Goal: Task Accomplishment & Management: Complete application form

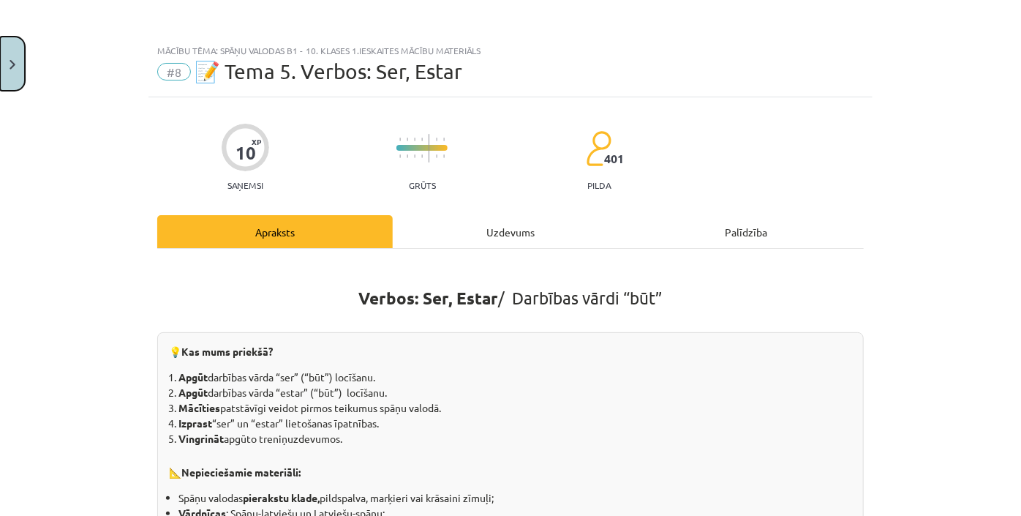
click at [12, 67] on img "Close" at bounding box center [13, 65] width 6 height 10
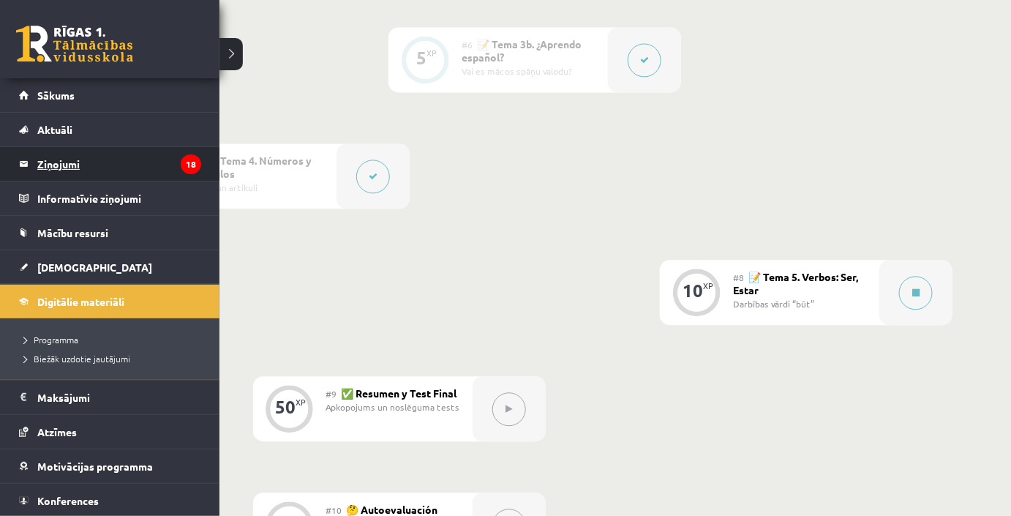
click at [66, 165] on legend "Ziņojumi 18" at bounding box center [119, 164] width 164 height 34
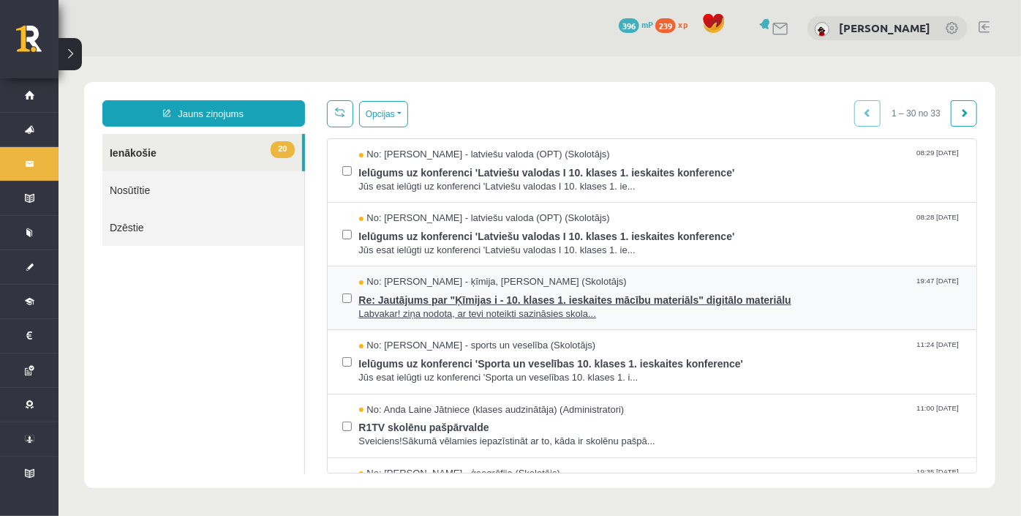
click at [625, 288] on span "Re: Jautājums par "Ķīmijas i - 10. klases 1. ieskaites mācību materiāls" digitā…" at bounding box center [660, 297] width 604 height 18
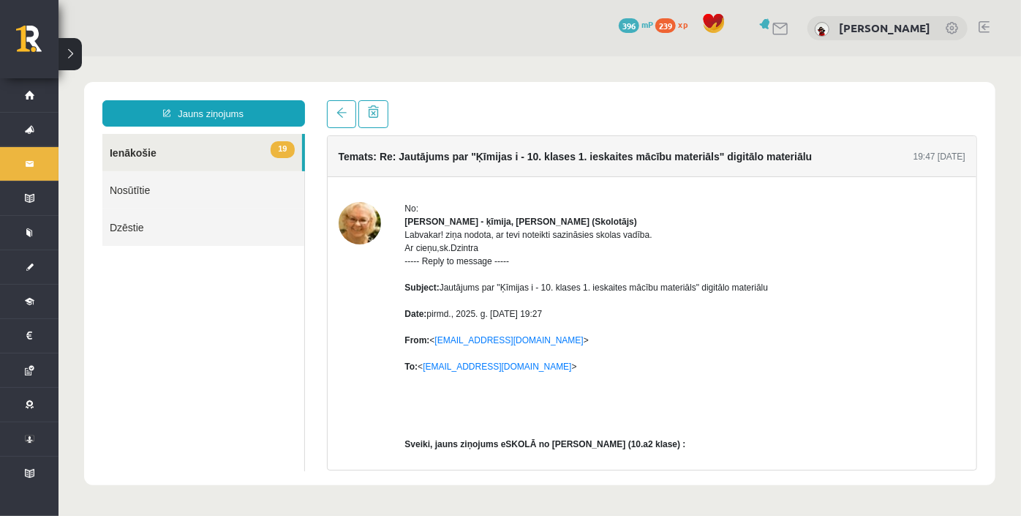
click at [346, 222] on img at bounding box center [359, 222] width 42 height 42
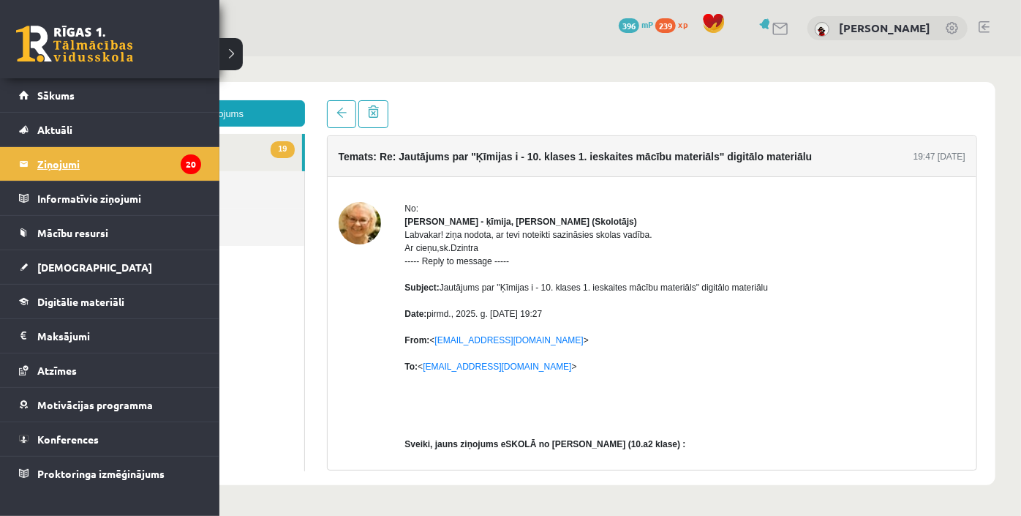
click at [117, 162] on legend "Ziņojumi 20" at bounding box center [119, 164] width 164 height 34
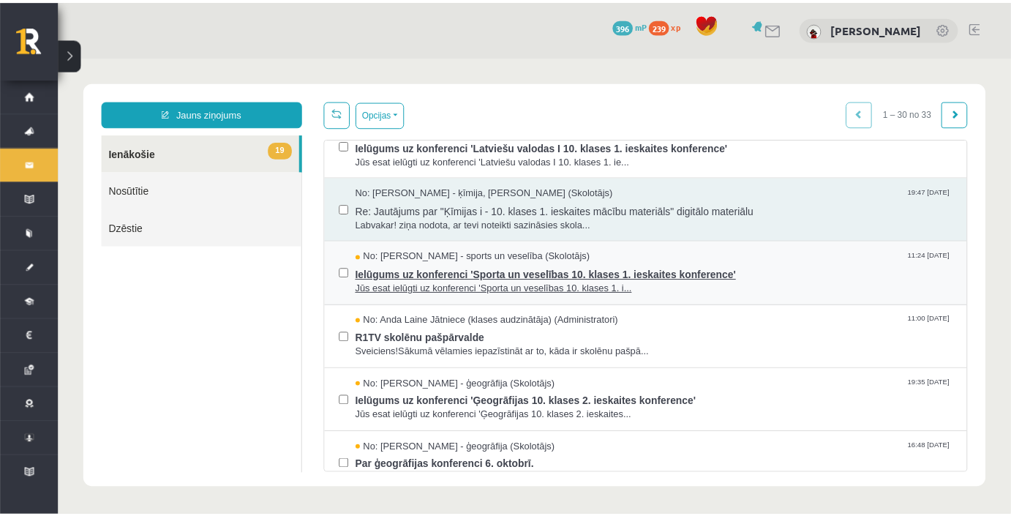
scroll to position [66, 0]
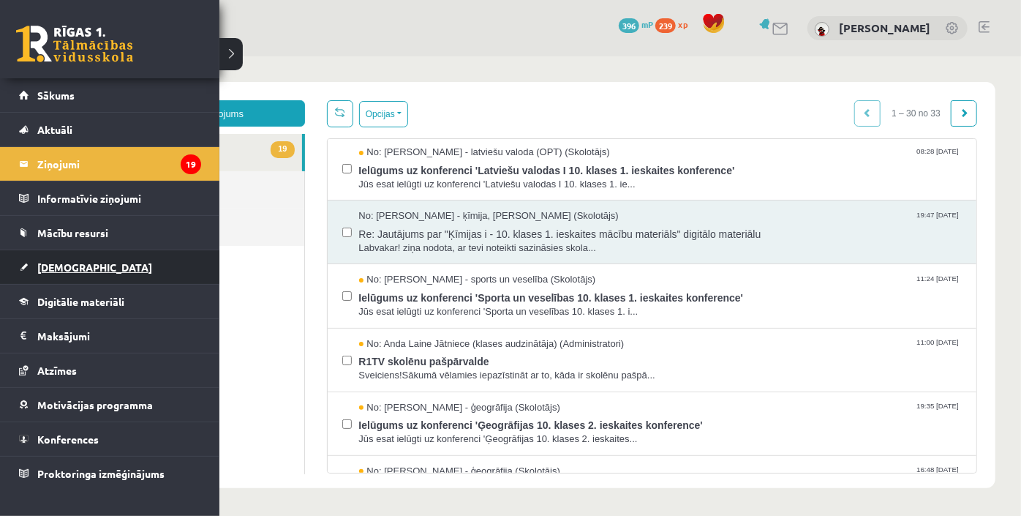
click at [94, 263] on link "[DEMOGRAPHIC_DATA]" at bounding box center [110, 267] width 182 height 34
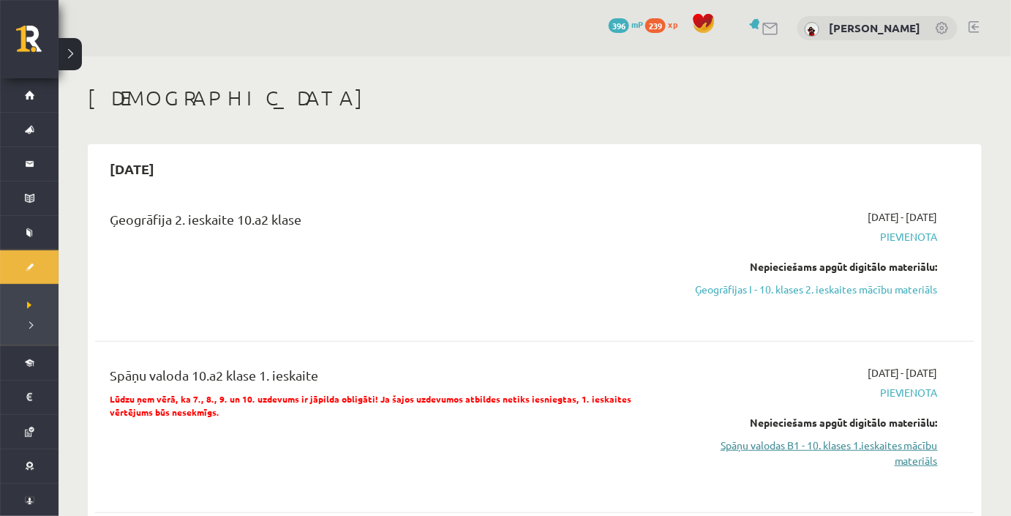
click at [919, 450] on link "Spāņu valodas B1 - 10. klases 1.ieskaites mācību materiāls" at bounding box center [807, 452] width 261 height 31
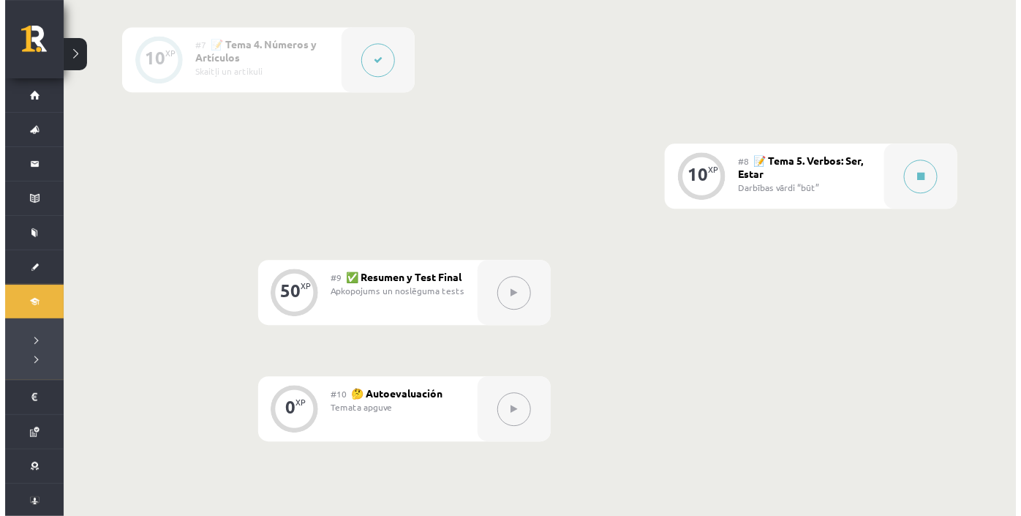
scroll to position [1130, 0]
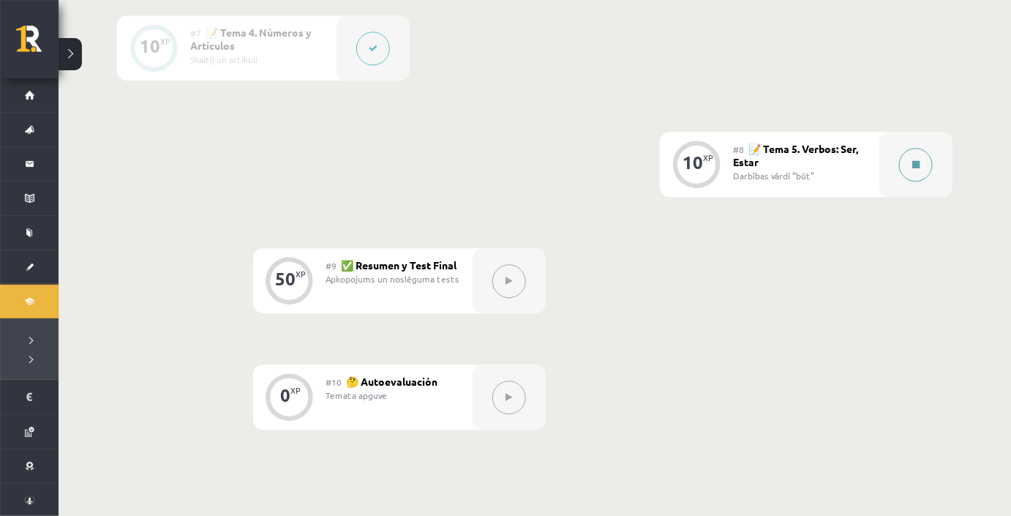
click at [926, 165] on button at bounding box center [916, 165] width 34 height 34
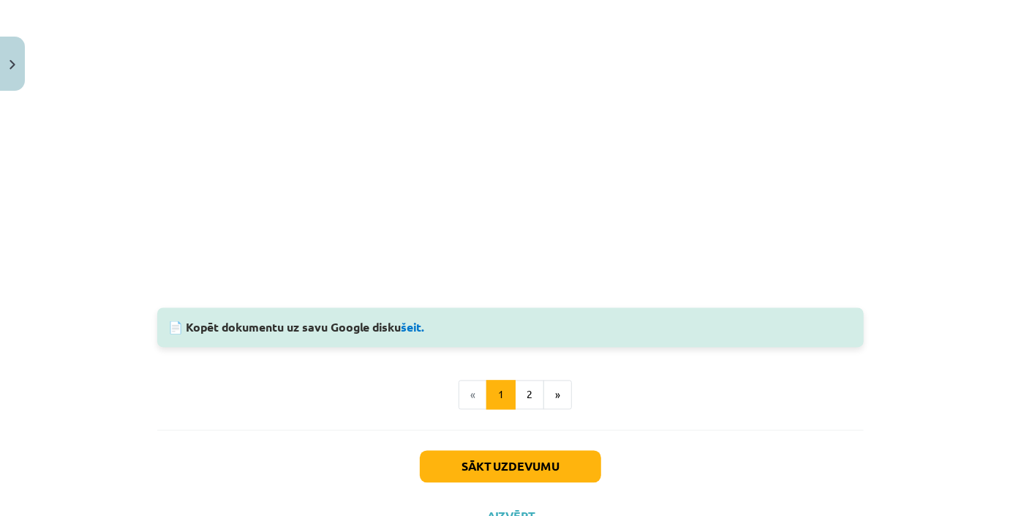
scroll to position [1352, 0]
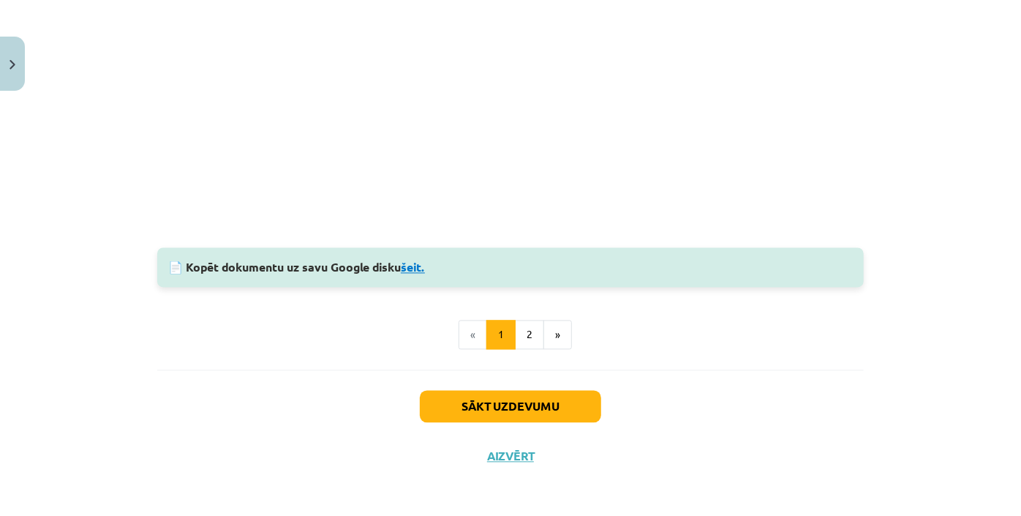
click at [424, 262] on link "šeit." at bounding box center [413, 267] width 24 height 15
click at [515, 339] on button "2" at bounding box center [529, 334] width 29 height 29
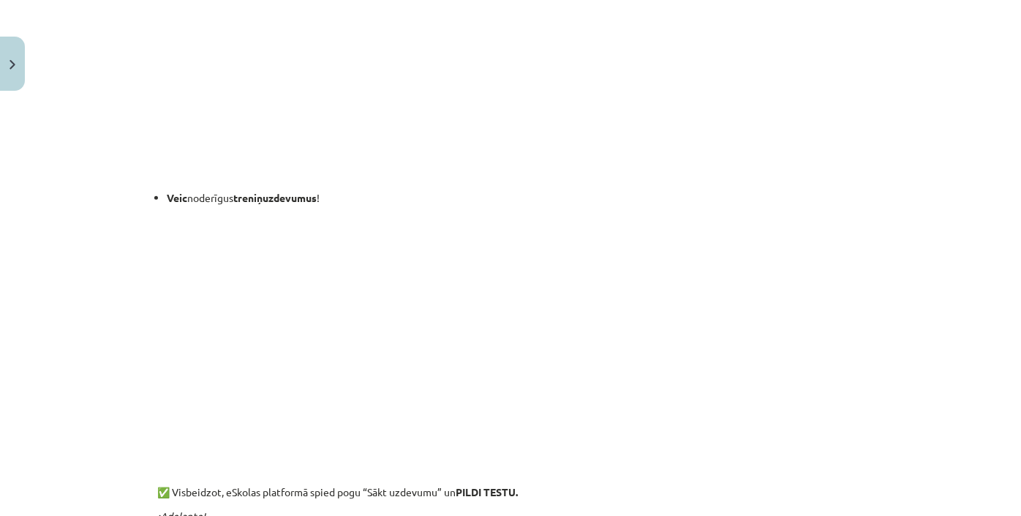
scroll to position [465, 0]
drag, startPoint x: 952, startPoint y: 232, endPoint x: 993, endPoint y: 238, distance: 40.7
click at [993, 238] on div "Mācību tēma: Spāņu valodas b1 - 10. klases 1.ieskaites mācību materiāls #8 📝 Te…" at bounding box center [510, 258] width 1021 height 516
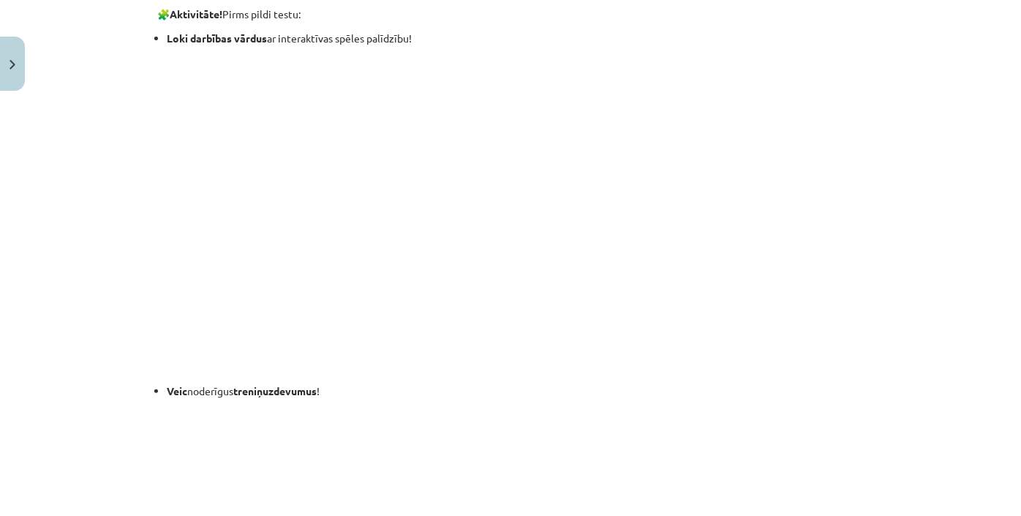
scroll to position [130, 0]
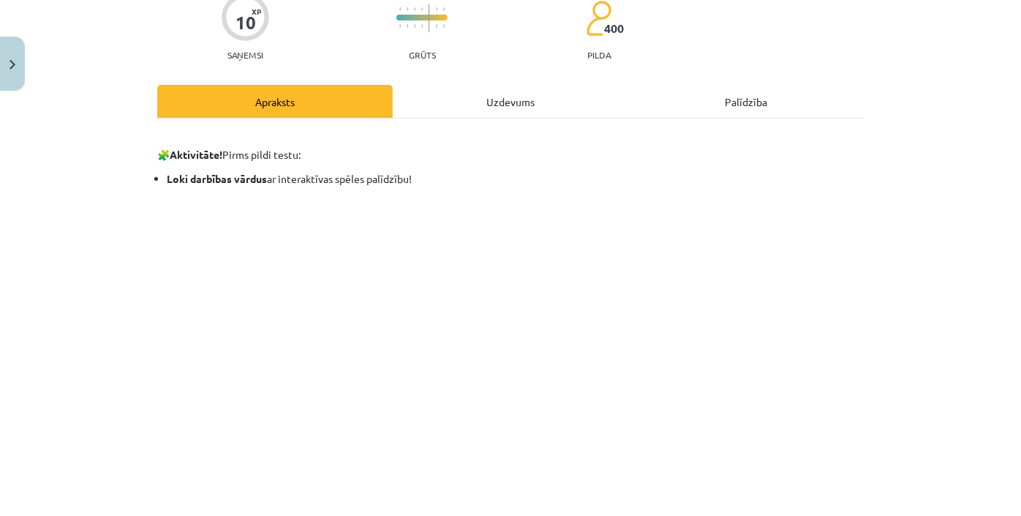
drag, startPoint x: 1020, startPoint y: 218, endPoint x: 1001, endPoint y: 83, distance: 136.8
click at [1001, 83] on div "Mācību tēma: Spāņu valodas b1 - 10. klases 1.ieskaites mācību materiāls #8 📝 Te…" at bounding box center [510, 258] width 1021 height 516
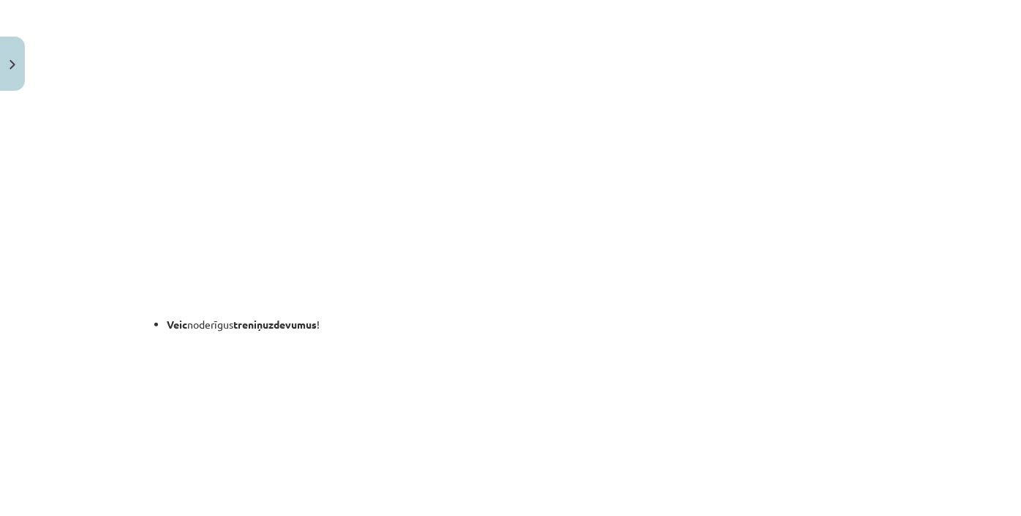
scroll to position [604, 0]
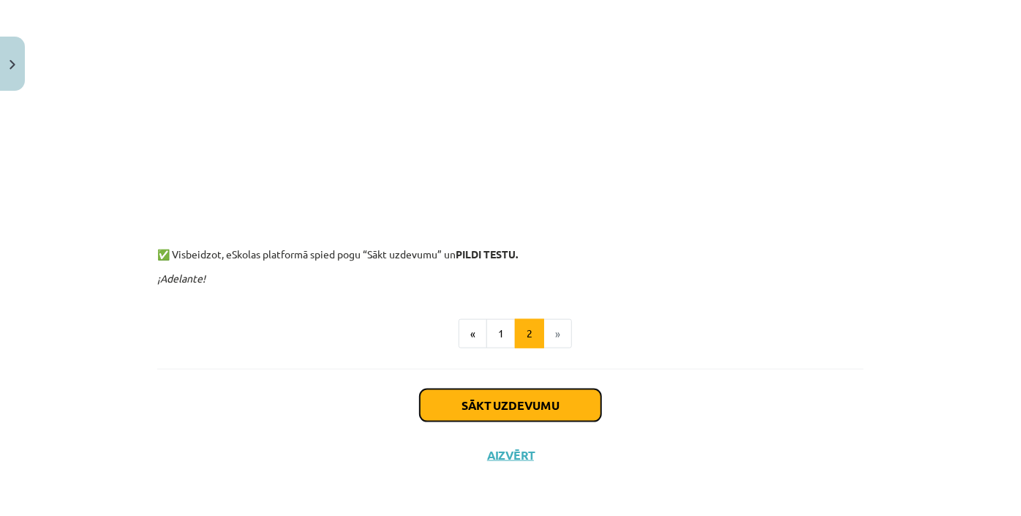
click at [575, 402] on button "Sākt uzdevumu" at bounding box center [510, 405] width 181 height 32
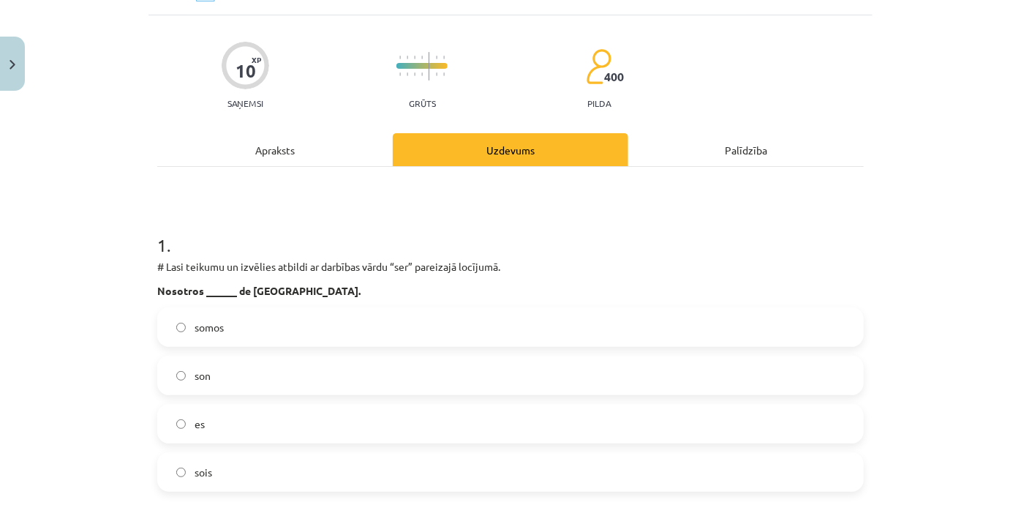
scroll to position [103, 0]
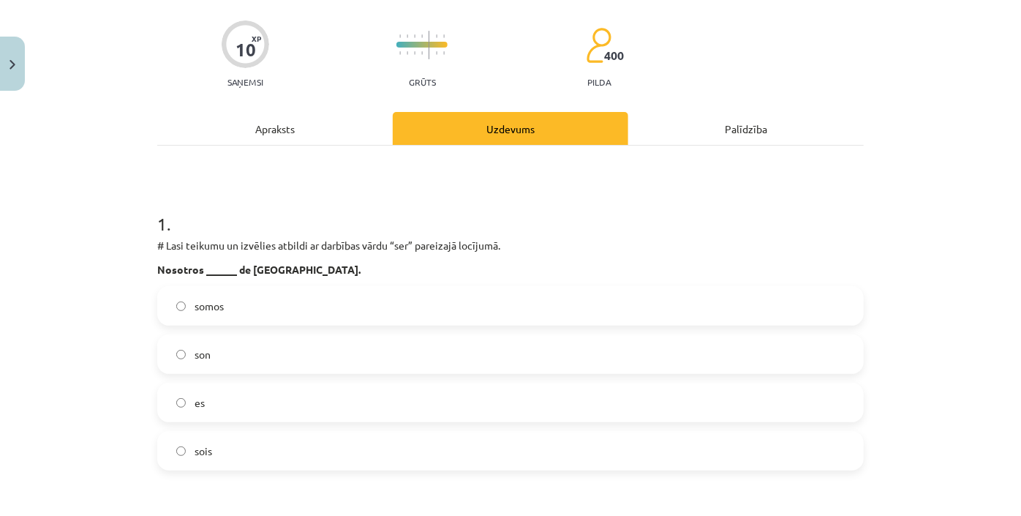
click at [361, 312] on label "somos" at bounding box center [511, 305] width 704 height 37
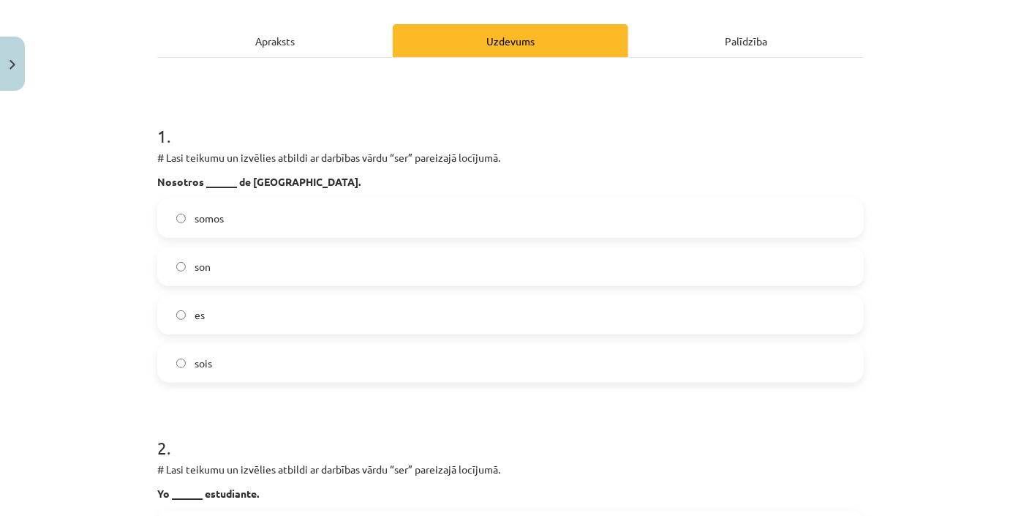
scroll to position [435, 0]
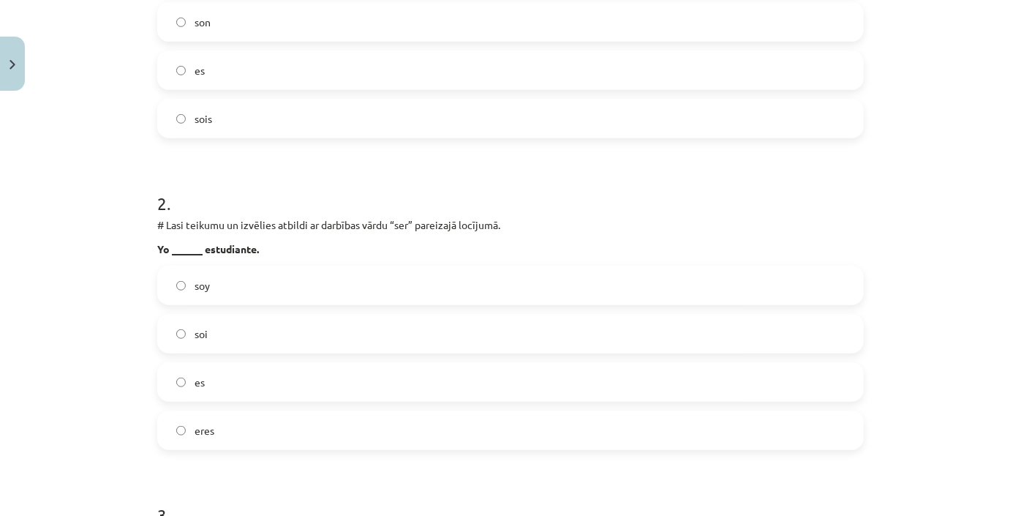
click at [335, 287] on label "soy" at bounding box center [511, 285] width 704 height 37
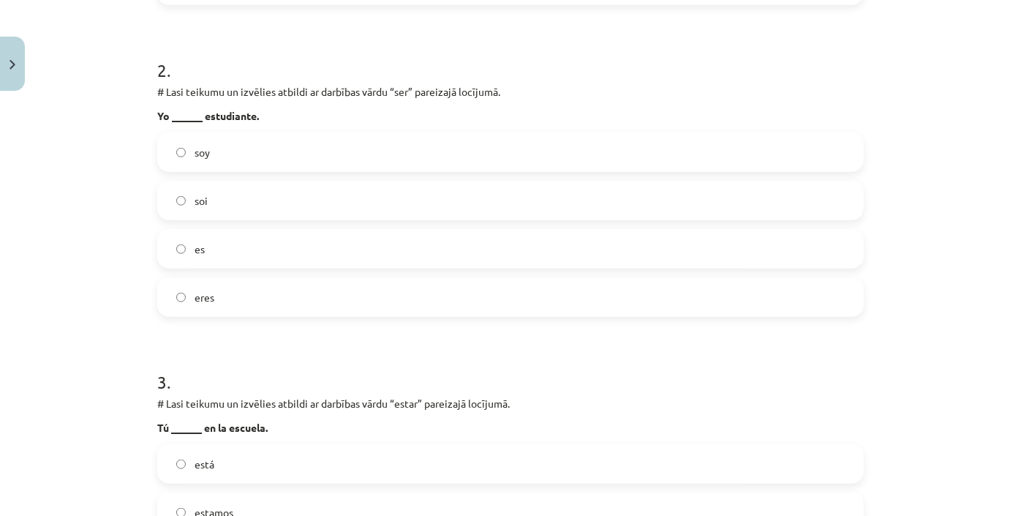
scroll to position [768, 0]
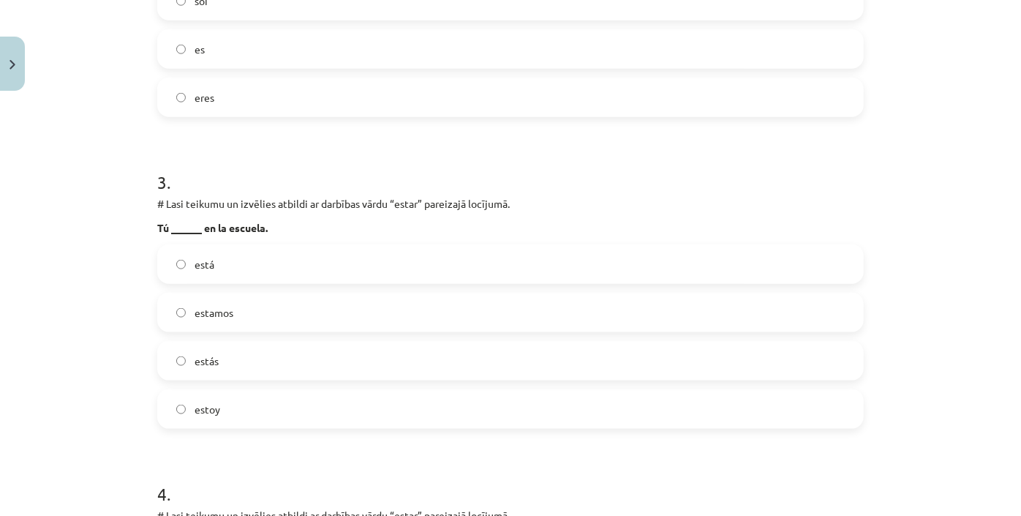
click at [470, 361] on label "estás" at bounding box center [511, 360] width 704 height 37
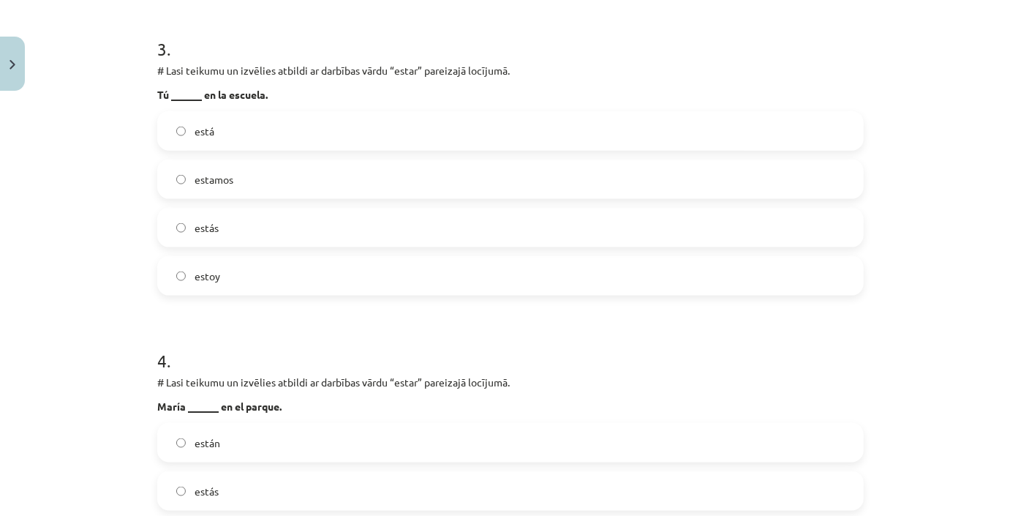
scroll to position [1034, 0]
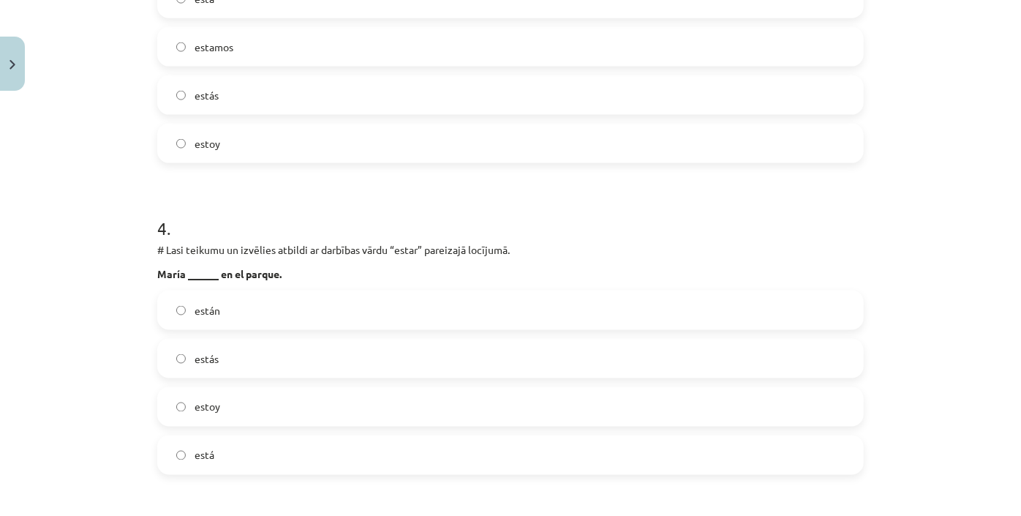
click at [372, 455] on label "está" at bounding box center [511, 455] width 704 height 37
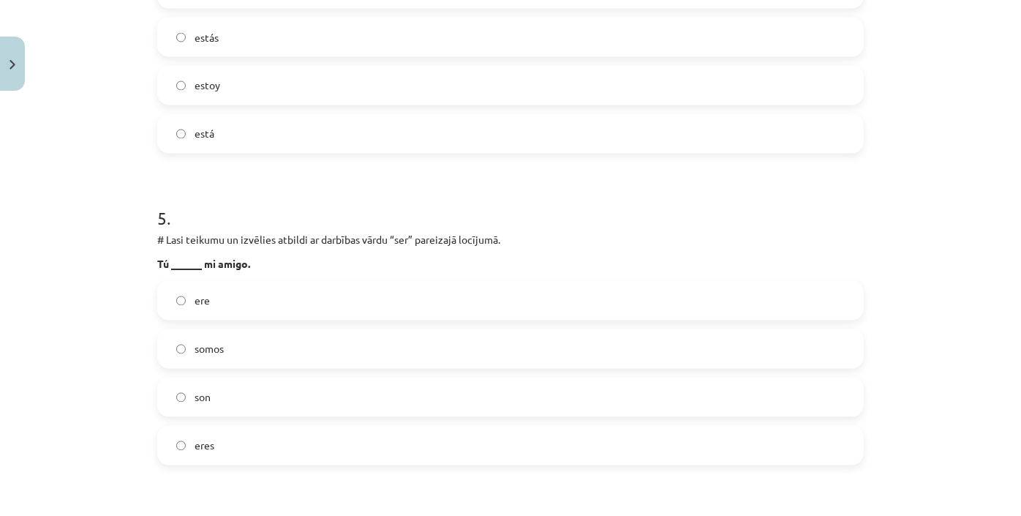
scroll to position [1367, 0]
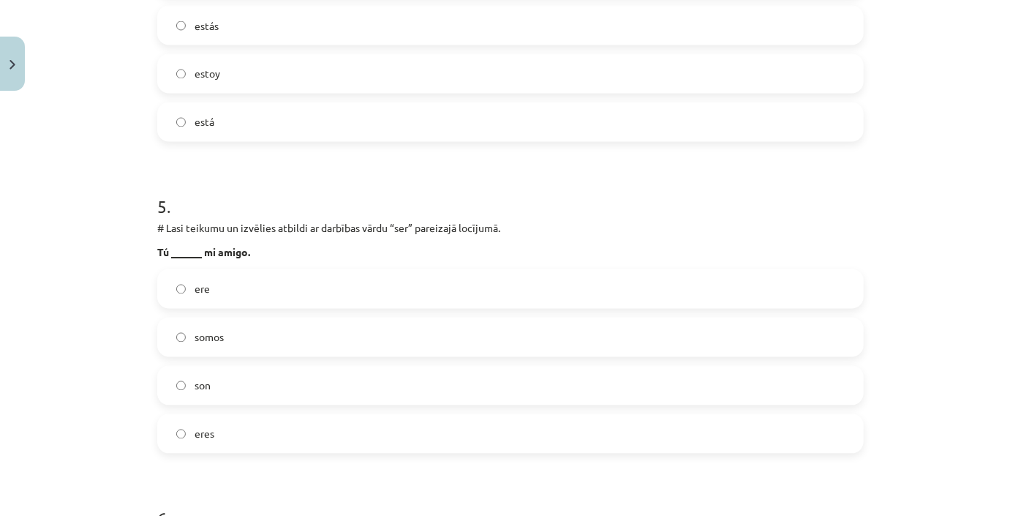
click at [341, 439] on label "eres" at bounding box center [511, 434] width 704 height 37
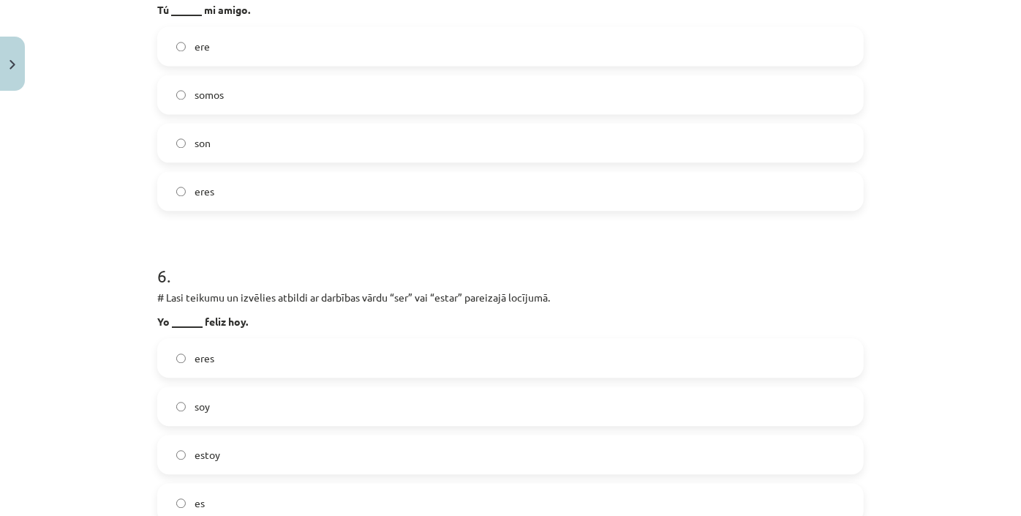
scroll to position [1633, 0]
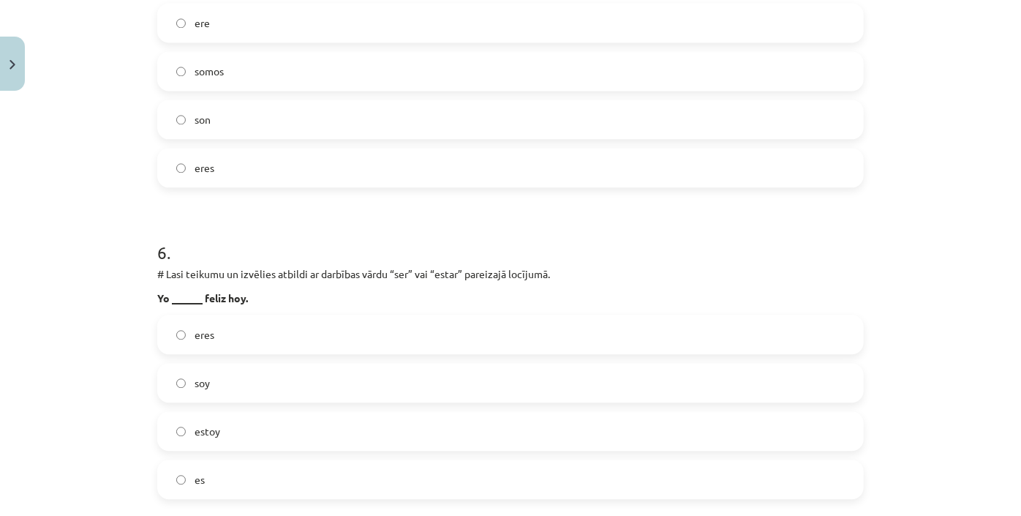
click at [255, 434] on label "estoy" at bounding box center [511, 431] width 704 height 37
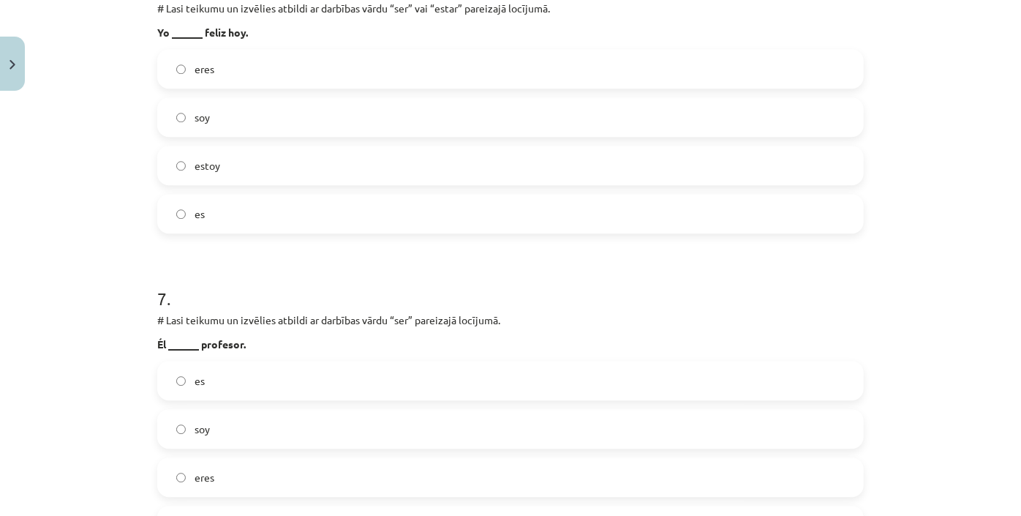
scroll to position [1965, 0]
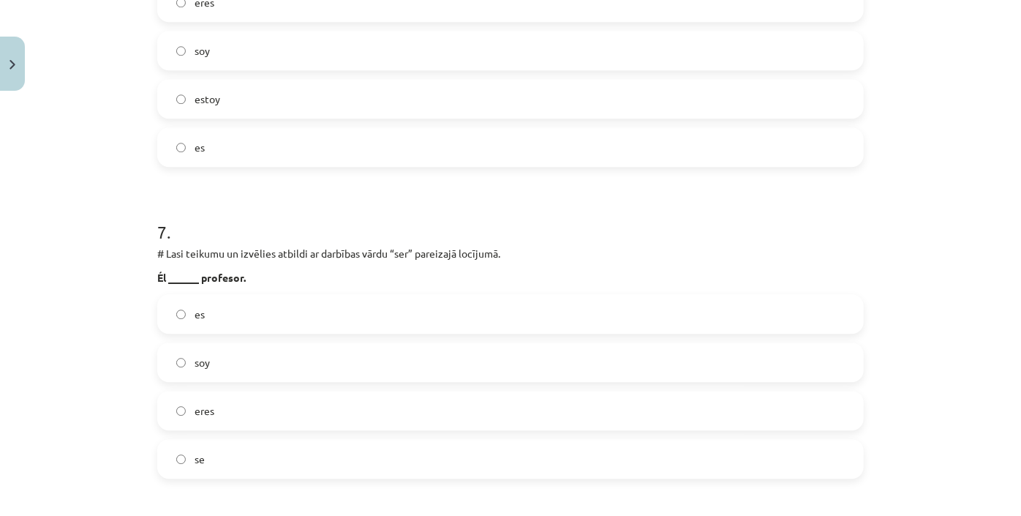
click at [278, 307] on label "es" at bounding box center [511, 314] width 704 height 37
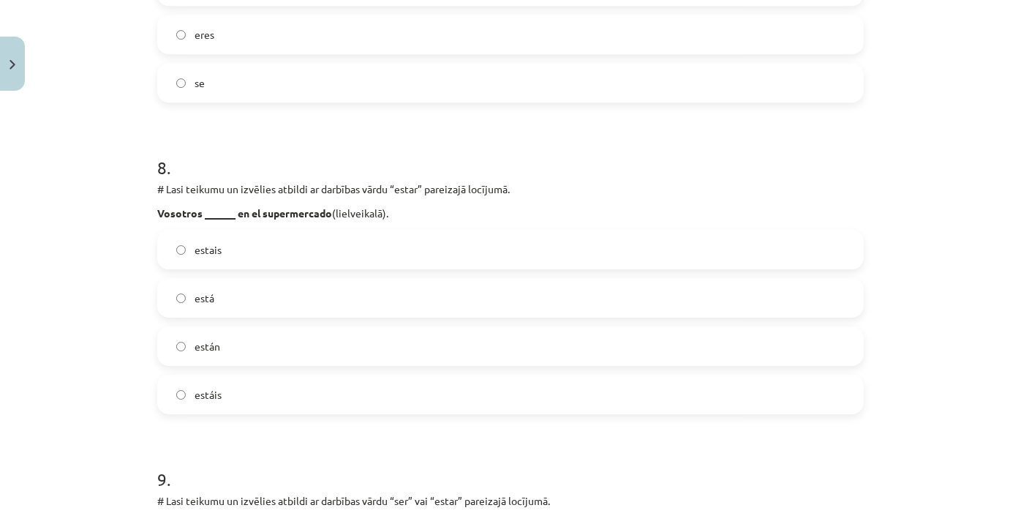
scroll to position [2364, 0]
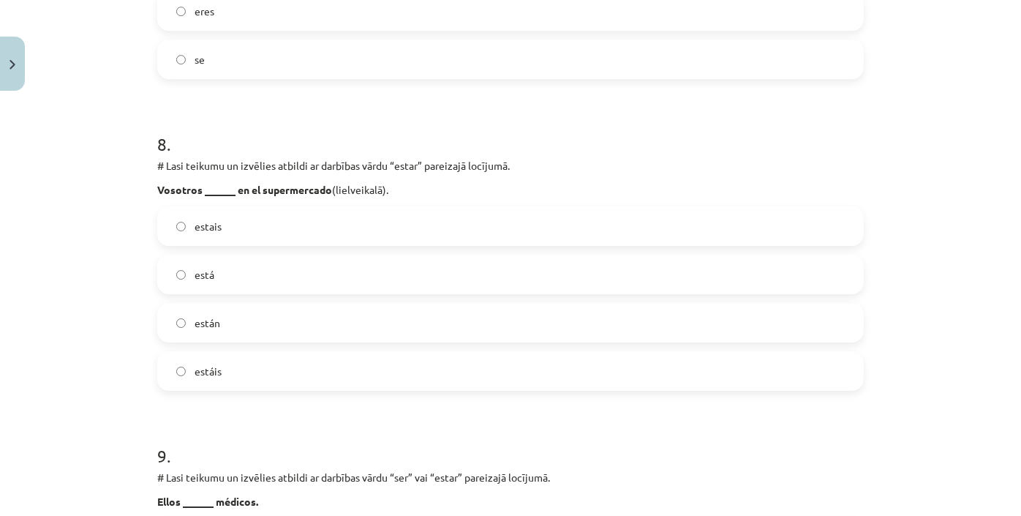
click at [358, 383] on label "estáis" at bounding box center [511, 371] width 704 height 37
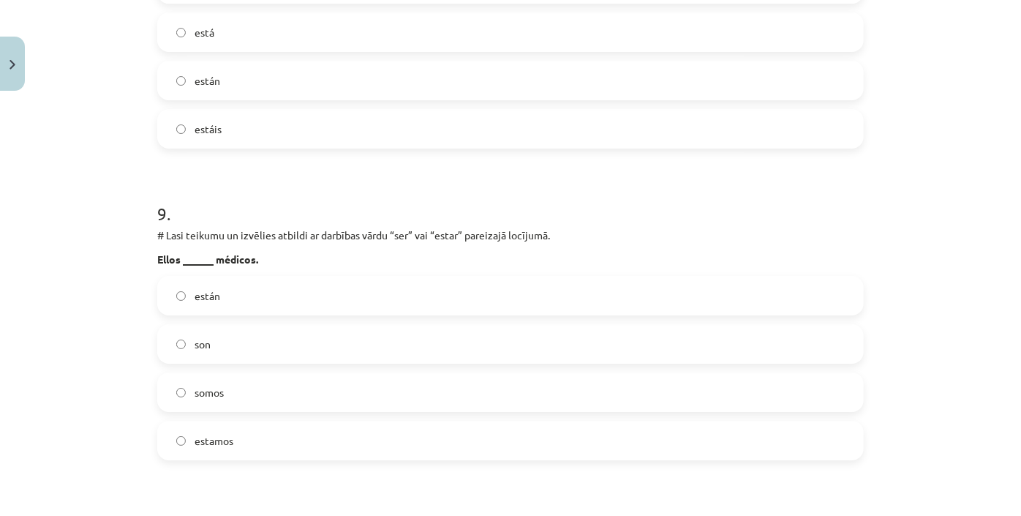
scroll to position [2630, 0]
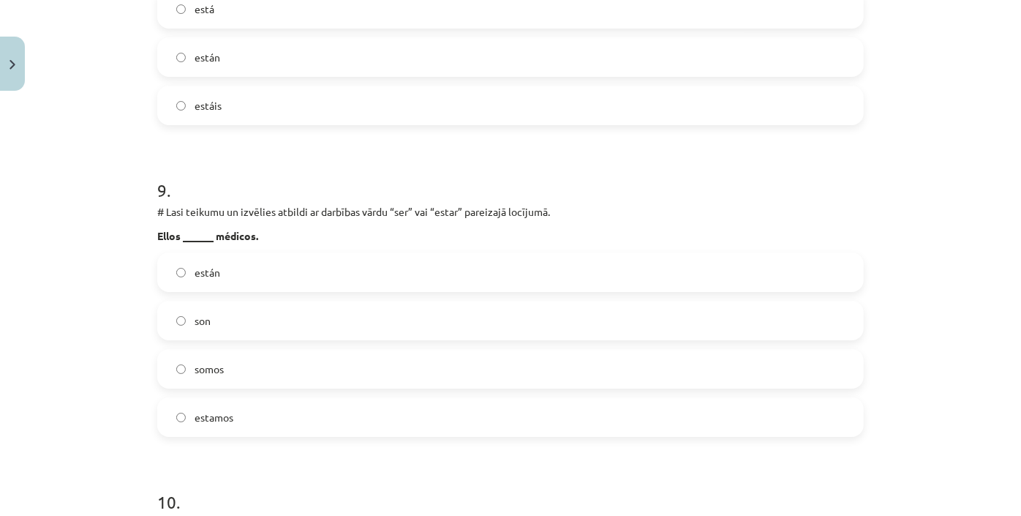
click at [263, 313] on label "son" at bounding box center [511, 320] width 704 height 37
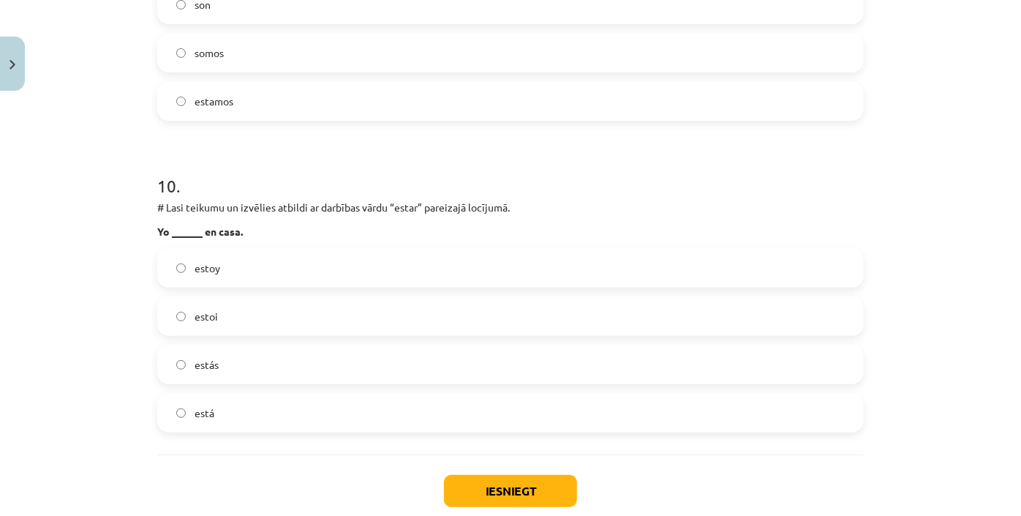
scroll to position [2963, 0]
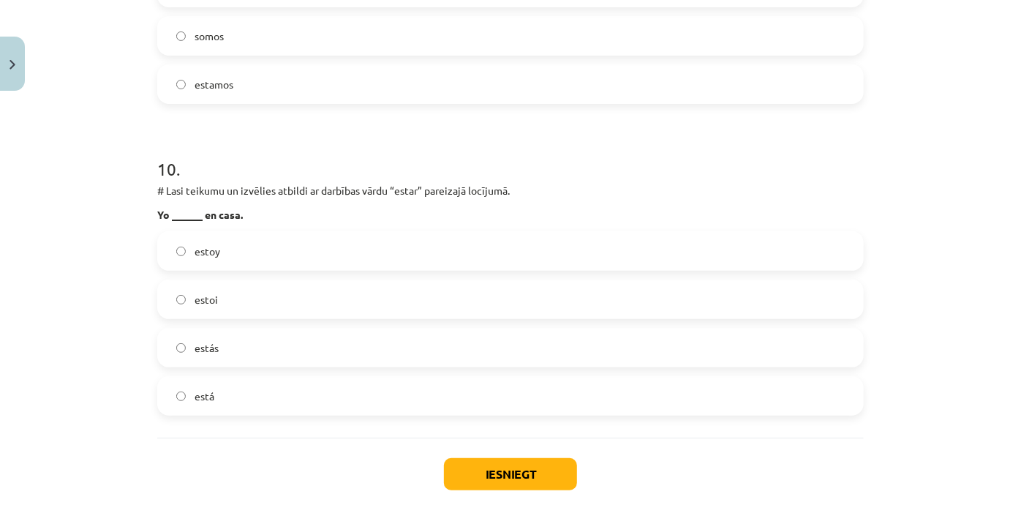
click at [209, 249] on span "estoy" at bounding box center [208, 251] width 26 height 15
click at [521, 481] on button "Iesniegt" at bounding box center [510, 474] width 133 height 32
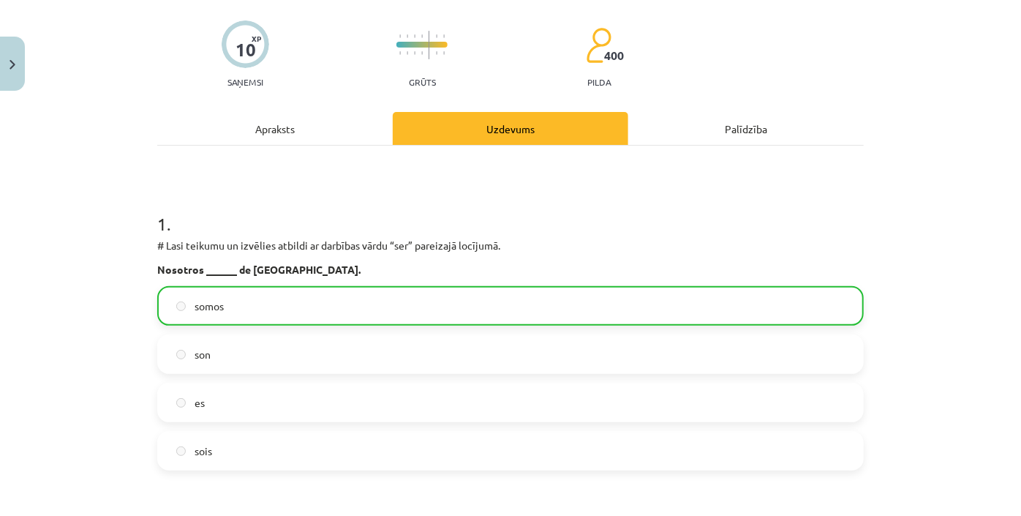
scroll to position [0, 0]
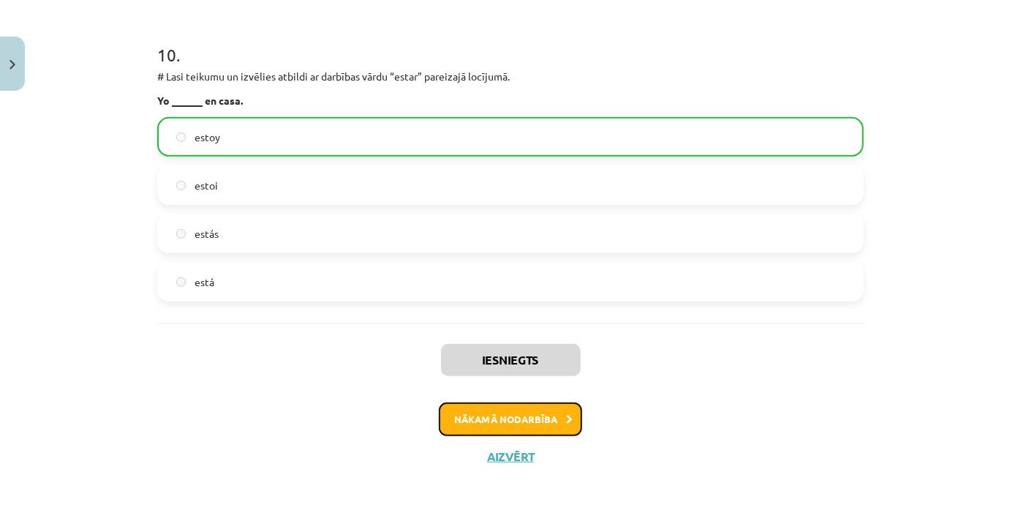
click at [530, 416] on button "Nākamā nodarbība" at bounding box center [510, 419] width 143 height 34
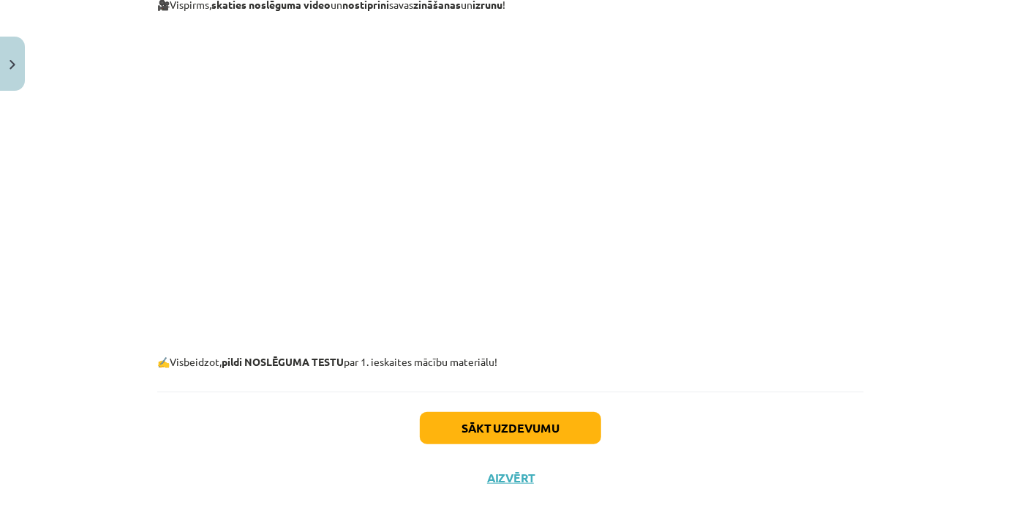
scroll to position [497, 0]
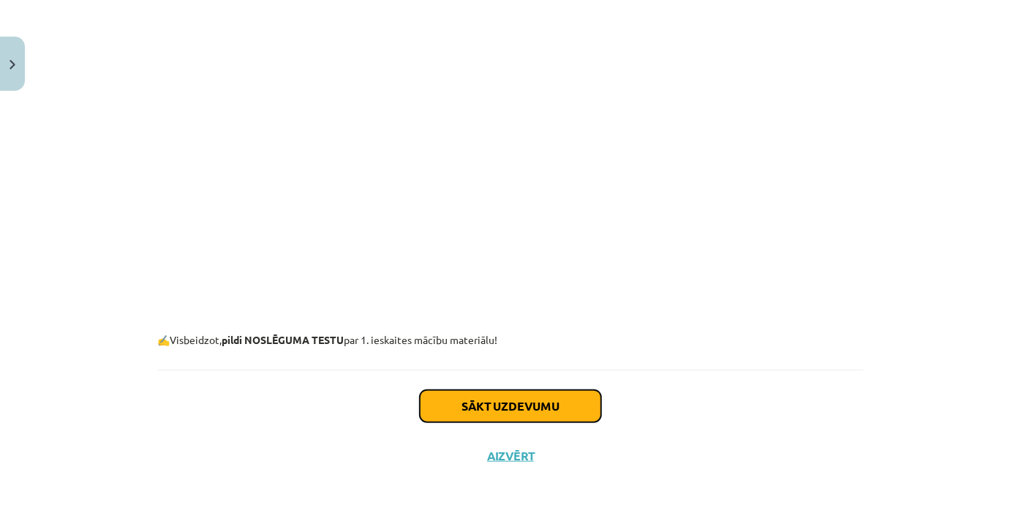
click at [544, 406] on button "Sākt uzdevumu" at bounding box center [510, 406] width 181 height 32
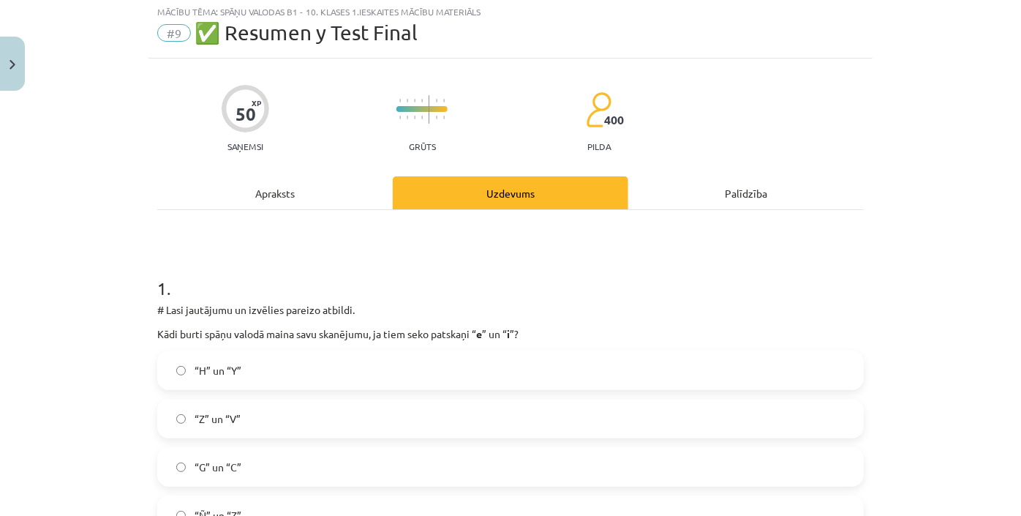
scroll to position [37, 0]
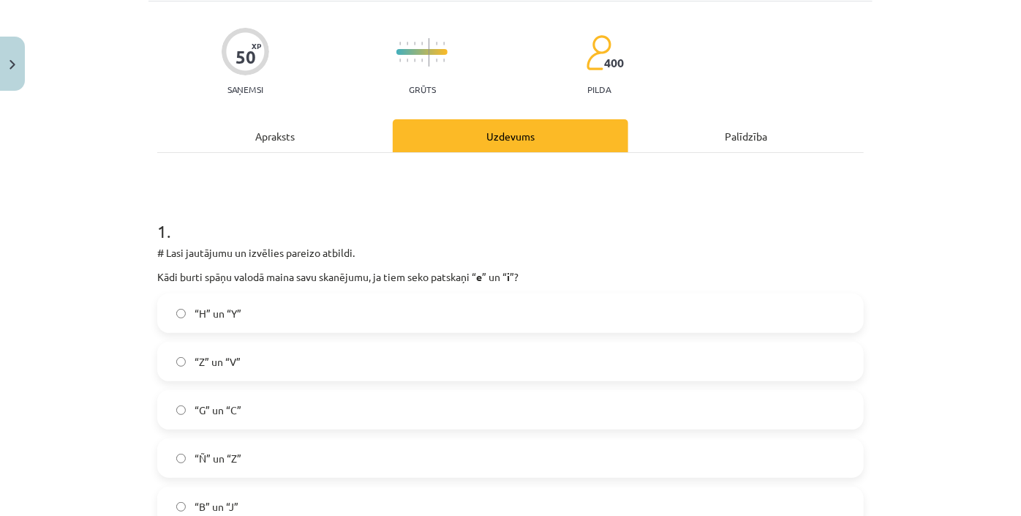
scroll to position [162, 0]
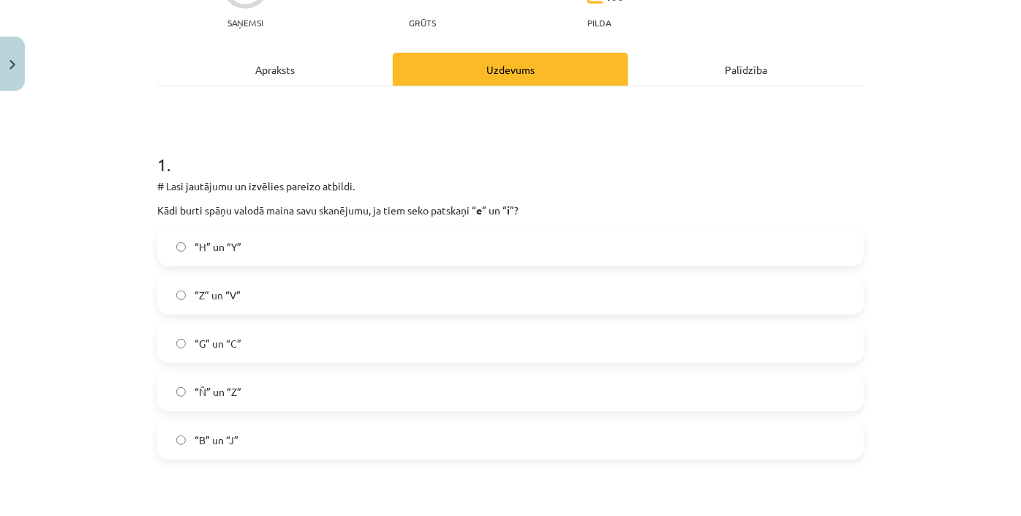
click at [241, 351] on label "“G” un “C”" at bounding box center [511, 343] width 704 height 37
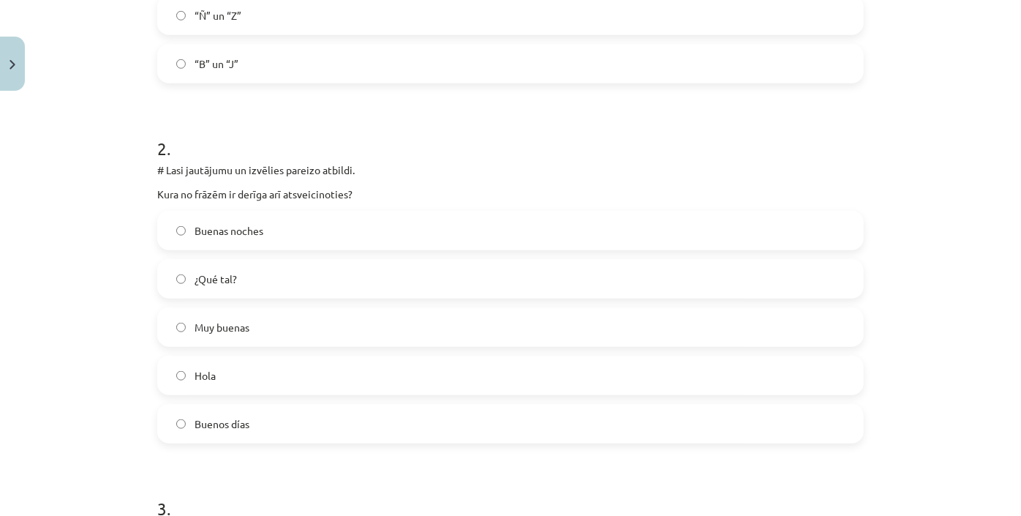
scroll to position [562, 0]
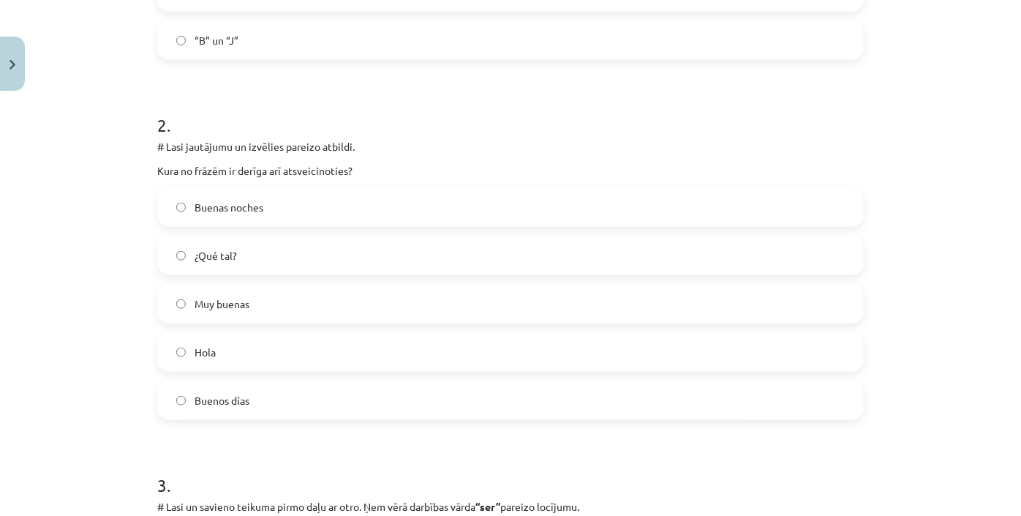
click at [298, 203] on label "Buenas noches" at bounding box center [511, 207] width 704 height 37
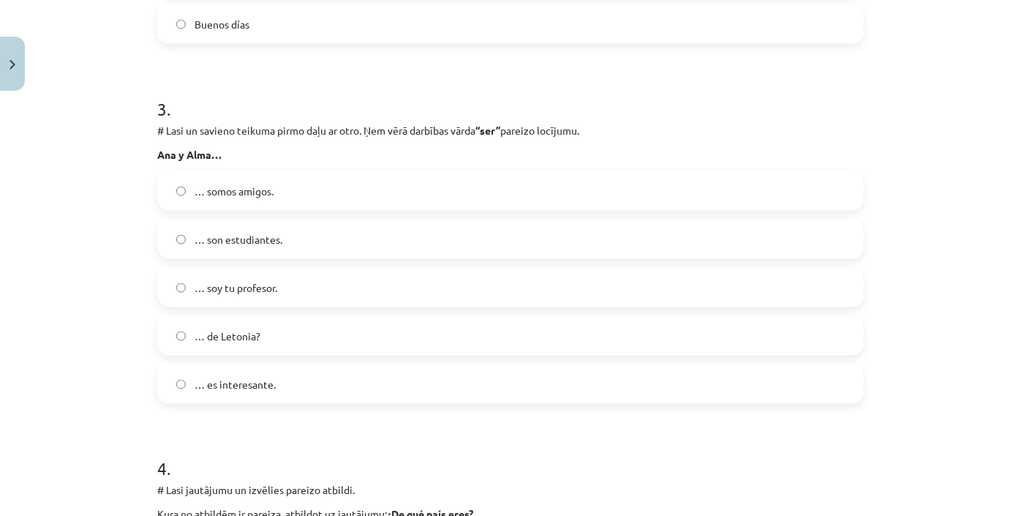
scroll to position [961, 0]
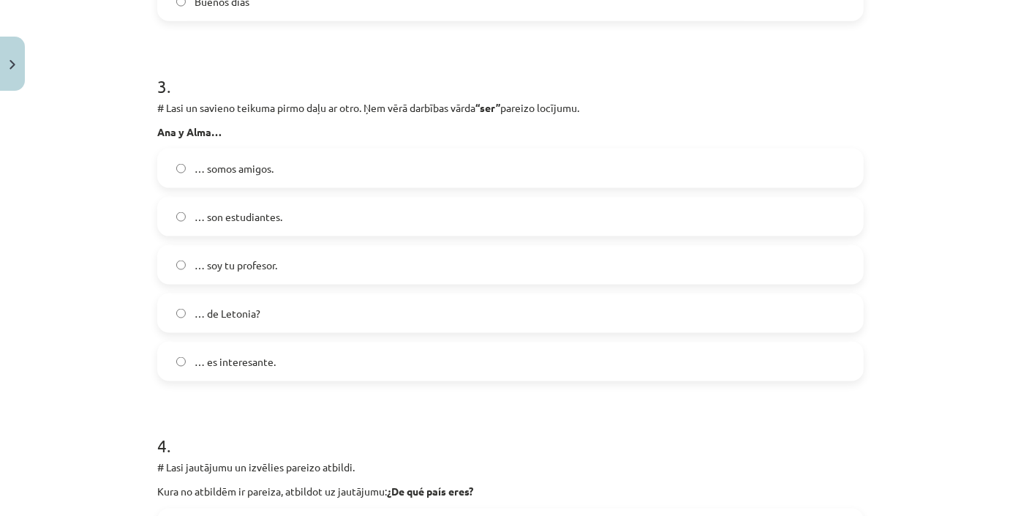
click at [296, 213] on label "… son estudiantes." at bounding box center [511, 216] width 704 height 37
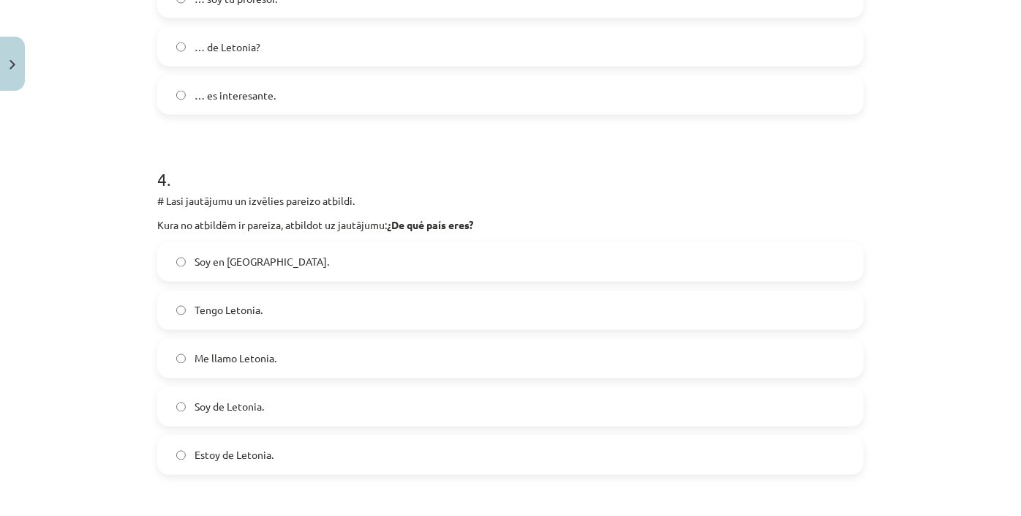
scroll to position [1293, 0]
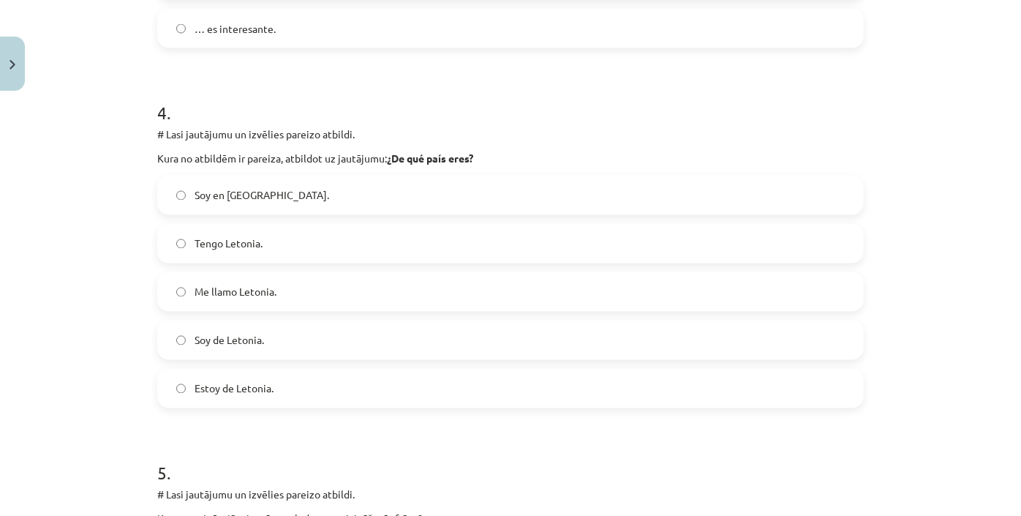
click at [274, 195] on label "Soy en Letonia." at bounding box center [511, 195] width 704 height 37
click at [277, 339] on label "Soy de Letonia." at bounding box center [511, 340] width 704 height 37
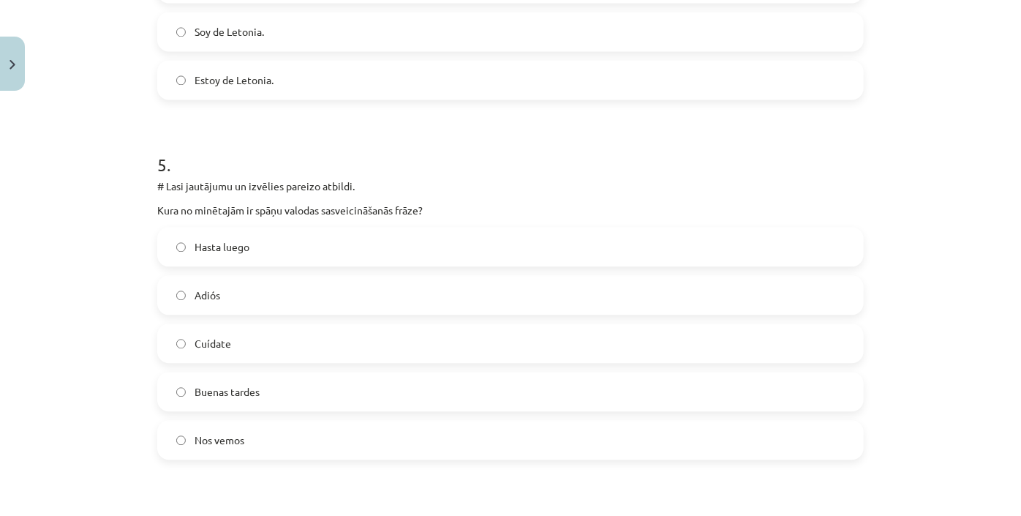
scroll to position [1625, 0]
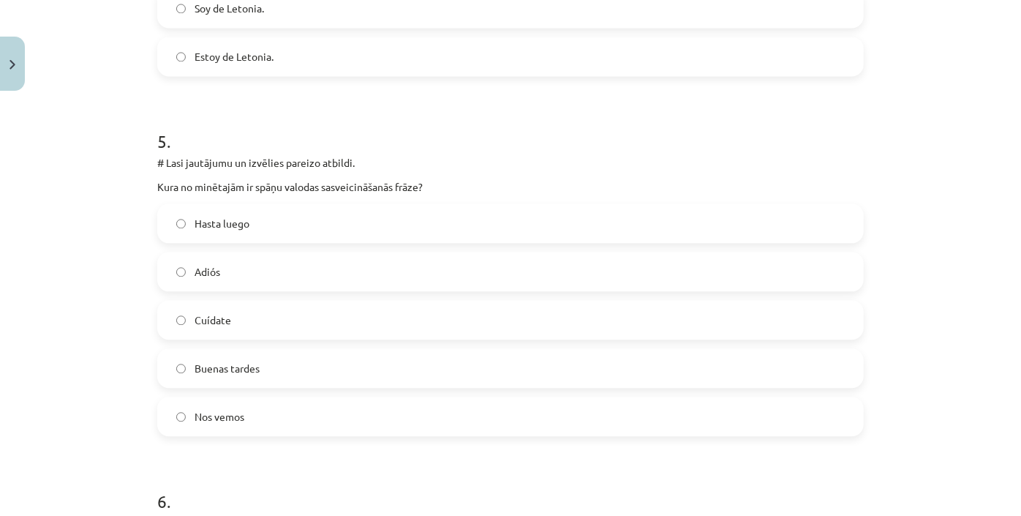
click at [382, 227] on label "Hasta luego" at bounding box center [511, 223] width 704 height 37
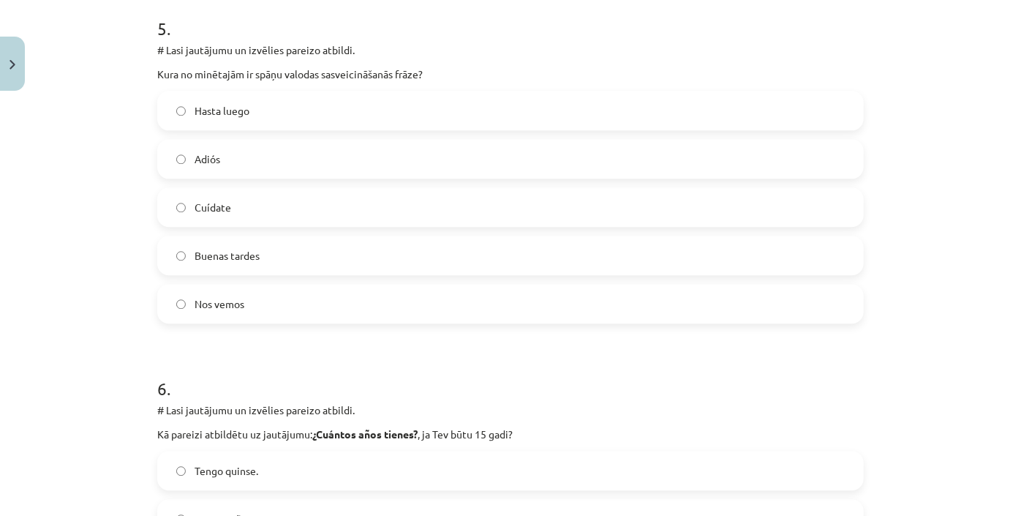
scroll to position [1759, 0]
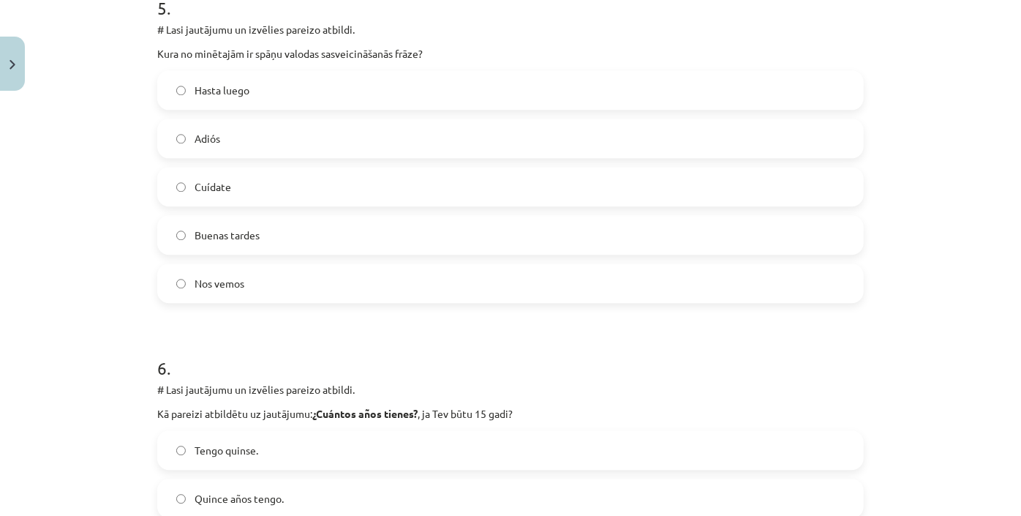
click at [360, 248] on label "Buenas tardes" at bounding box center [511, 235] width 704 height 37
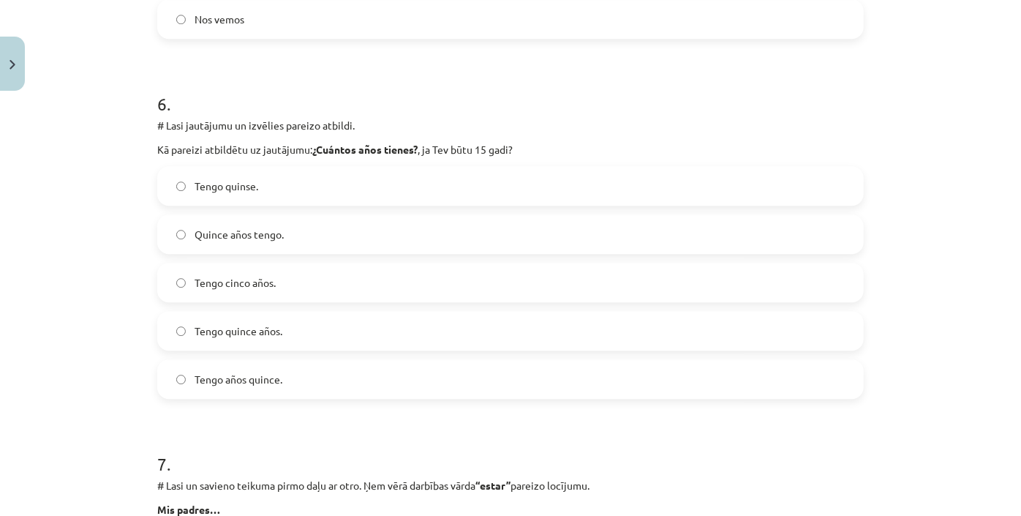
scroll to position [2025, 0]
click at [333, 183] on label "Tengo quinse." at bounding box center [511, 183] width 704 height 37
click at [309, 328] on label "Tengo quince años." at bounding box center [511, 328] width 704 height 37
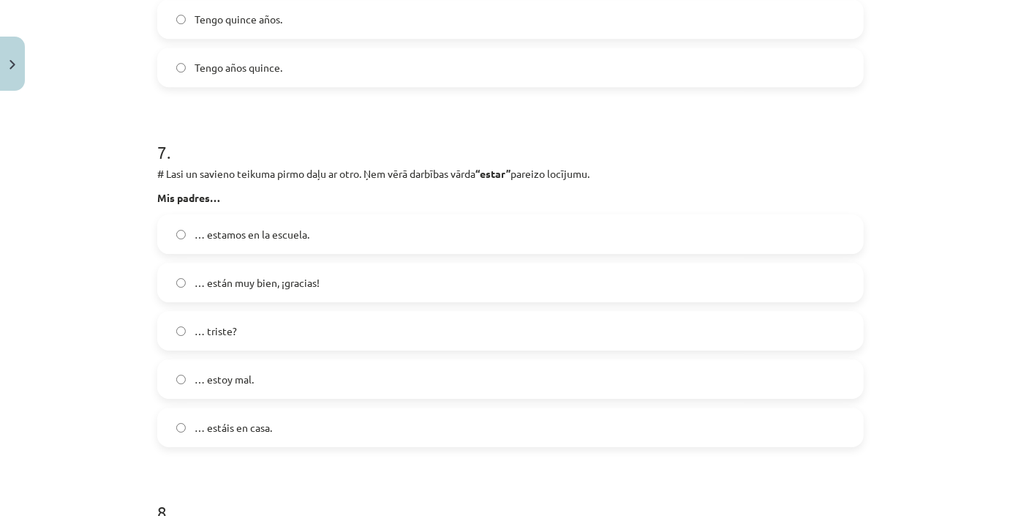
scroll to position [2357, 0]
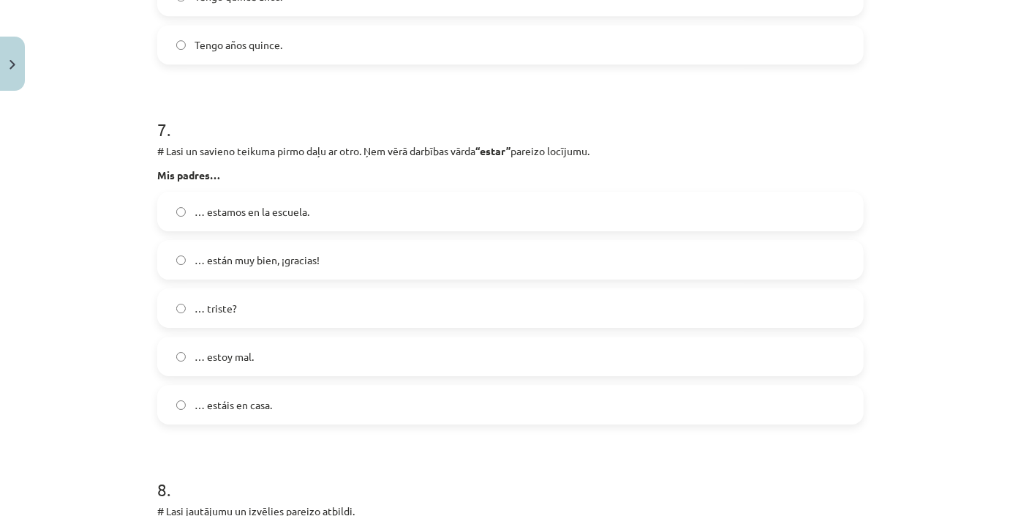
click at [417, 260] on label "… están muy bien, ¡gracias!" at bounding box center [511, 259] width 704 height 37
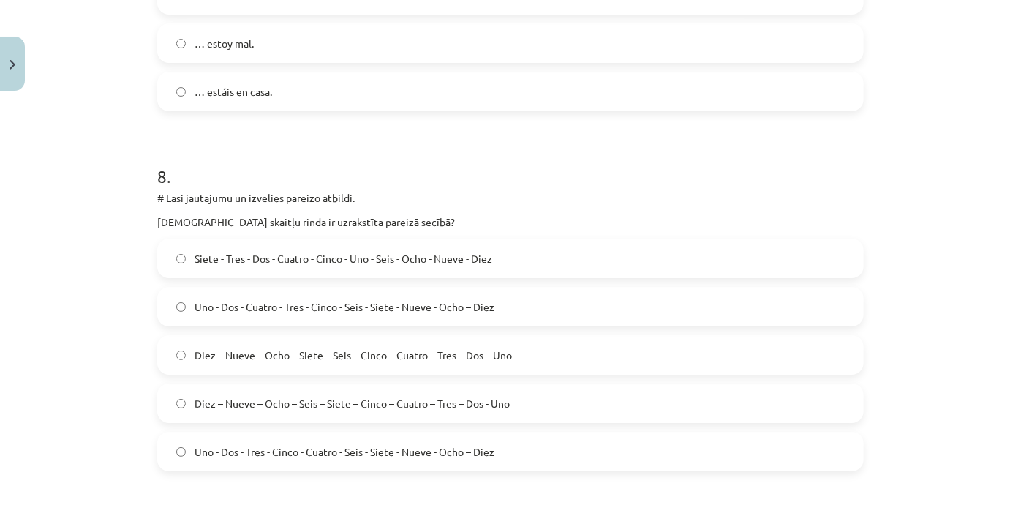
scroll to position [2690, 0]
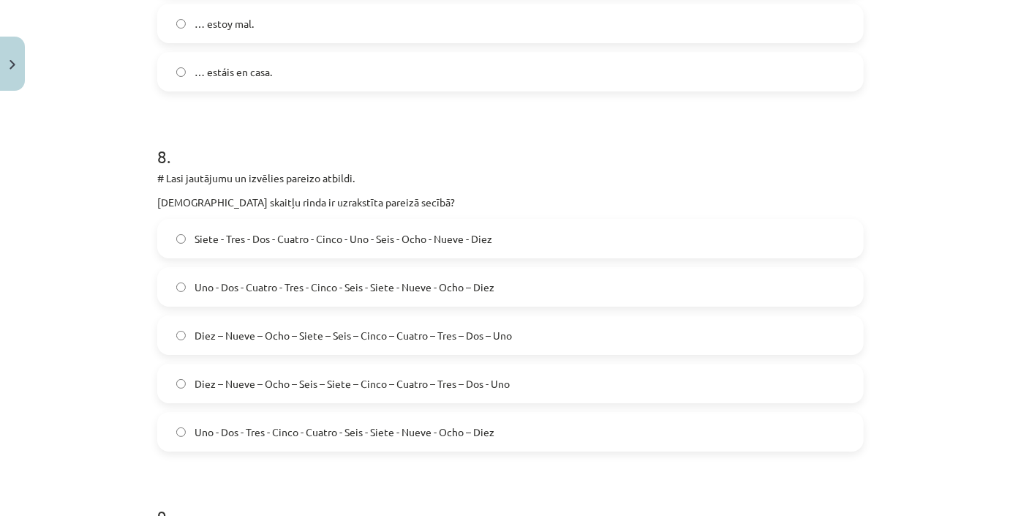
click at [429, 429] on span "Uno - Dos - Tres - Cinco - Cuatro - Seis - Siete - Nueve - Ocho – Diez" at bounding box center [345, 431] width 300 height 15
click at [236, 347] on label "Diez – Nueve – Ocho – Siete – Seis – Cinco – Cuatro – Tres – Dos – Uno" at bounding box center [511, 335] width 704 height 37
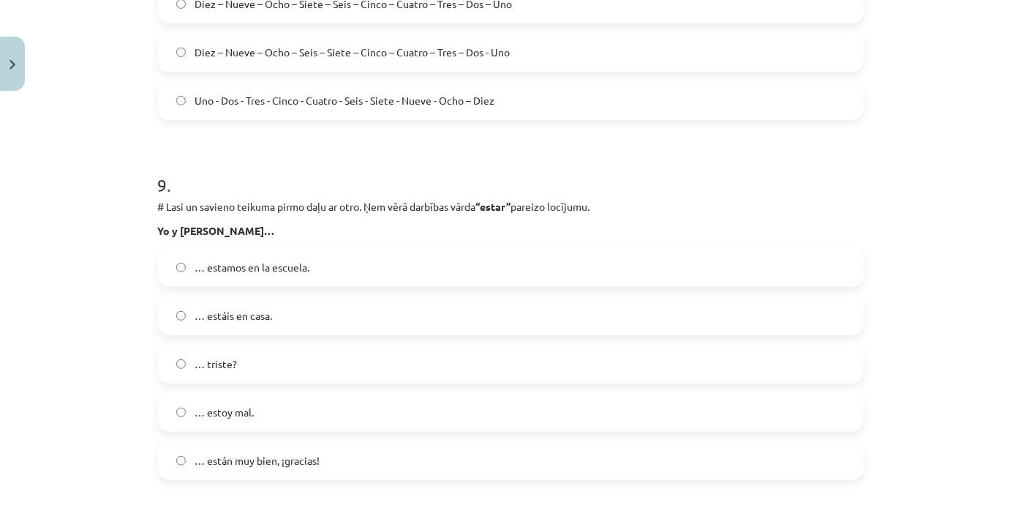
scroll to position [3022, 0]
click at [382, 260] on label "… estamos en la escuela." at bounding box center [511, 266] width 704 height 37
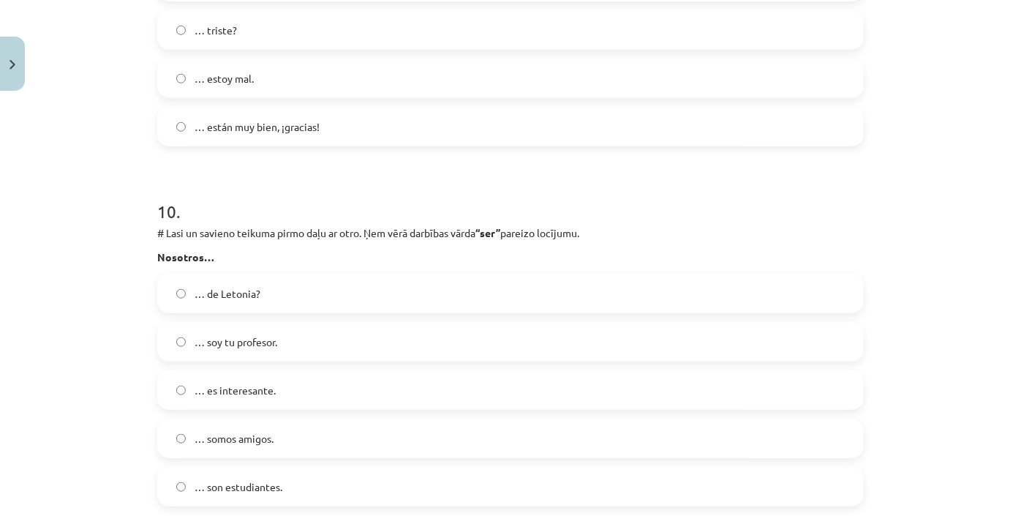
scroll to position [3421, 0]
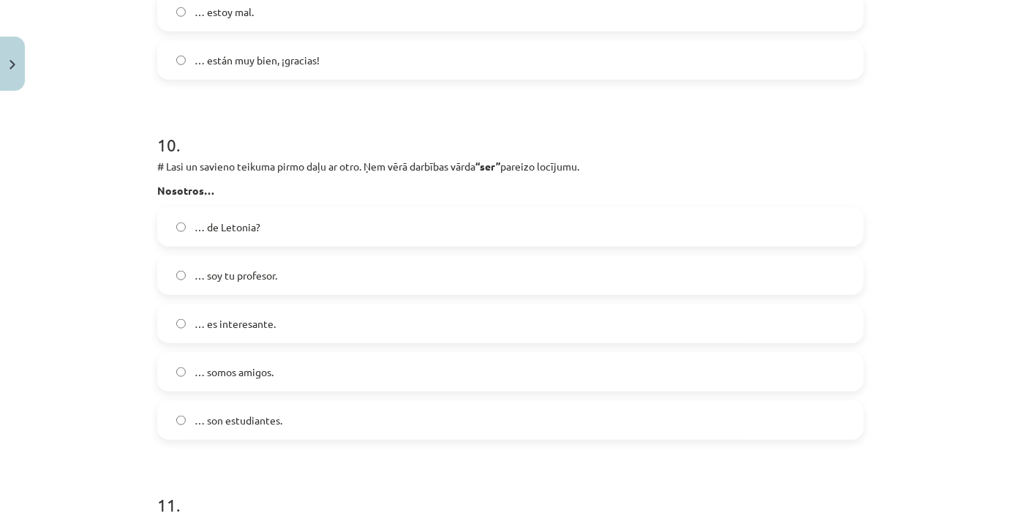
click at [364, 377] on label "… somos amigos." at bounding box center [511, 371] width 704 height 37
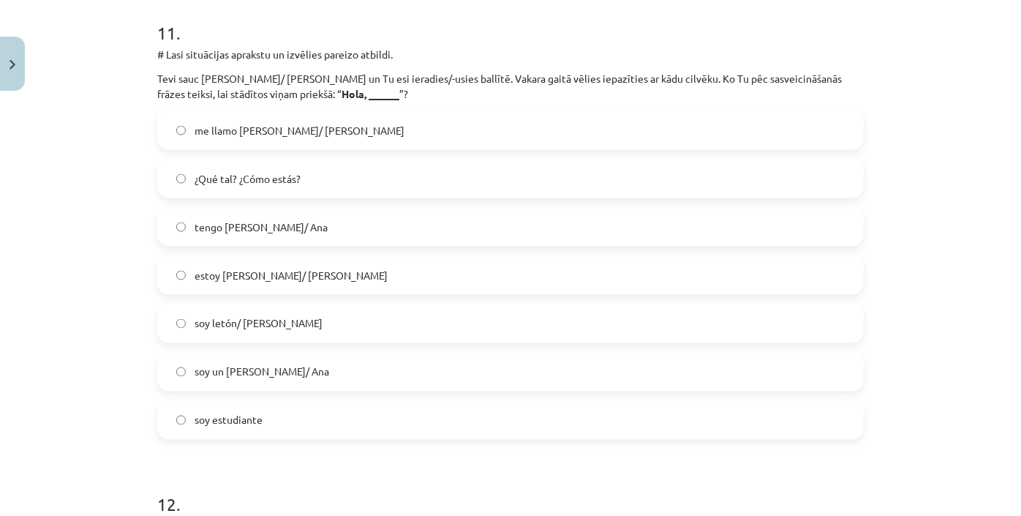
scroll to position [3923, 0]
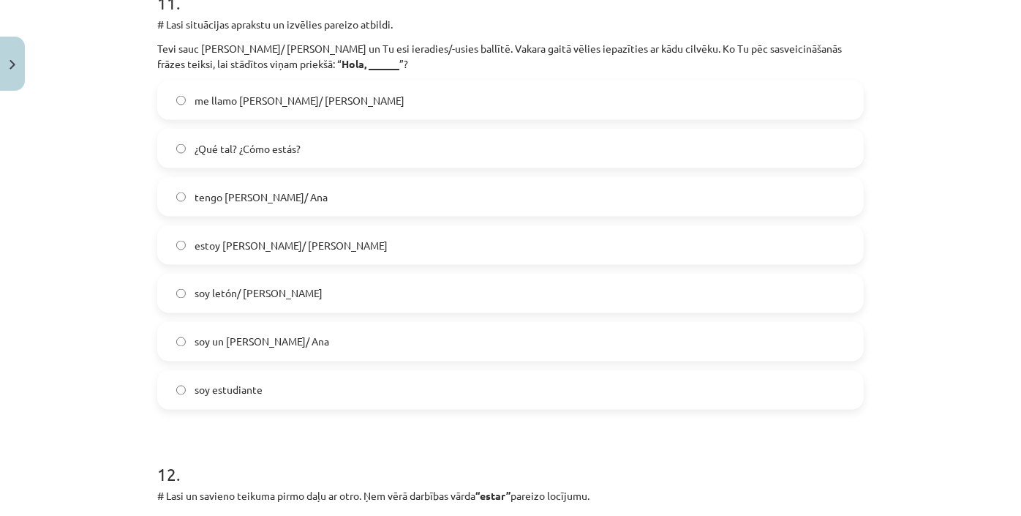
click at [481, 96] on label "me llamo Pedro/ Ana" at bounding box center [511, 100] width 704 height 37
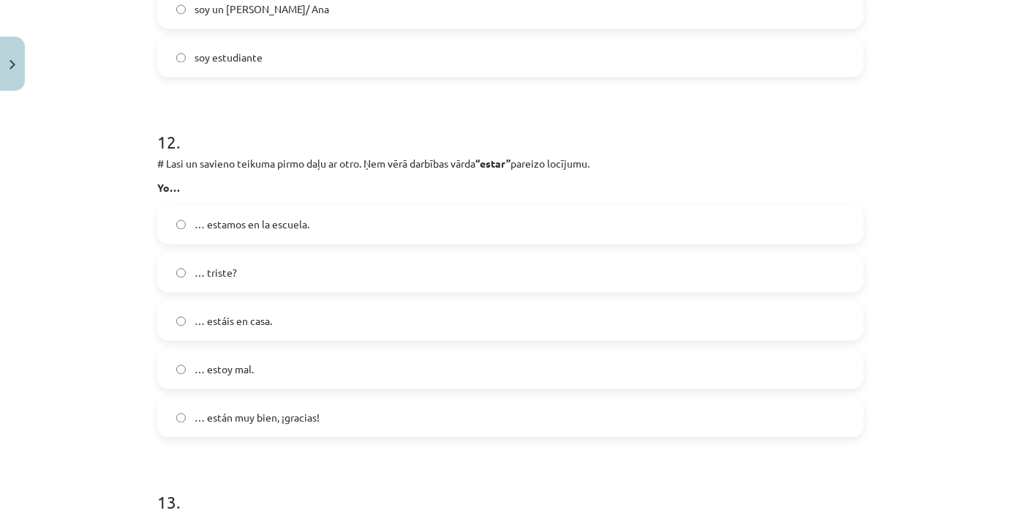
scroll to position [4323, 0]
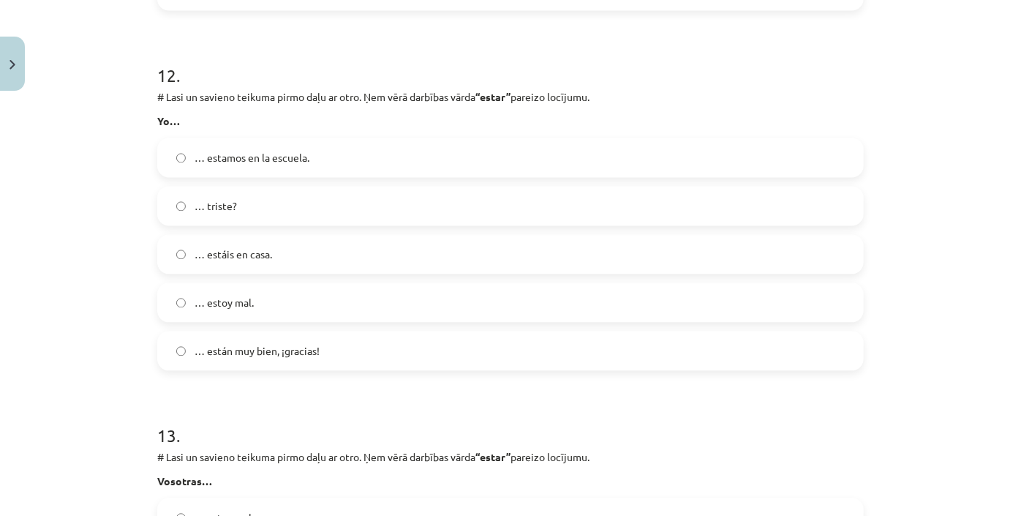
click at [264, 297] on label "… estoy mal." at bounding box center [511, 302] width 704 height 37
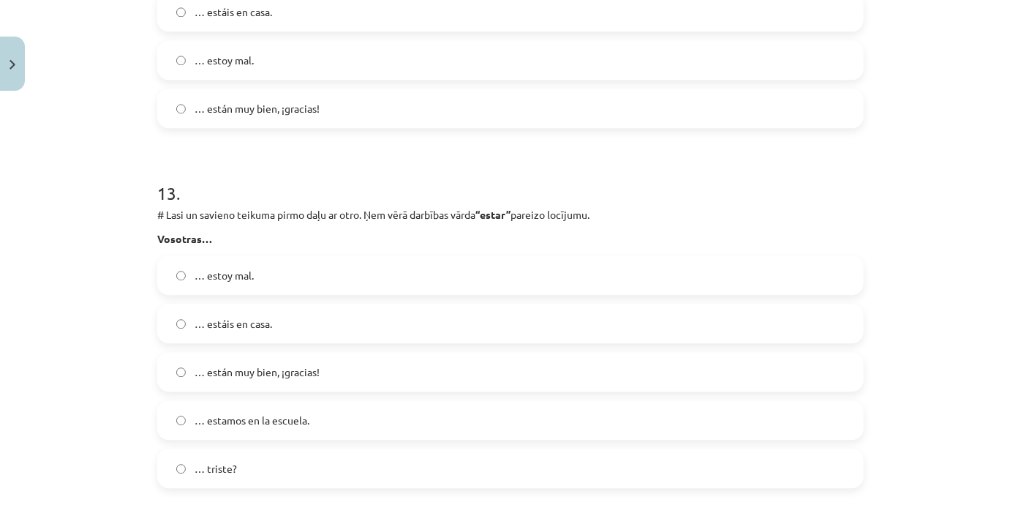
scroll to position [4588, 0]
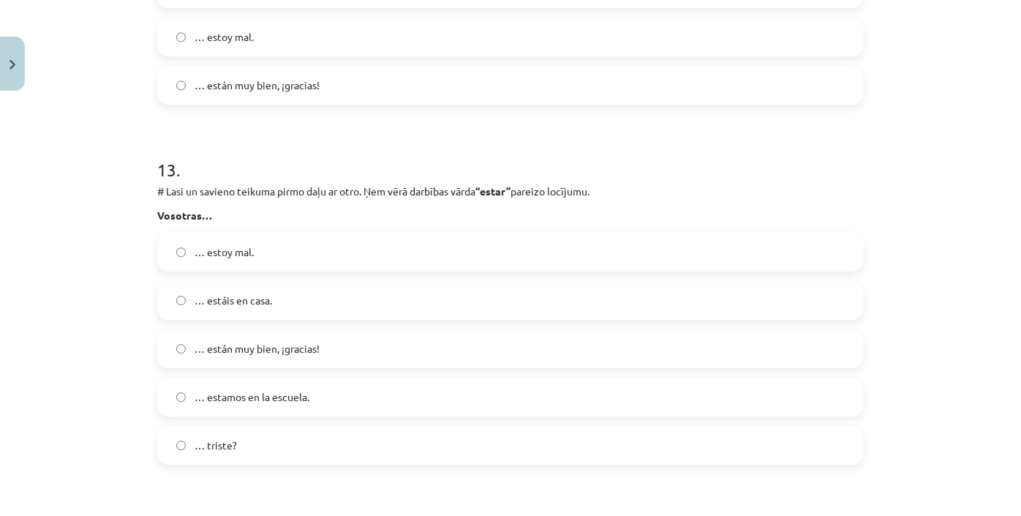
click at [393, 295] on label "… estáis en casa." at bounding box center [511, 300] width 704 height 37
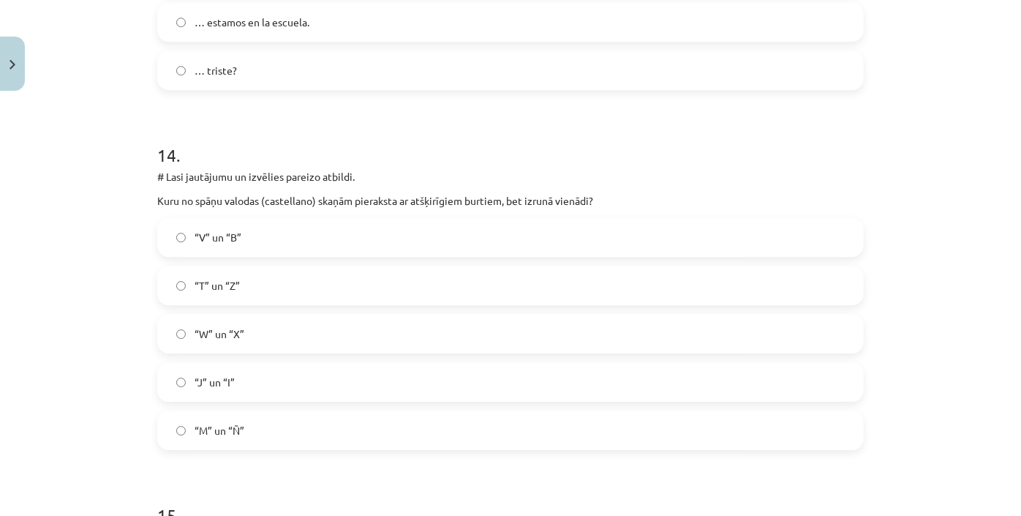
scroll to position [4988, 0]
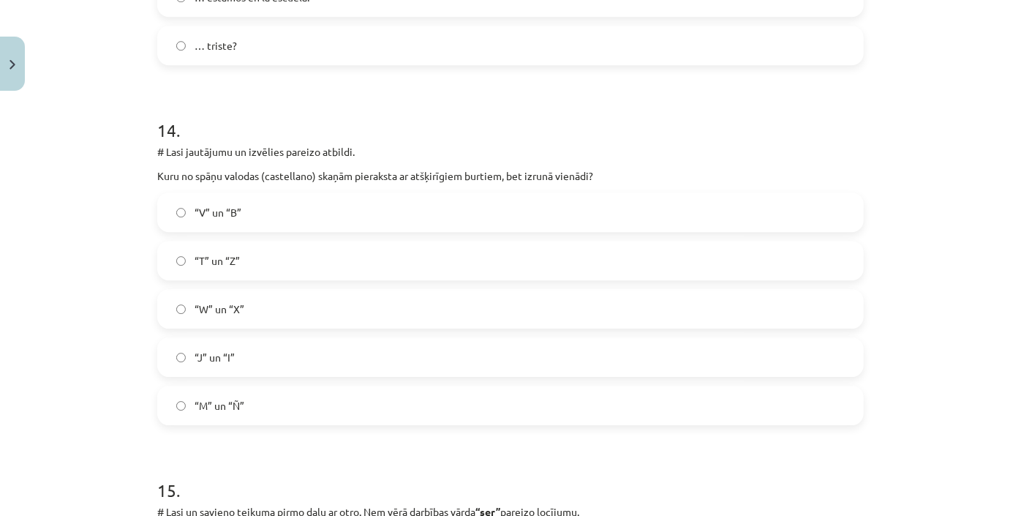
click at [404, 207] on label "“V” un “B”" at bounding box center [511, 212] width 704 height 37
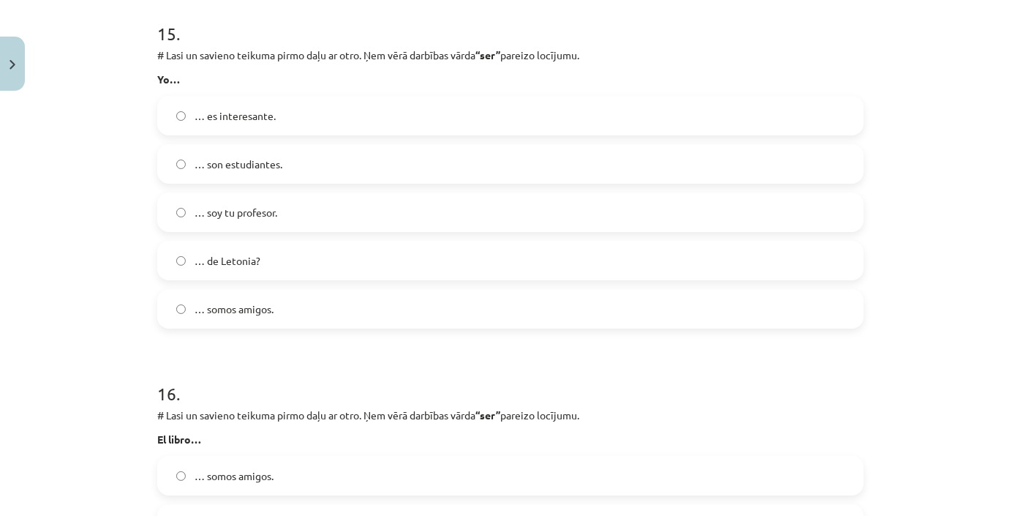
scroll to position [5453, 0]
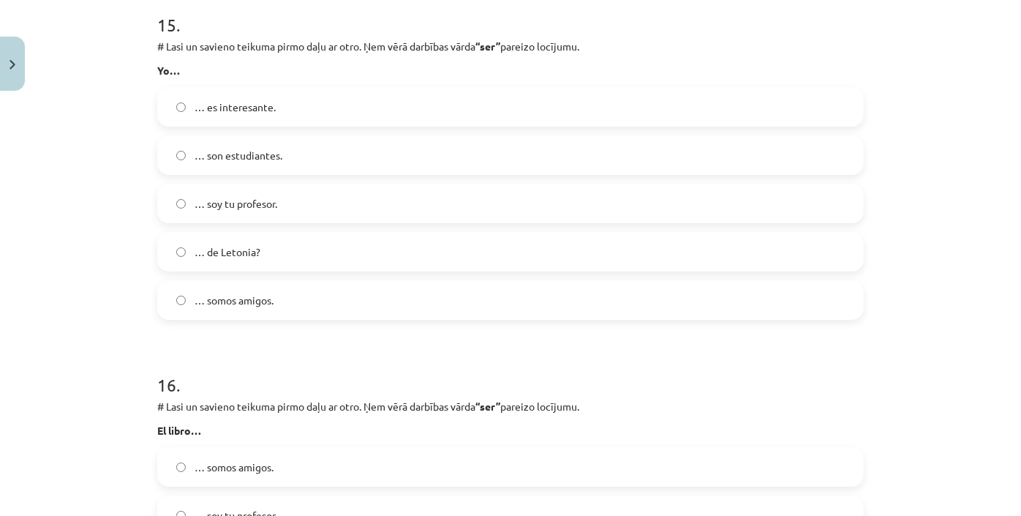
click at [260, 210] on label "… soy tu profesor." at bounding box center [511, 203] width 704 height 37
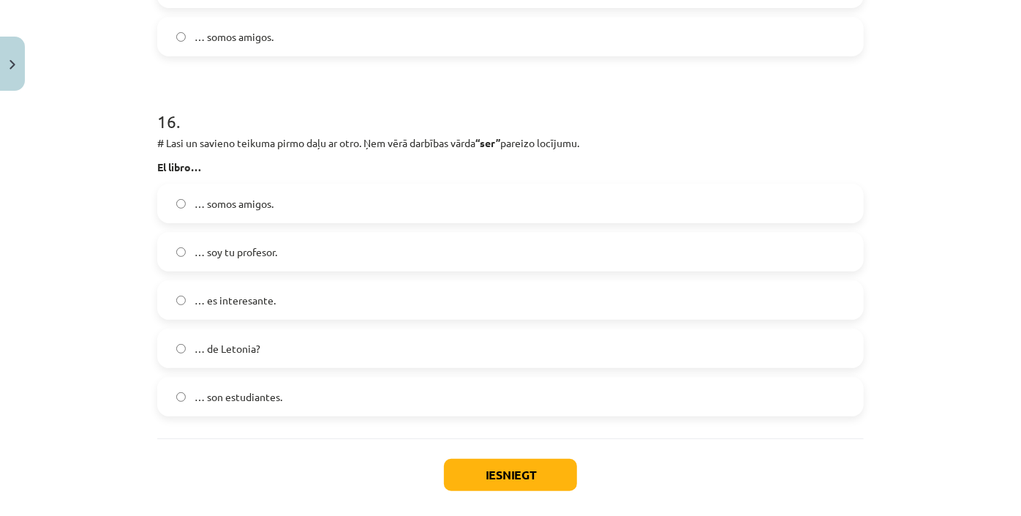
scroll to position [5719, 0]
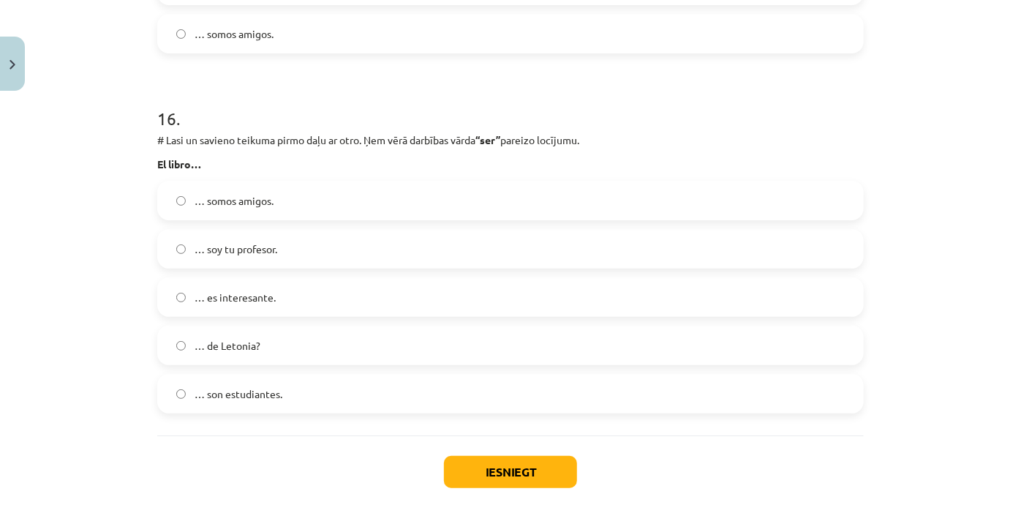
click at [287, 296] on label "… es interesante." at bounding box center [511, 297] width 704 height 37
click at [516, 463] on button "Iesniegt" at bounding box center [510, 472] width 133 height 32
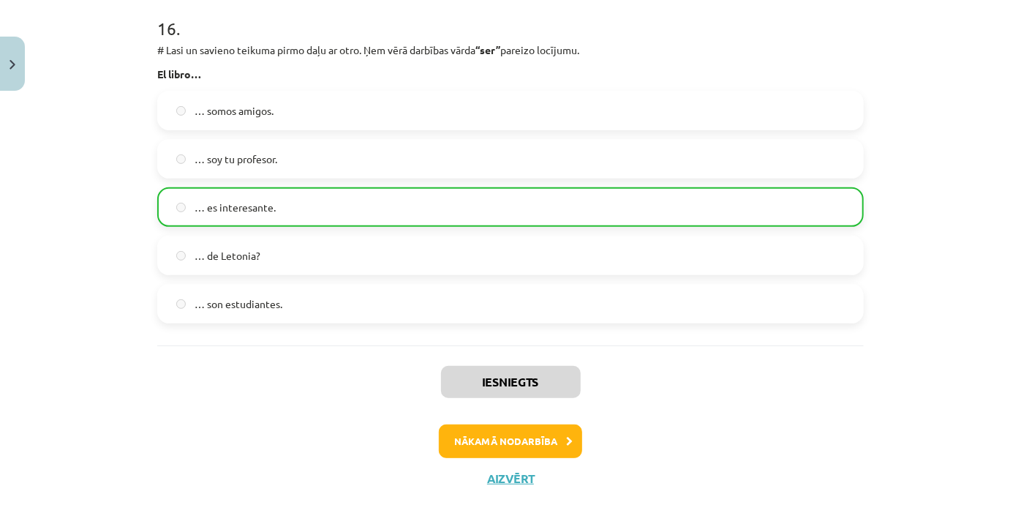
scroll to position [5831, 0]
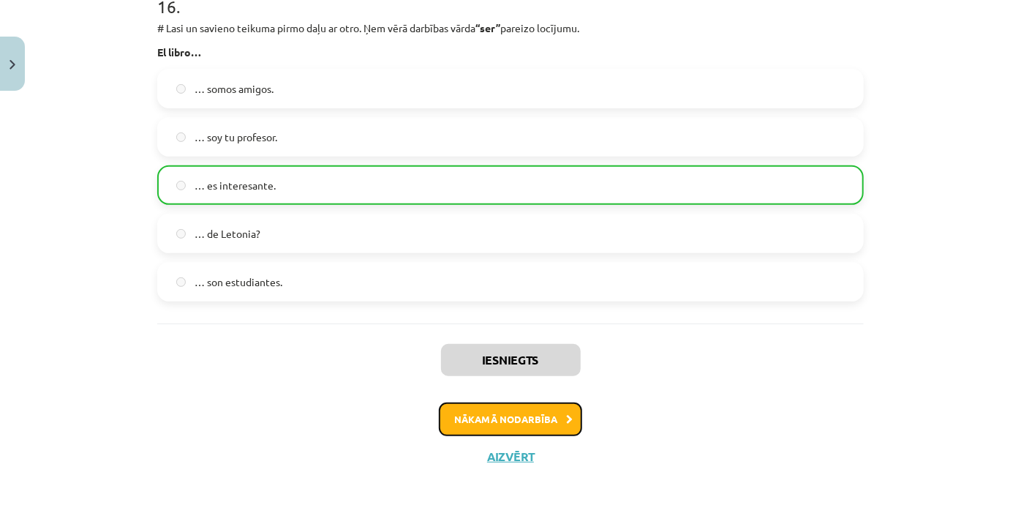
click at [566, 421] on icon at bounding box center [569, 420] width 7 height 10
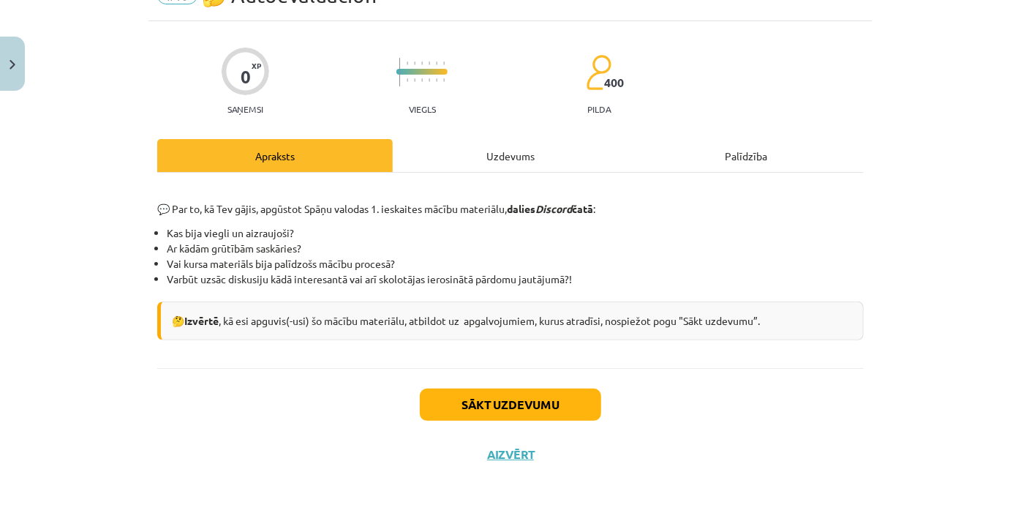
scroll to position [37, 0]
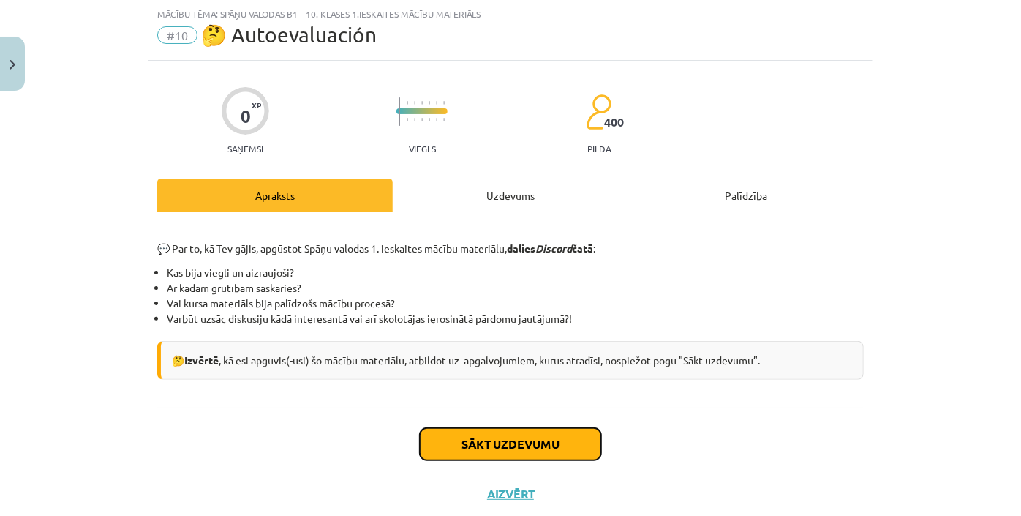
click at [552, 440] on button "Sākt uzdevumu" at bounding box center [510, 444] width 181 height 32
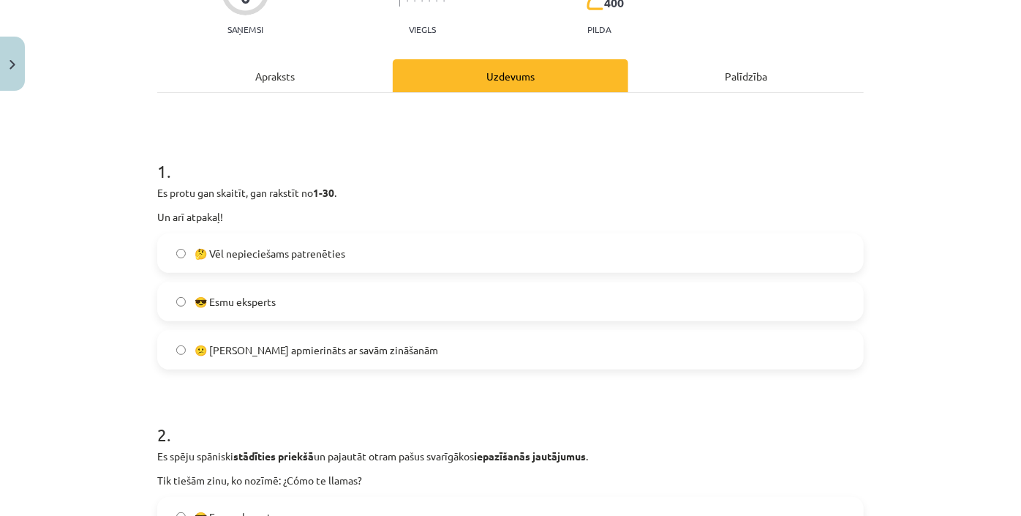
scroll to position [236, 0]
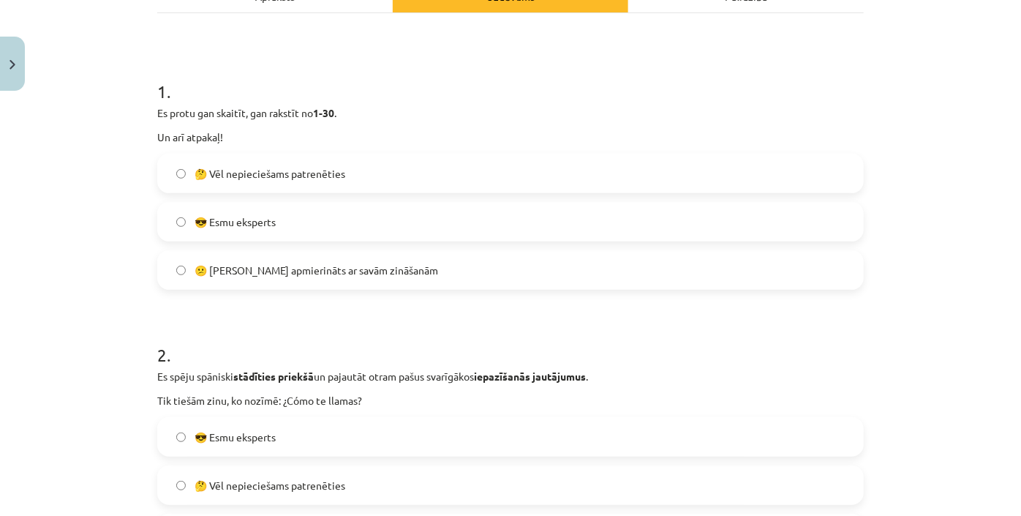
click at [370, 176] on label "🤔 Vēl nepieciešams patrenēties" at bounding box center [511, 173] width 704 height 37
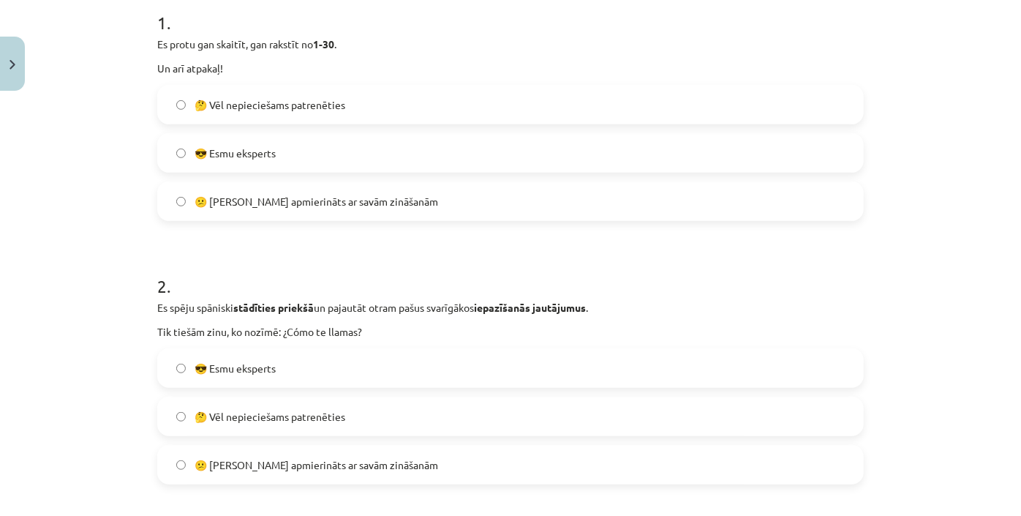
scroll to position [369, 0]
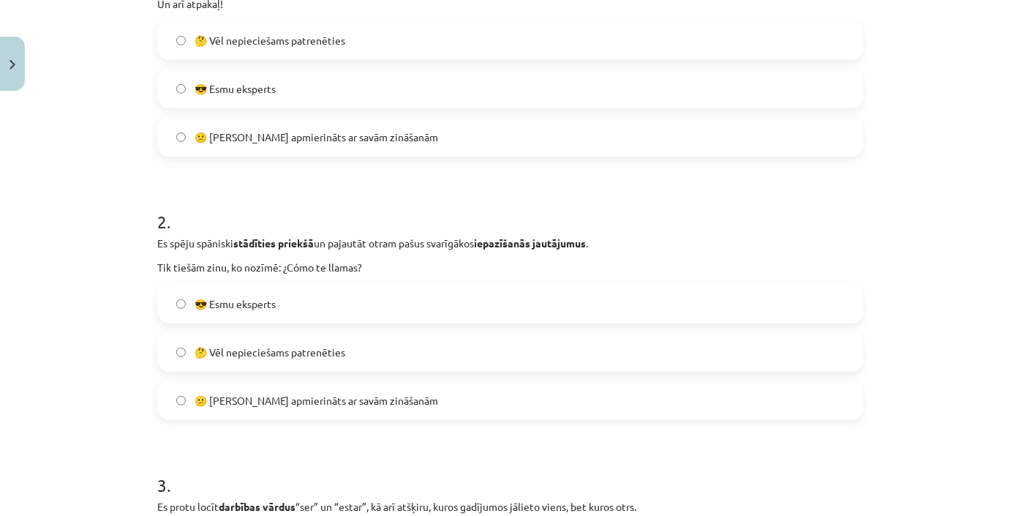
click at [515, 350] on label "🤔 Vēl nepieciešams patrenēties" at bounding box center [511, 352] width 704 height 37
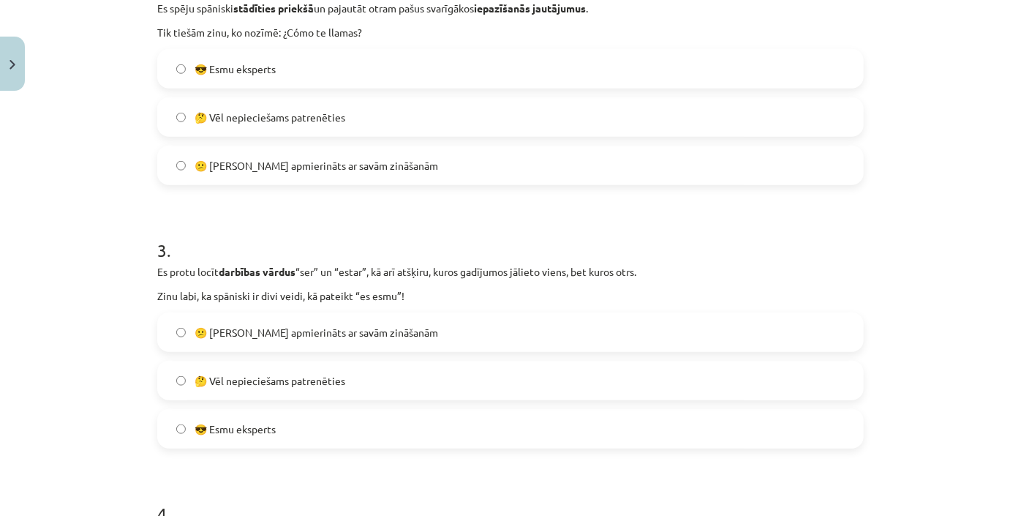
scroll to position [635, 0]
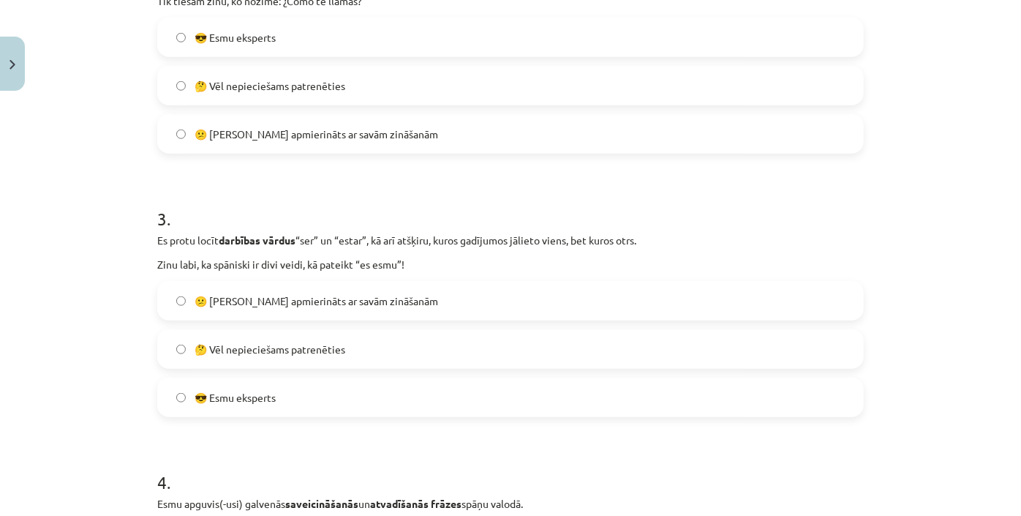
click at [473, 361] on label "🤔 Vēl nepieciešams patrenēties" at bounding box center [511, 349] width 704 height 37
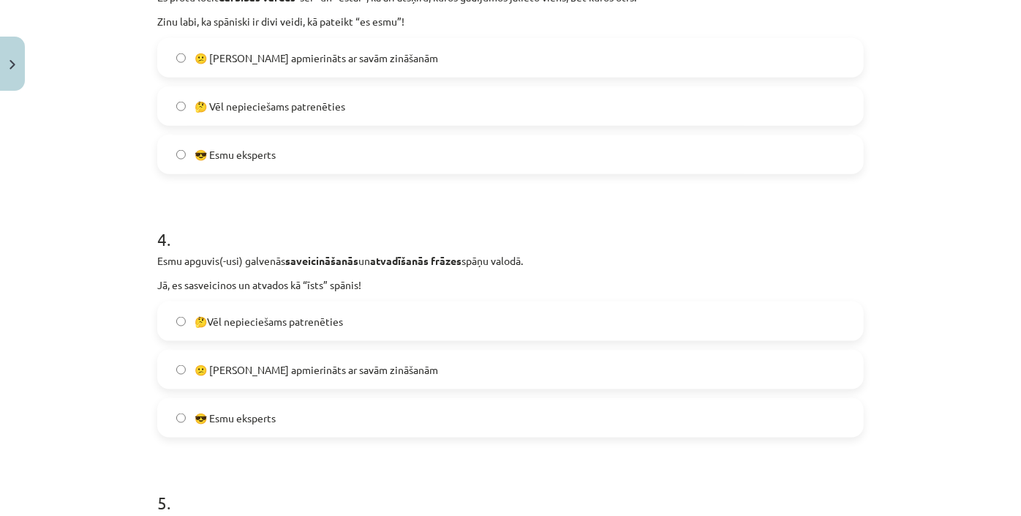
scroll to position [901, 0]
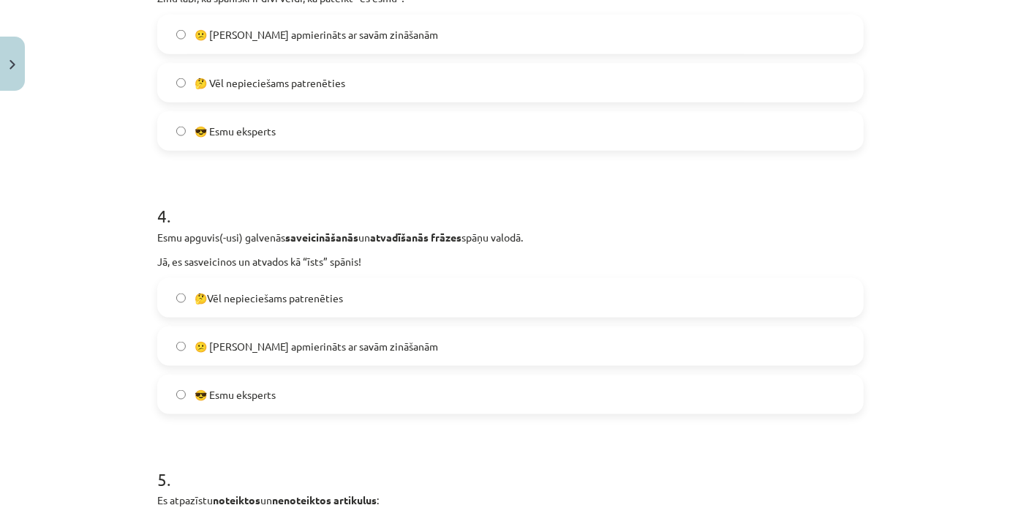
click at [463, 293] on label "🤔Vēl nepieciešams patrenēties" at bounding box center [511, 297] width 704 height 37
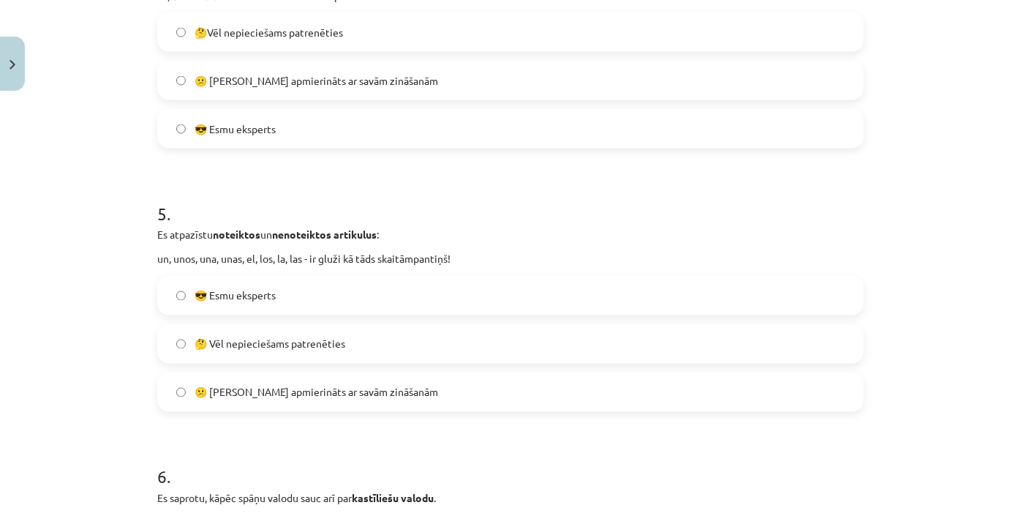
click at [463, 293] on label "😎 Esmu eksperts" at bounding box center [511, 295] width 704 height 37
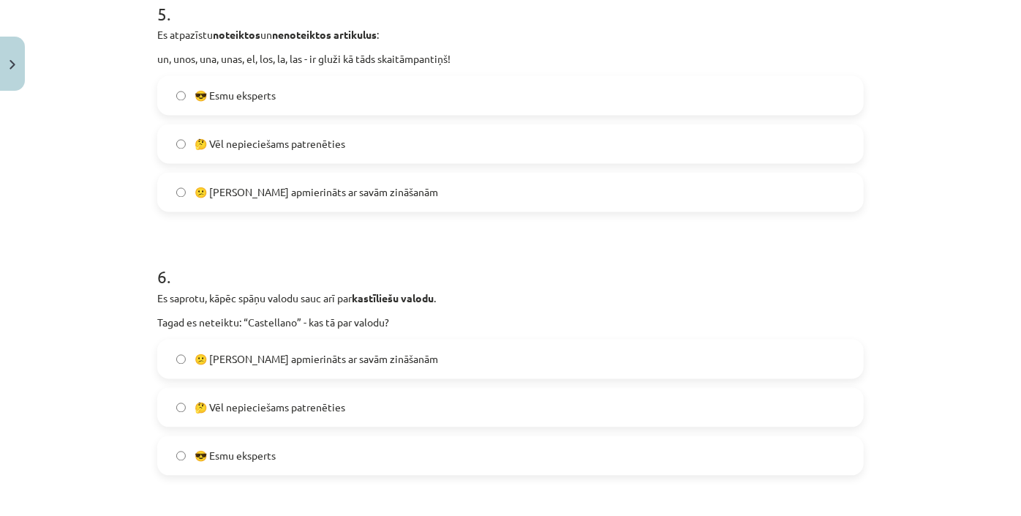
scroll to position [1433, 0]
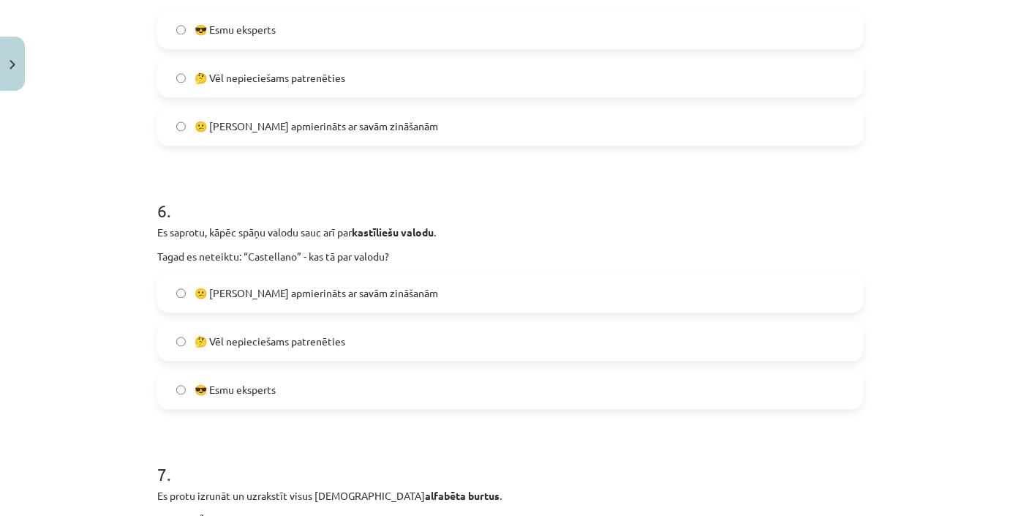
click at [412, 398] on label "😎 Esmu eksperts" at bounding box center [511, 389] width 704 height 37
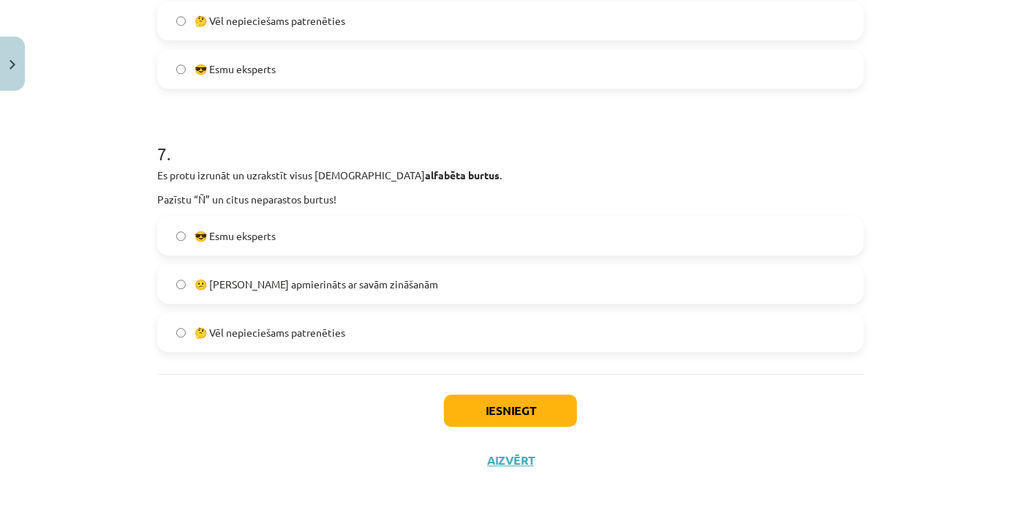
scroll to position [1758, 0]
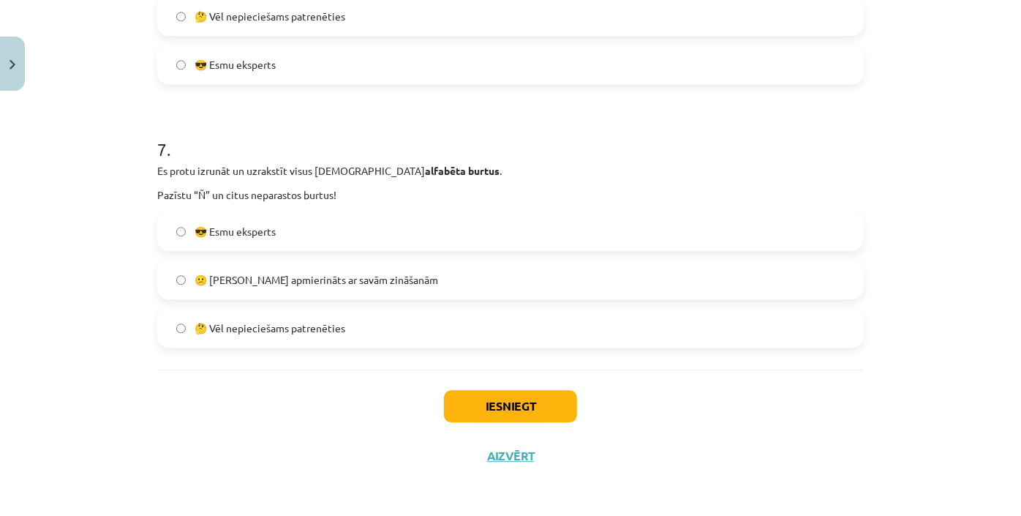
click at [460, 230] on label "😎 Esmu eksperts" at bounding box center [511, 231] width 704 height 37
click at [501, 407] on button "Iesniegt" at bounding box center [510, 406] width 133 height 32
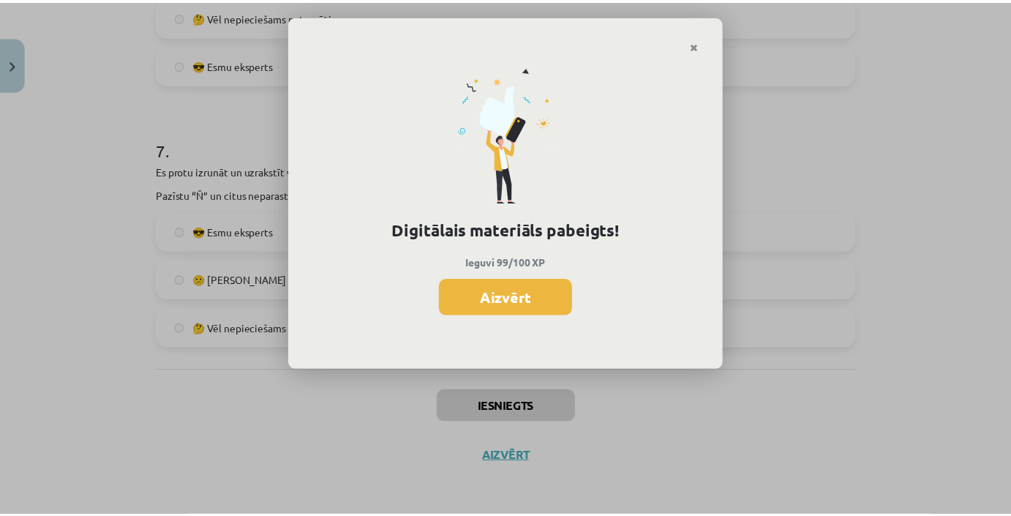
scroll to position [1129, 0]
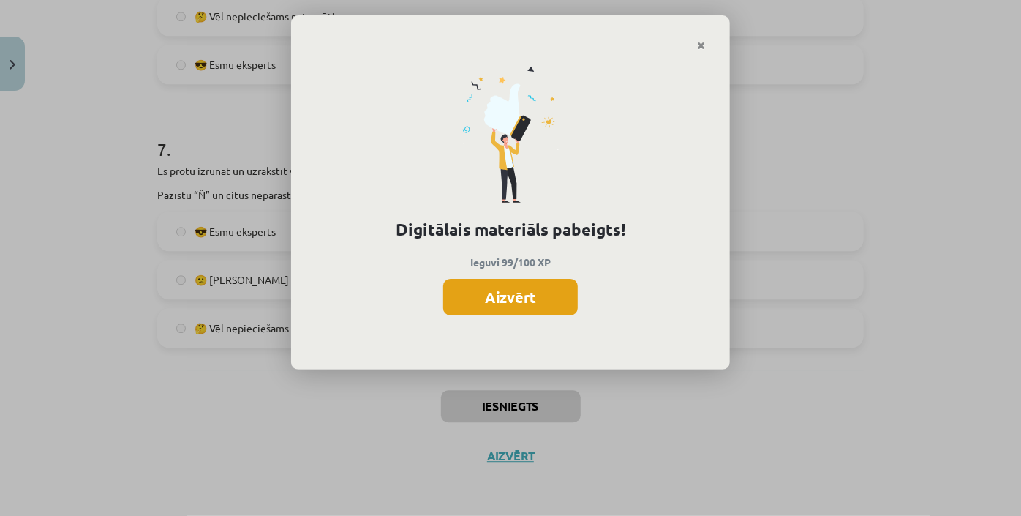
click at [550, 296] on button "Aizvērt" at bounding box center [510, 297] width 135 height 37
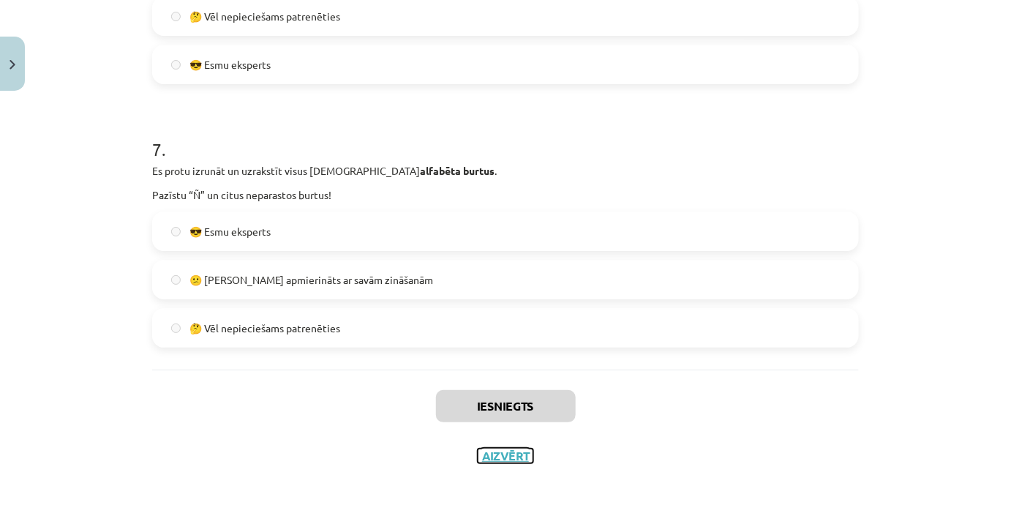
click at [522, 455] on button "Aizvērt" at bounding box center [506, 455] width 56 height 15
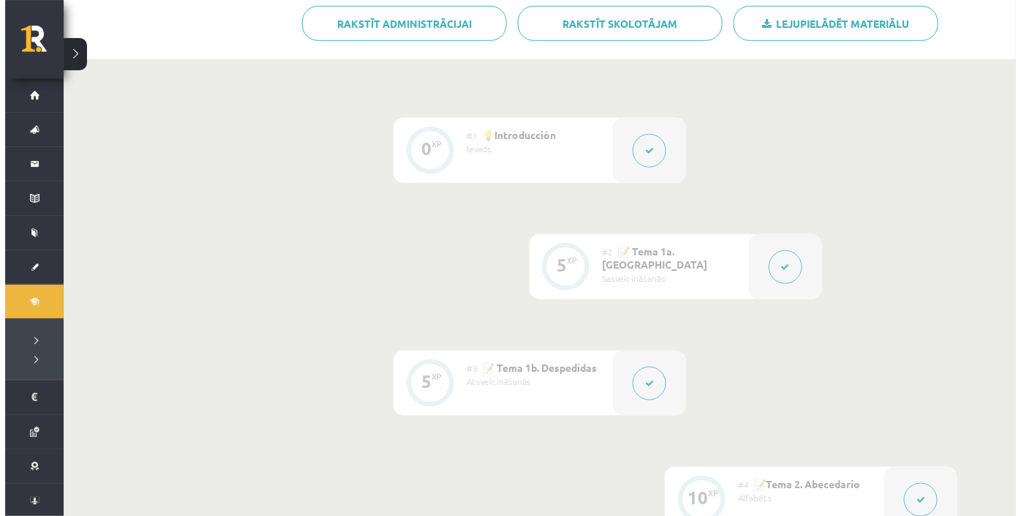
scroll to position [0, 0]
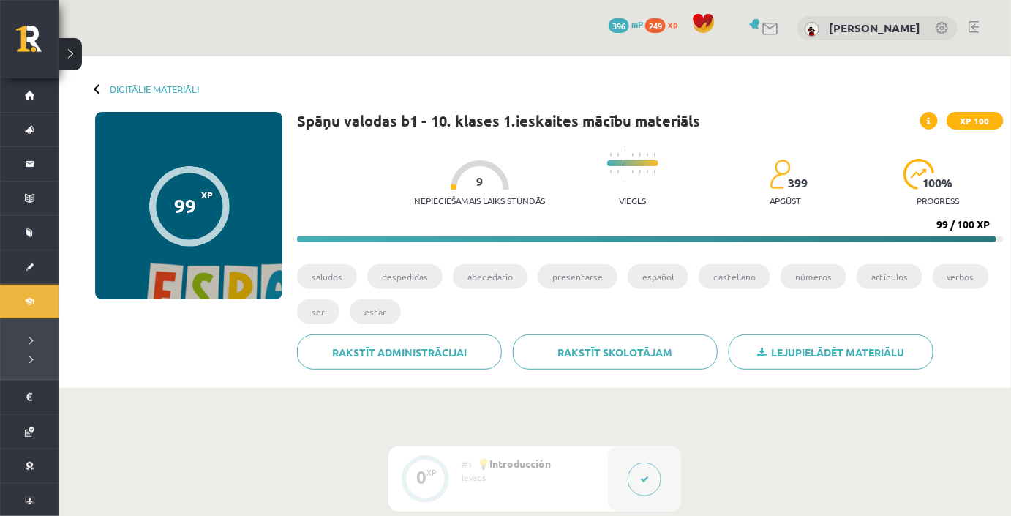
click at [926, 127] on span at bounding box center [929, 121] width 18 height 18
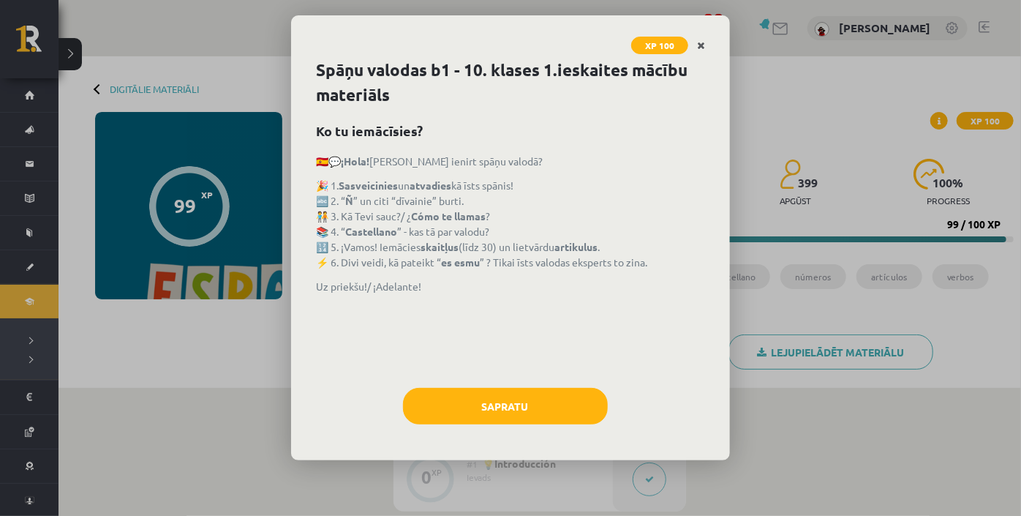
click at [703, 41] on icon "Close" at bounding box center [701, 46] width 8 height 10
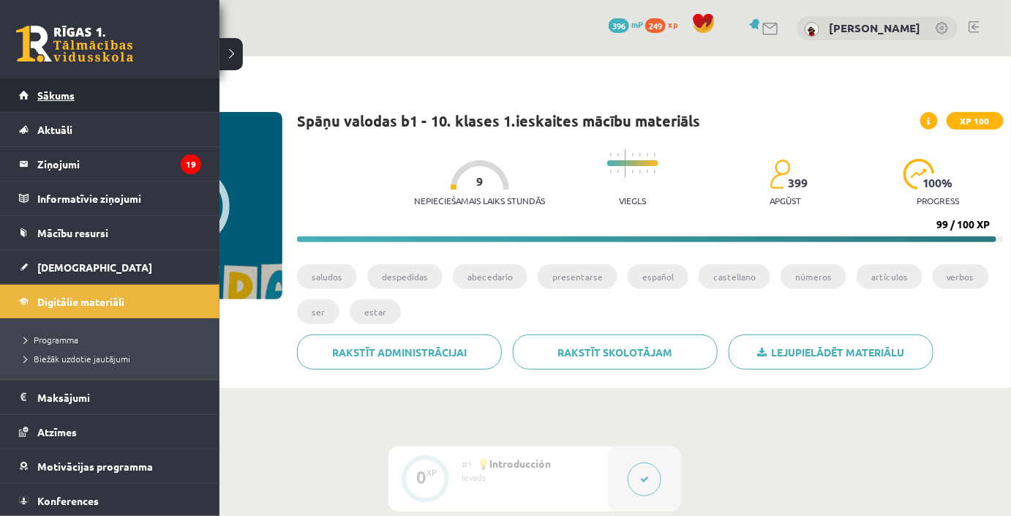
click at [34, 96] on link "Sākums" at bounding box center [110, 95] width 182 height 34
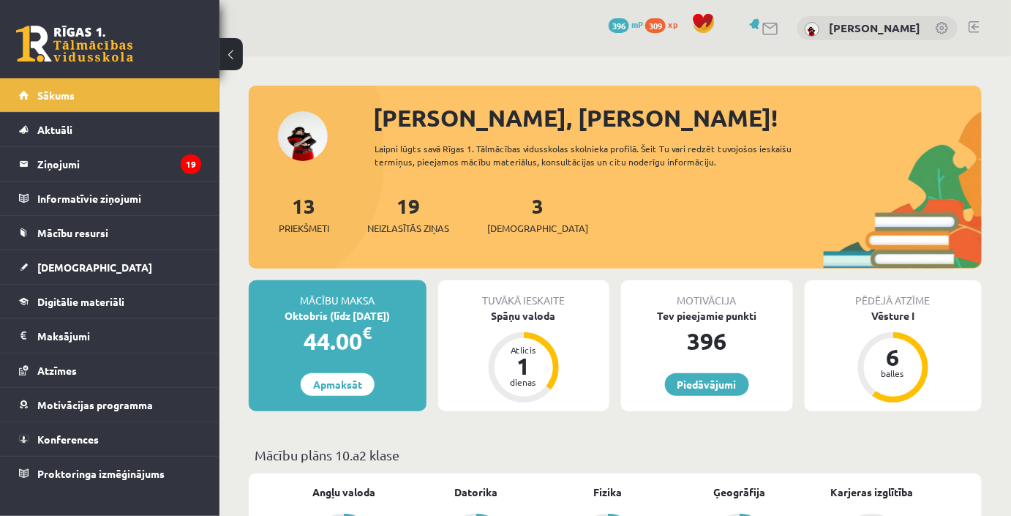
click at [666, 26] on span "309" at bounding box center [655, 25] width 20 height 15
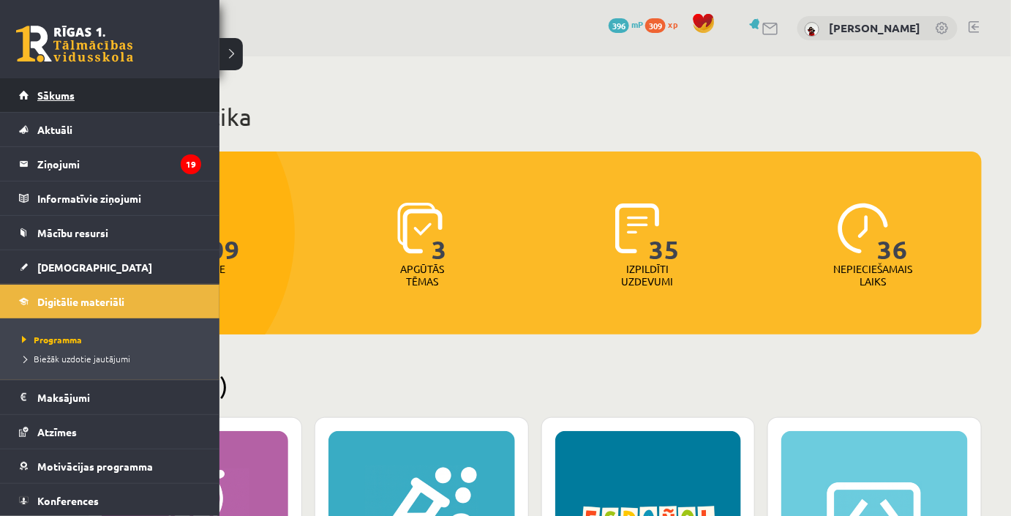
click at [39, 97] on span "Sākums" at bounding box center [55, 95] width 37 height 13
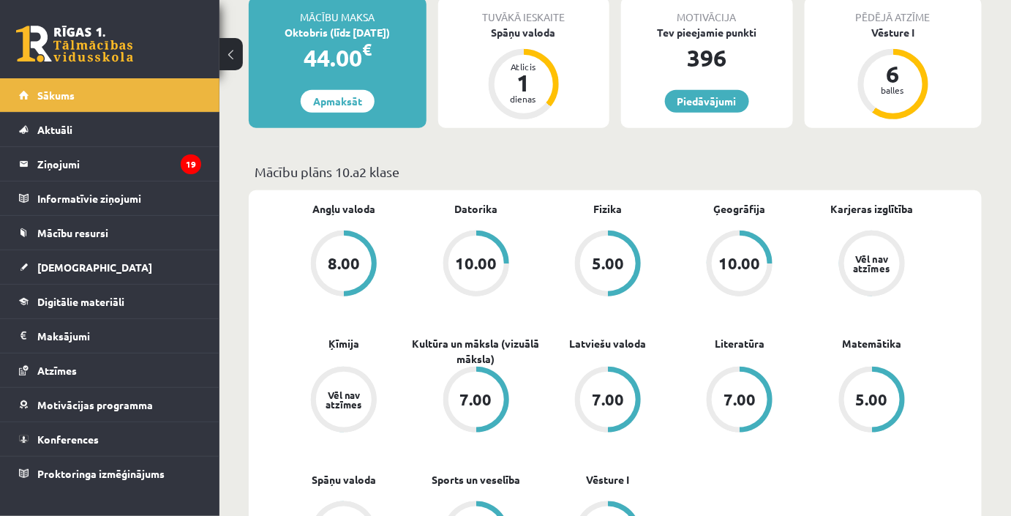
scroll to position [266, 0]
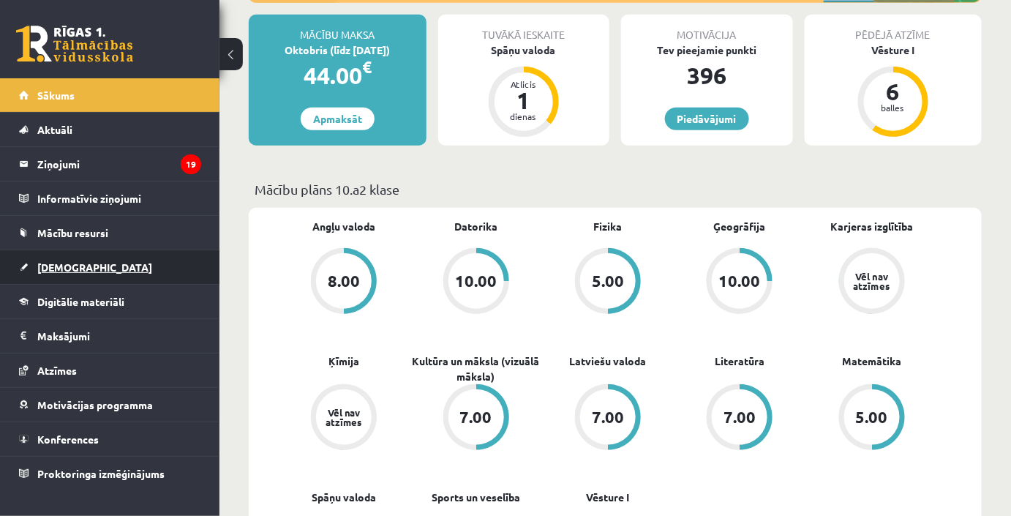
click at [53, 263] on span "[DEMOGRAPHIC_DATA]" at bounding box center [94, 266] width 115 height 13
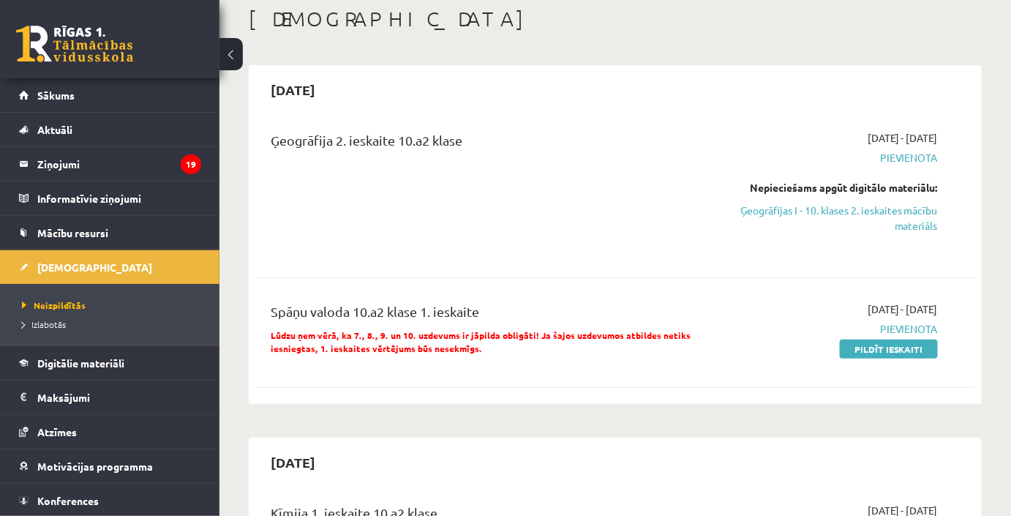
scroll to position [66, 0]
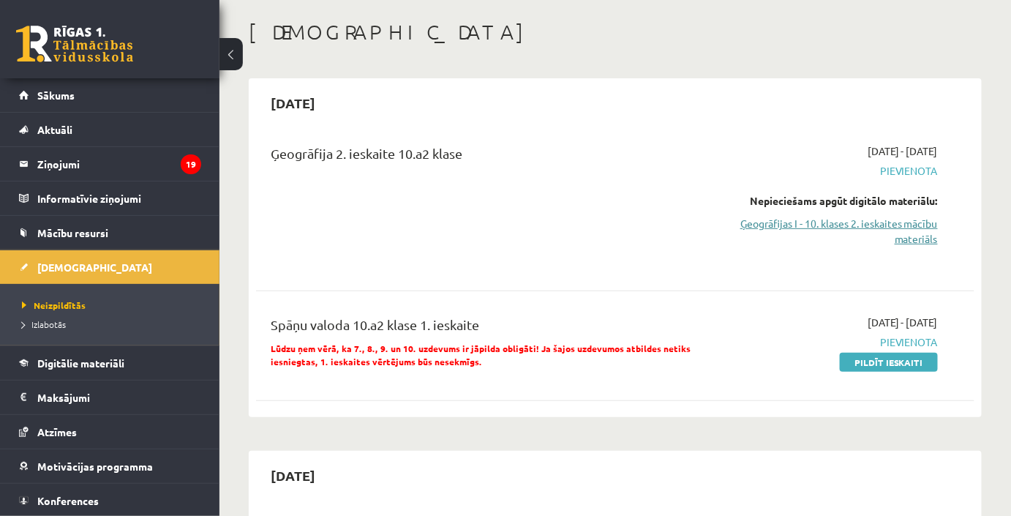
click at [857, 233] on link "Ģeogrāfijas I - 10. klases 2. ieskaites mācību materiāls" at bounding box center [834, 231] width 208 height 31
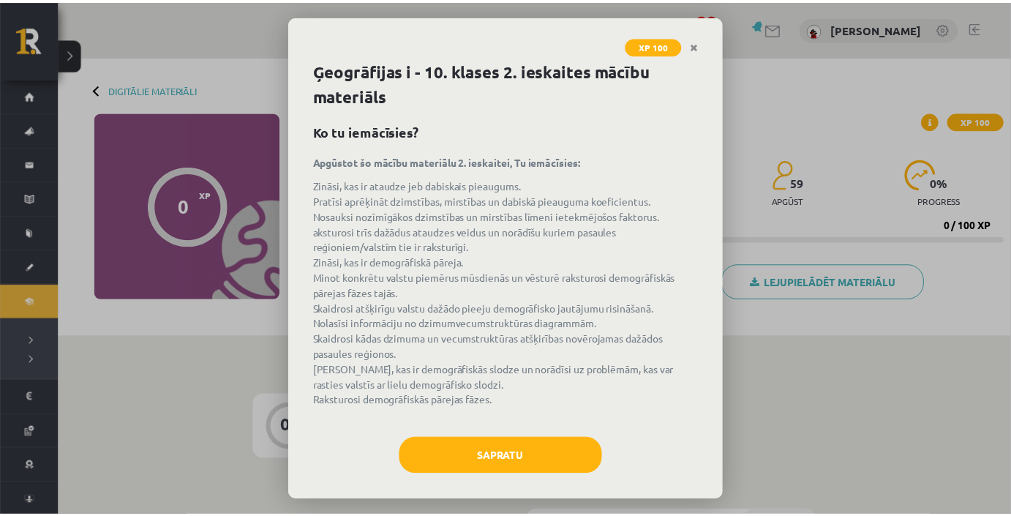
scroll to position [9, 0]
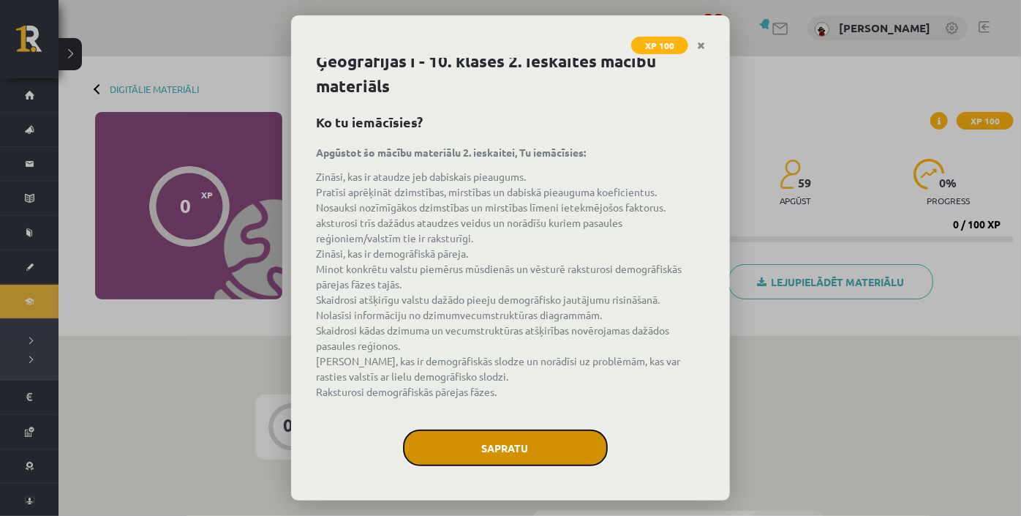
click at [544, 437] on button "Sapratu" at bounding box center [505, 447] width 205 height 37
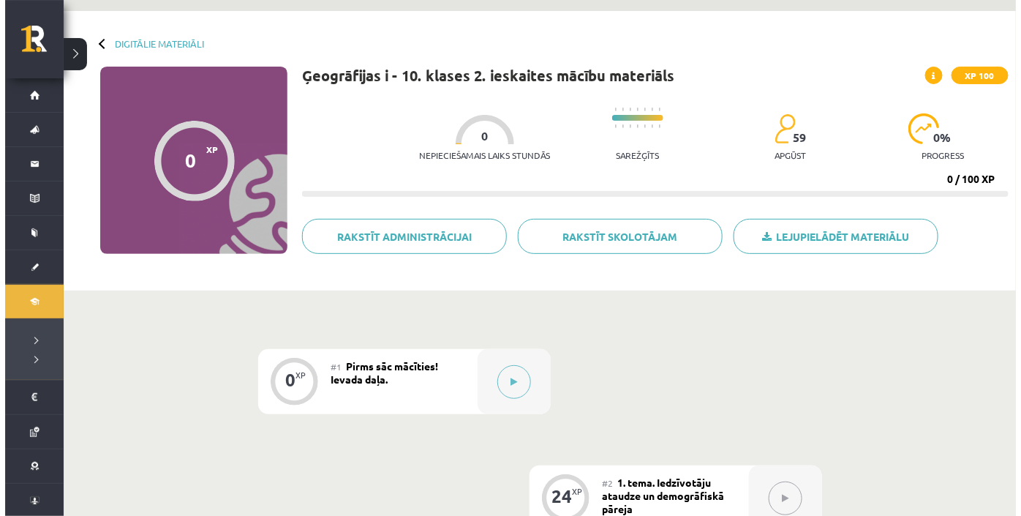
scroll to position [66, 0]
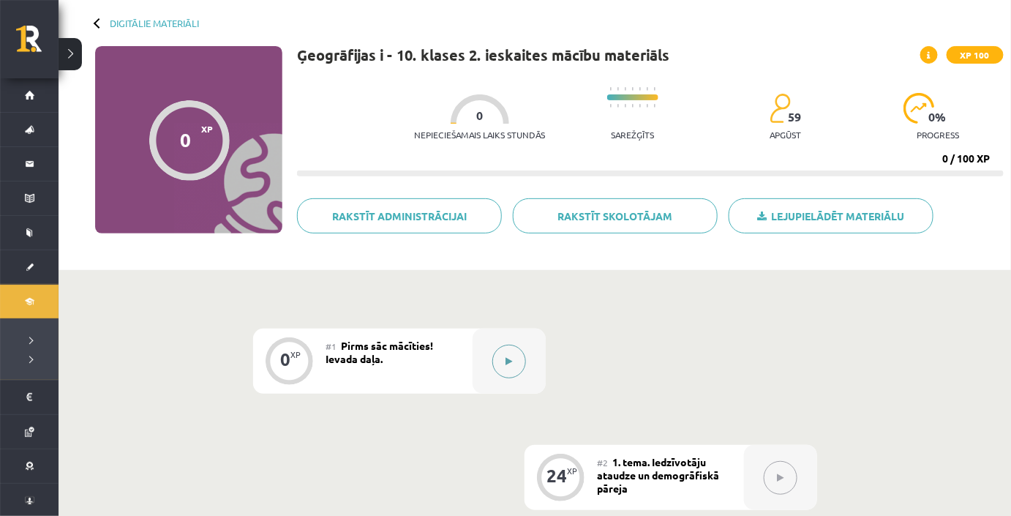
click at [516, 358] on button at bounding box center [509, 362] width 34 height 34
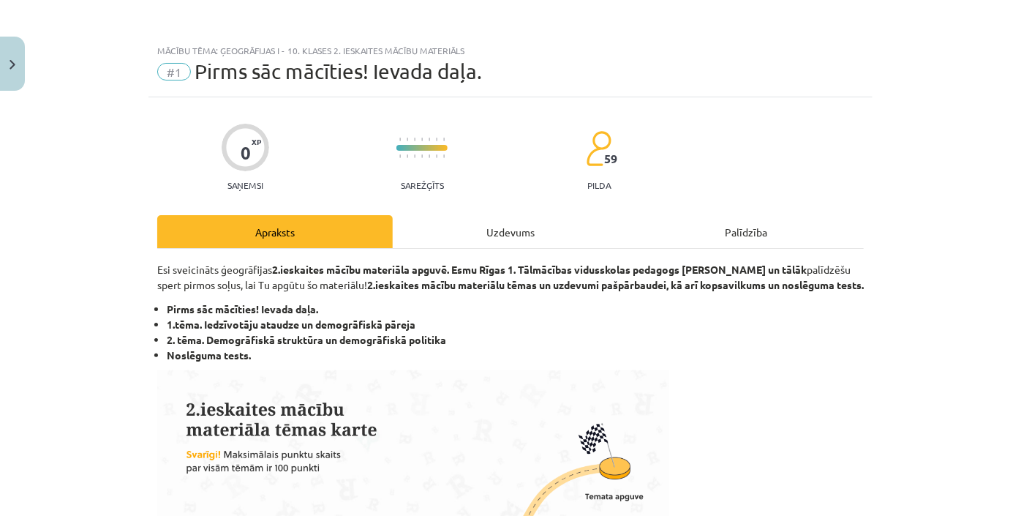
click at [500, 233] on div "Uzdevums" at bounding box center [511, 231] width 236 height 33
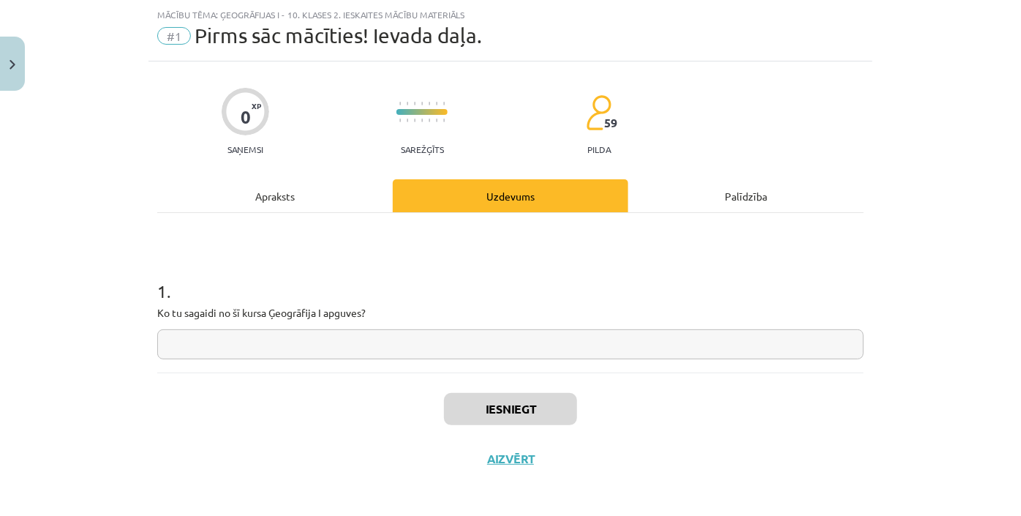
scroll to position [37, 0]
click at [461, 350] on input "text" at bounding box center [510, 343] width 707 height 30
click at [249, 193] on div "Apraksts" at bounding box center [275, 194] width 236 height 33
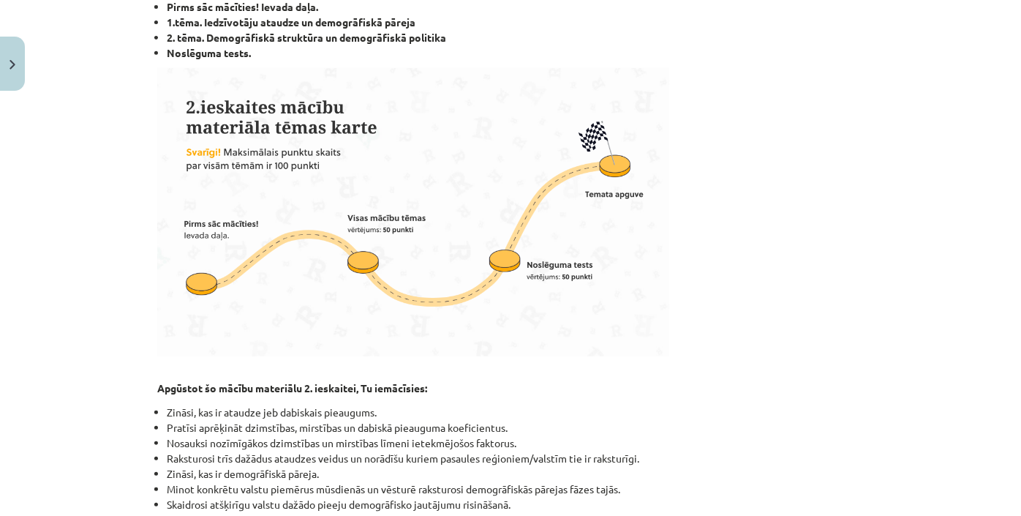
scroll to position [0, 0]
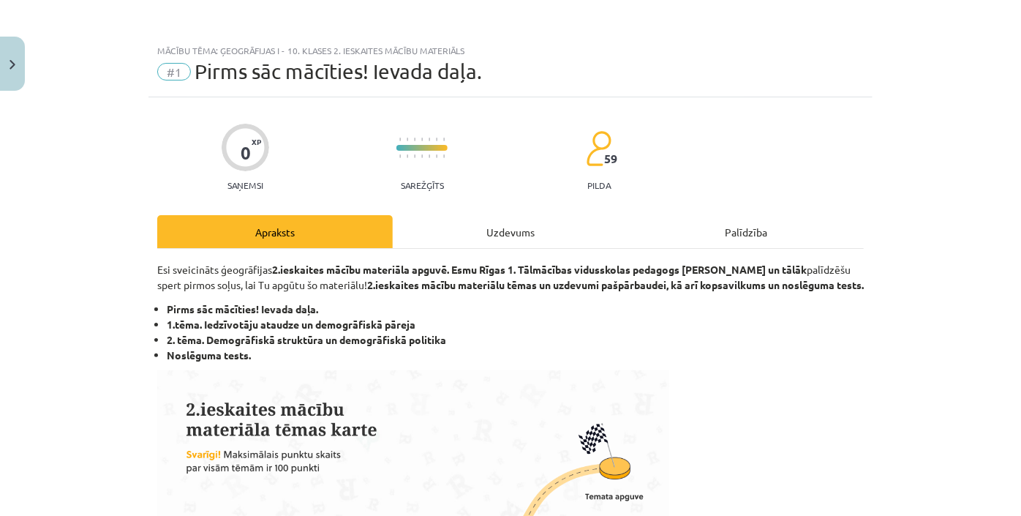
click at [481, 233] on div "Uzdevums" at bounding box center [511, 231] width 236 height 33
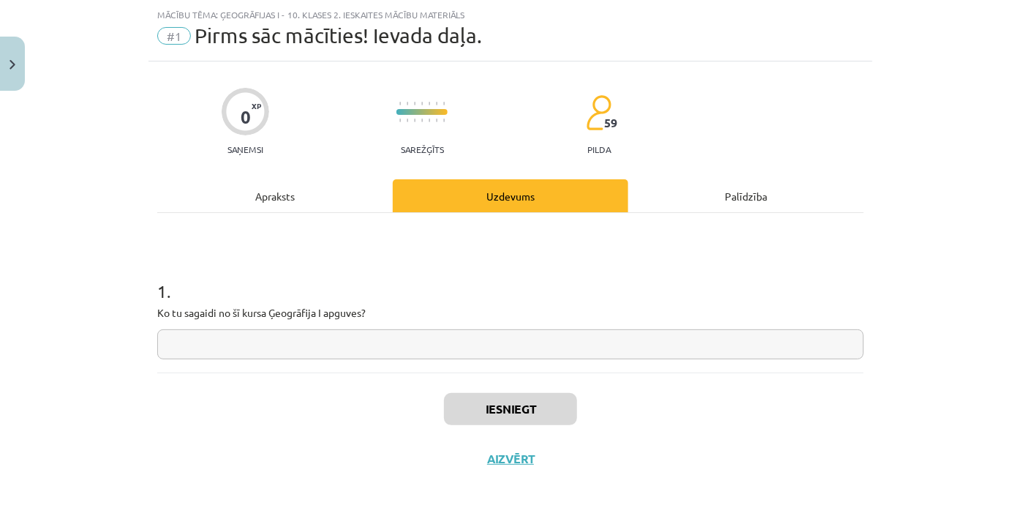
scroll to position [37, 0]
click at [434, 341] on input "text" at bounding box center [510, 343] width 707 height 30
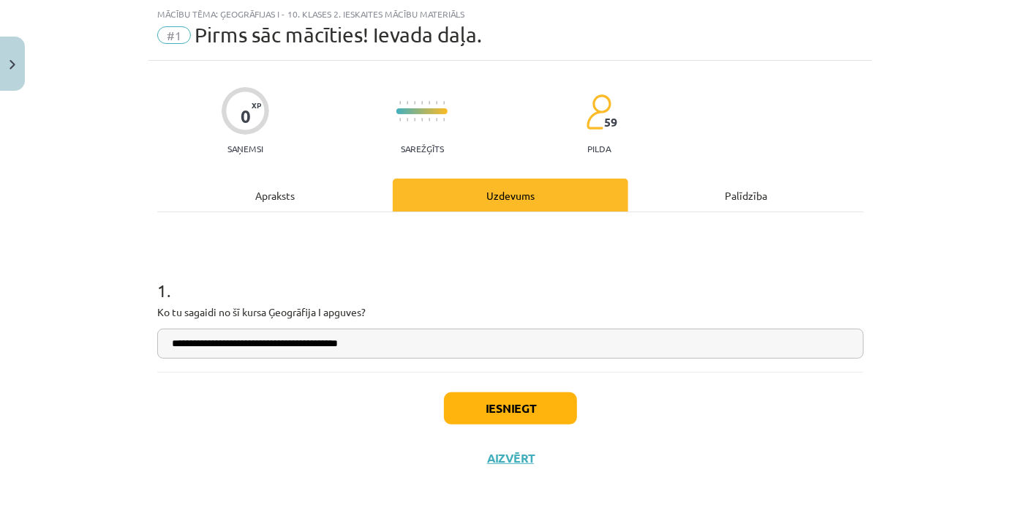
type input "**********"
click at [517, 410] on button "Iesniegt" at bounding box center [510, 408] width 133 height 32
drag, startPoint x: 759, startPoint y: 251, endPoint x: 702, endPoint y: 274, distance: 60.7
click at [702, 274] on h1 "1 ." at bounding box center [510, 277] width 707 height 45
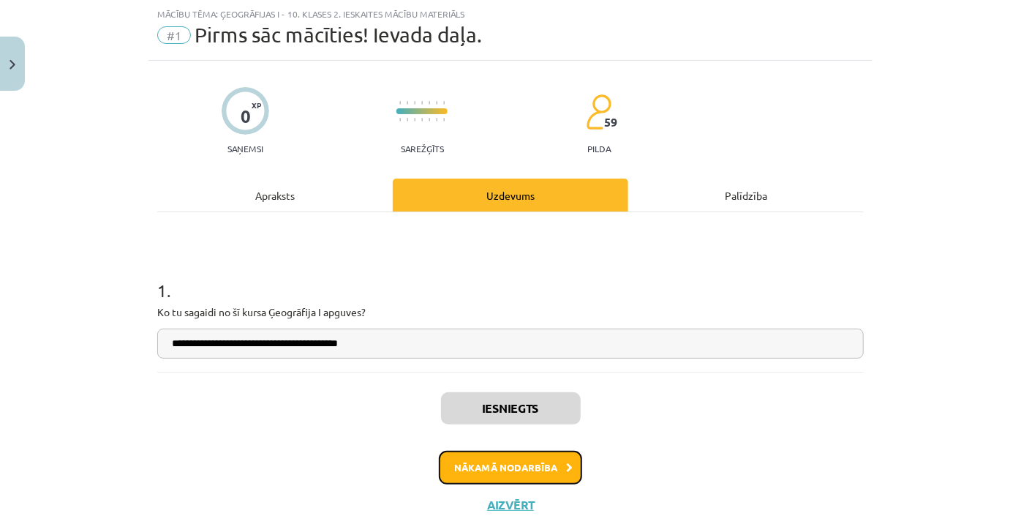
click at [550, 473] on button "Nākamā nodarbība" at bounding box center [510, 468] width 143 height 34
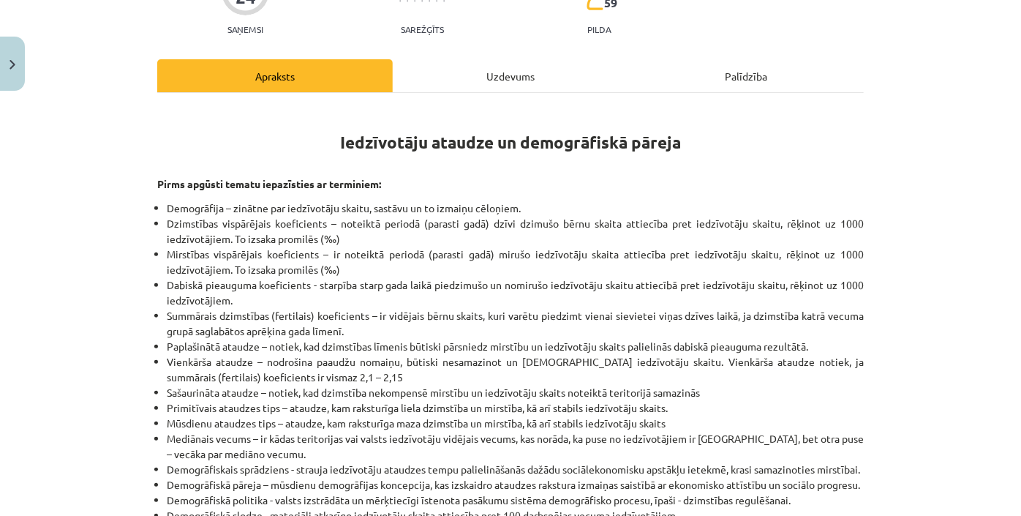
scroll to position [421, 0]
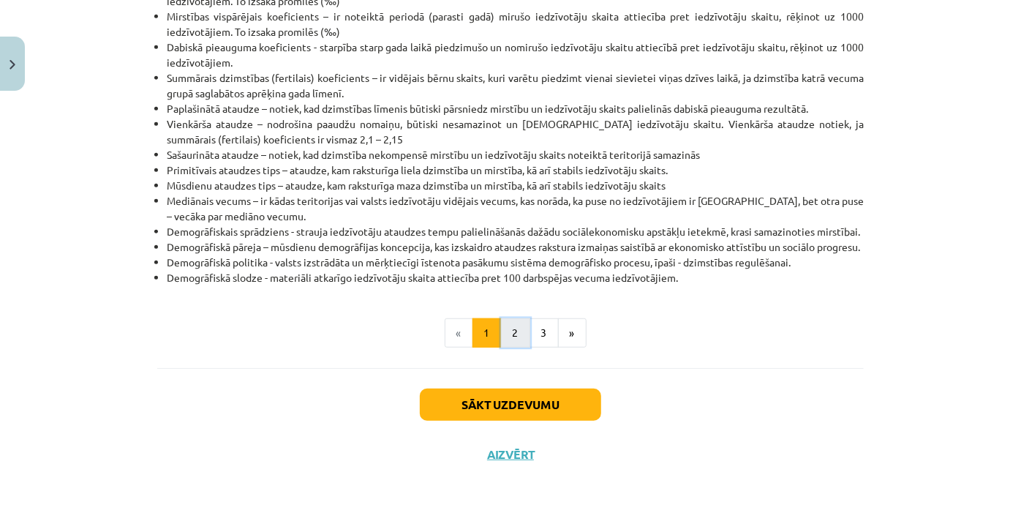
click at [516, 330] on button "2" at bounding box center [515, 332] width 29 height 29
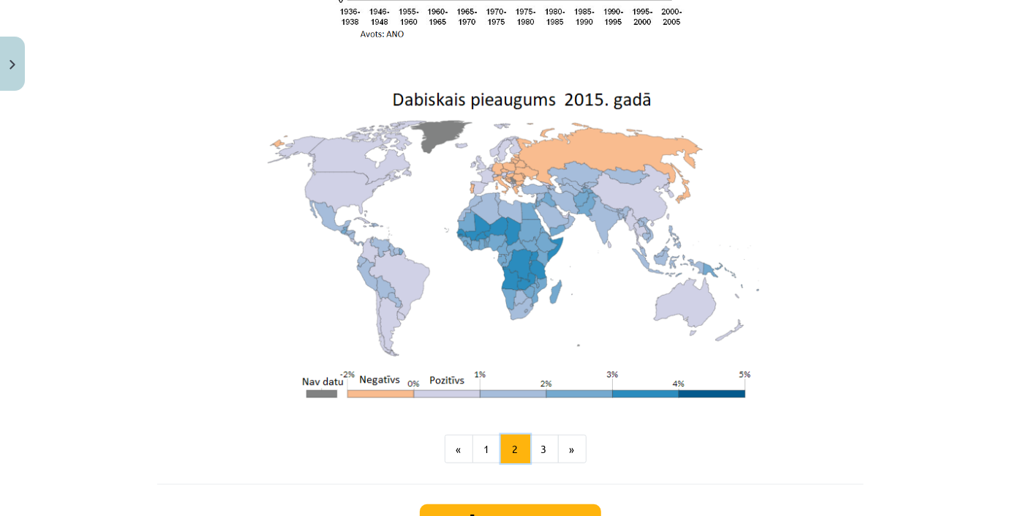
scroll to position [3219, 0]
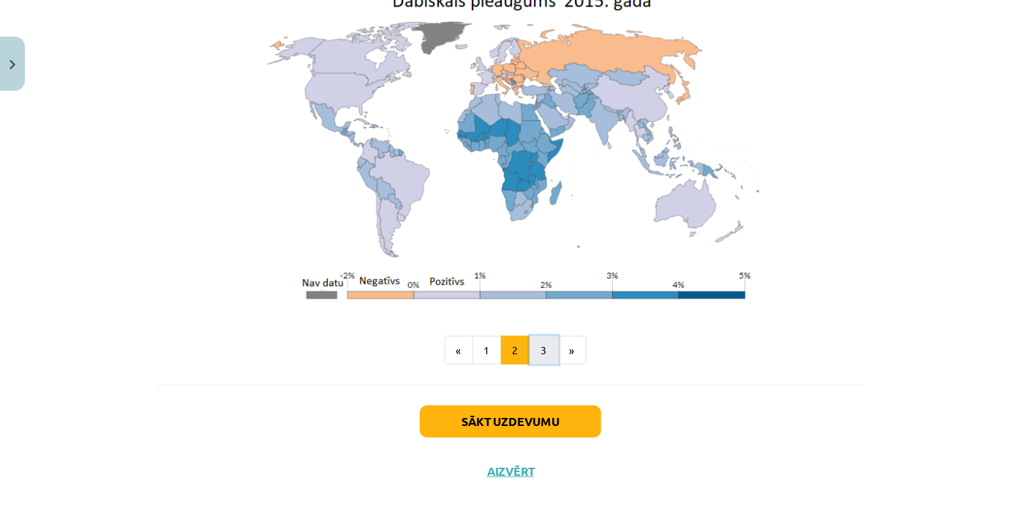
click at [530, 336] on button "3" at bounding box center [544, 350] width 29 height 29
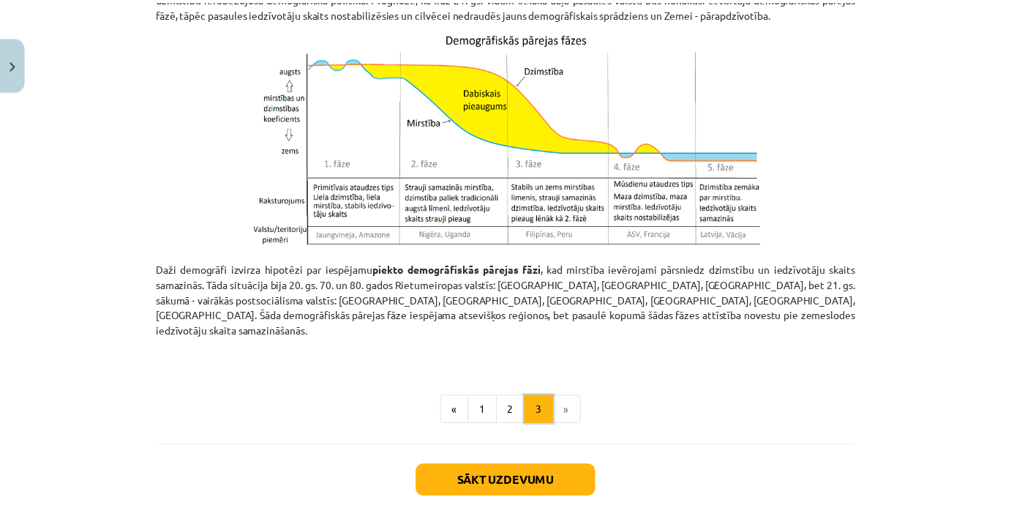
scroll to position [727, 0]
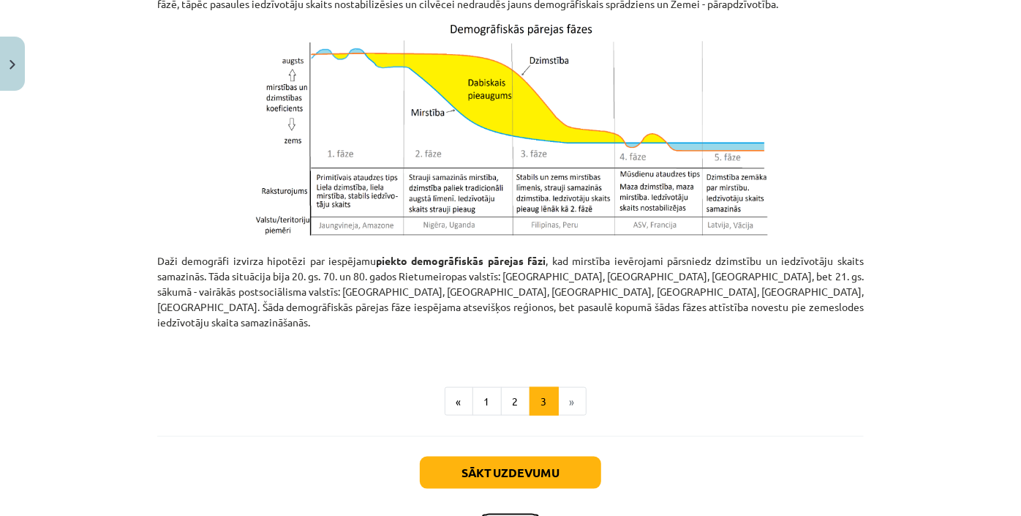
click at [522, 515] on button "Aizvērt" at bounding box center [511, 522] width 56 height 15
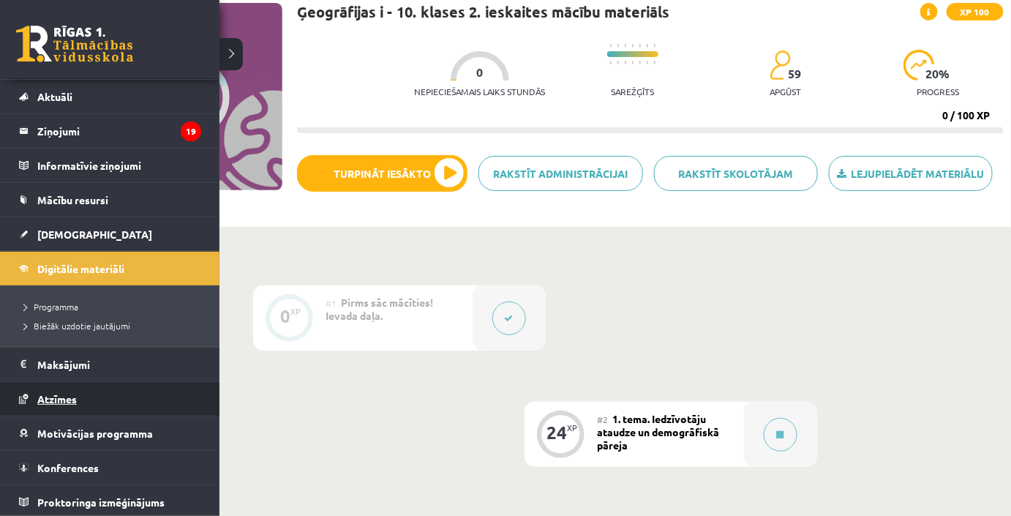
scroll to position [132, 0]
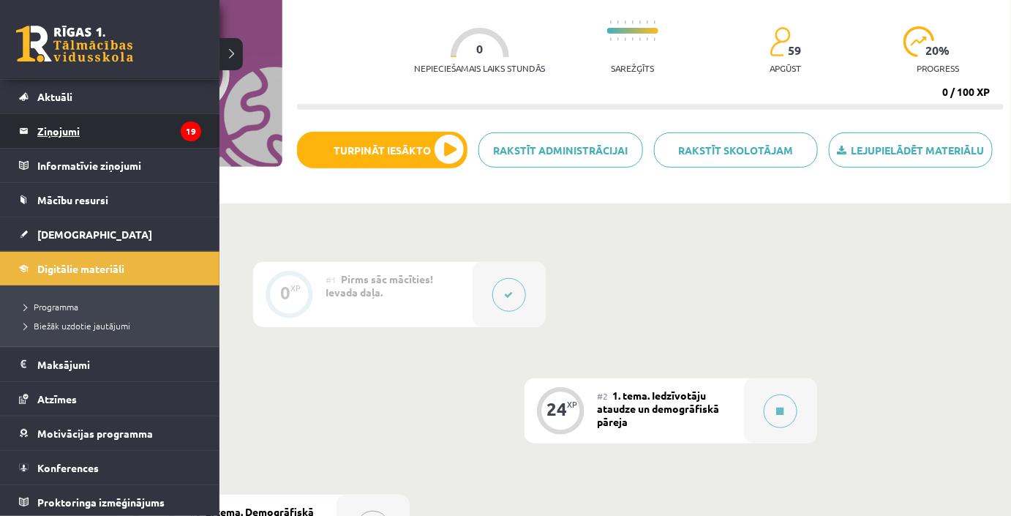
click at [111, 121] on legend "Ziņojumi 19" at bounding box center [119, 131] width 164 height 34
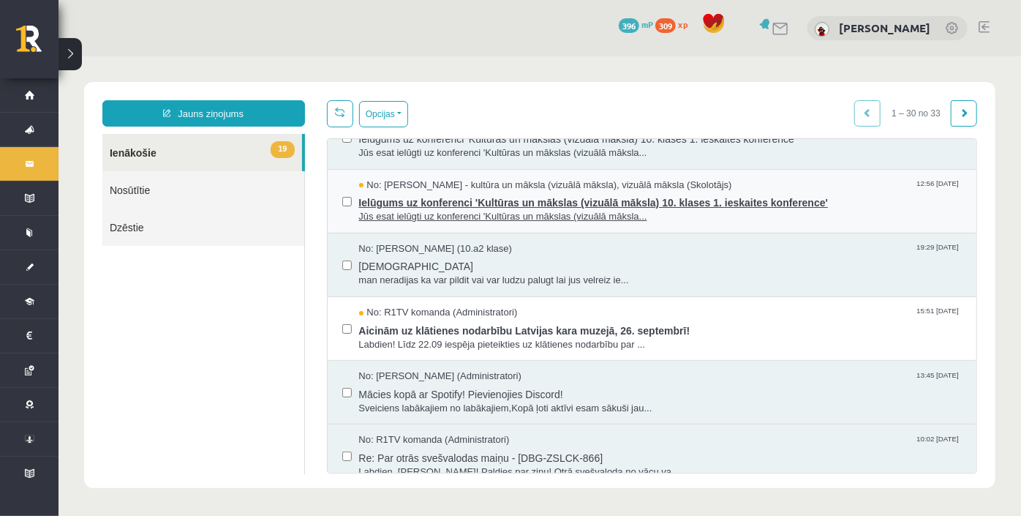
scroll to position [1586, 0]
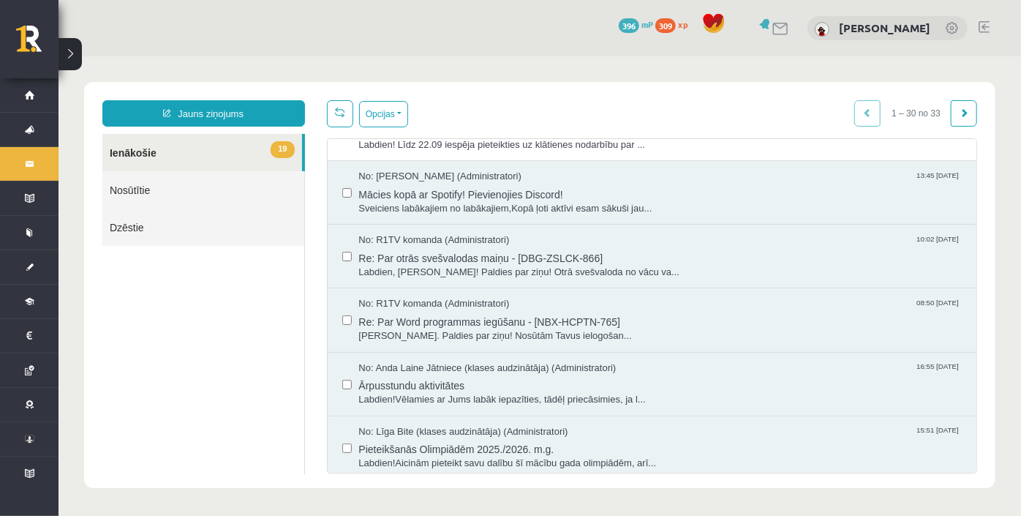
click at [873, 113] on div "1 – 30 no 33" at bounding box center [915, 112] width 123 height 26
click at [969, 113] on link at bounding box center [963, 112] width 26 height 26
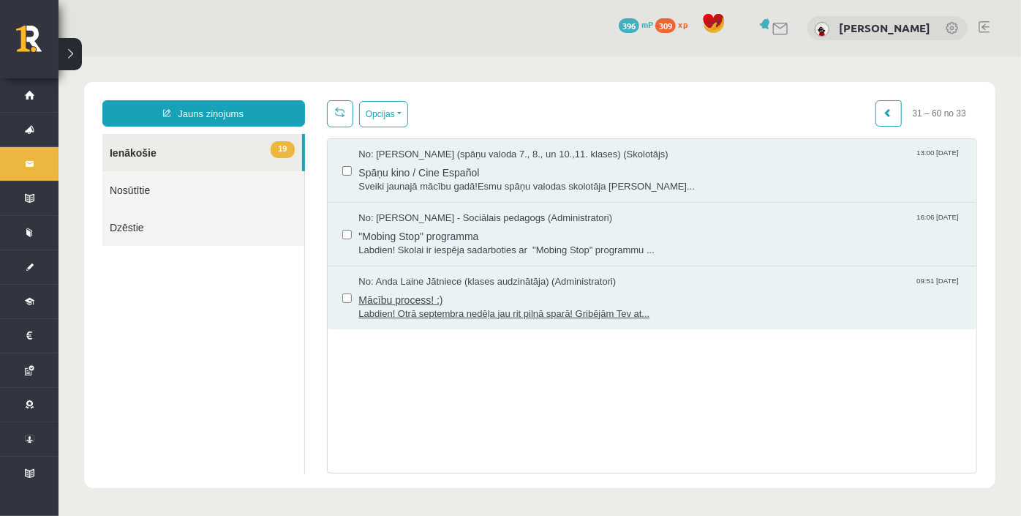
scroll to position [0, 0]
click at [652, 307] on span "Labdien! Otrā septembra nedēļa jau rit pilnā sparā! Gribējām Tev at..." at bounding box center [660, 314] width 604 height 14
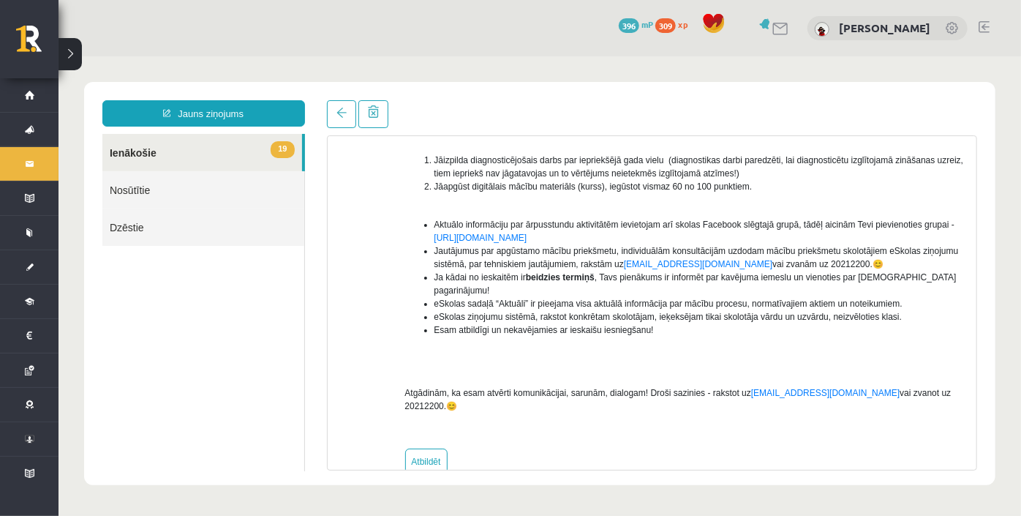
scroll to position [243, 0]
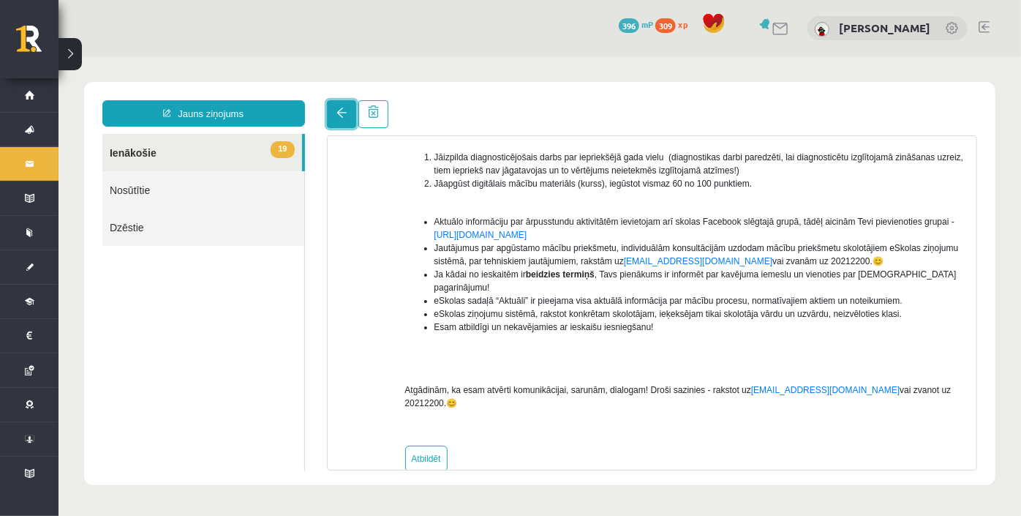
click at [345, 113] on span at bounding box center [341, 112] width 10 height 10
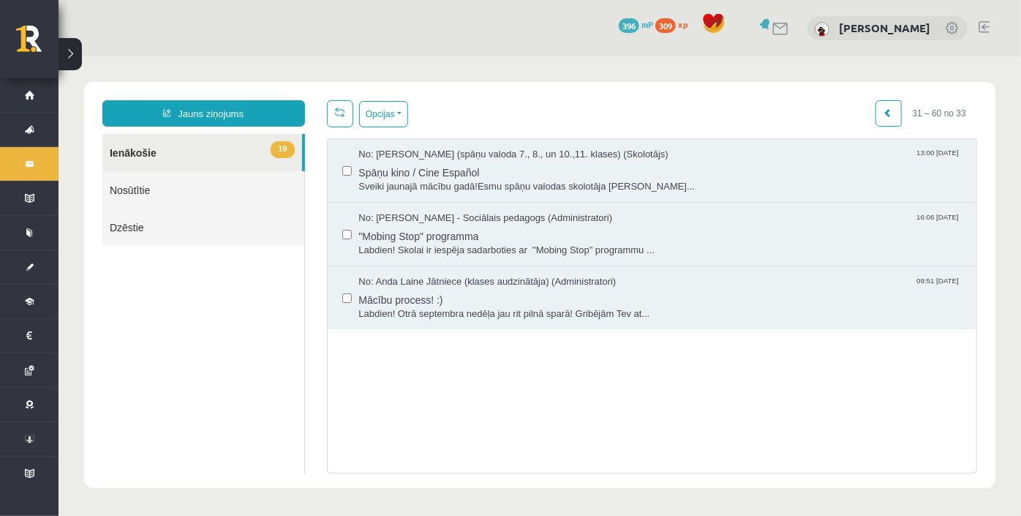
scroll to position [0, 0]
click at [881, 110] on link at bounding box center [888, 112] width 26 height 26
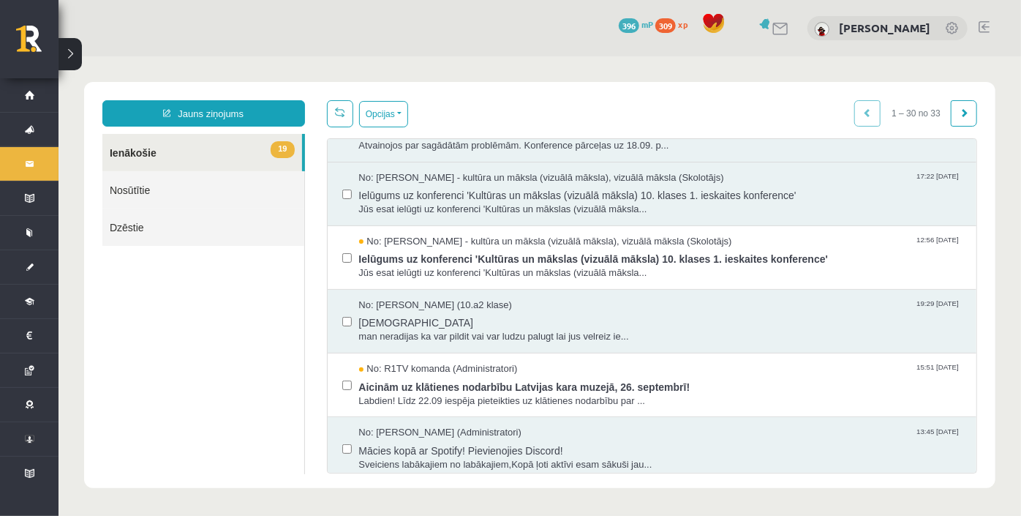
scroll to position [1586, 0]
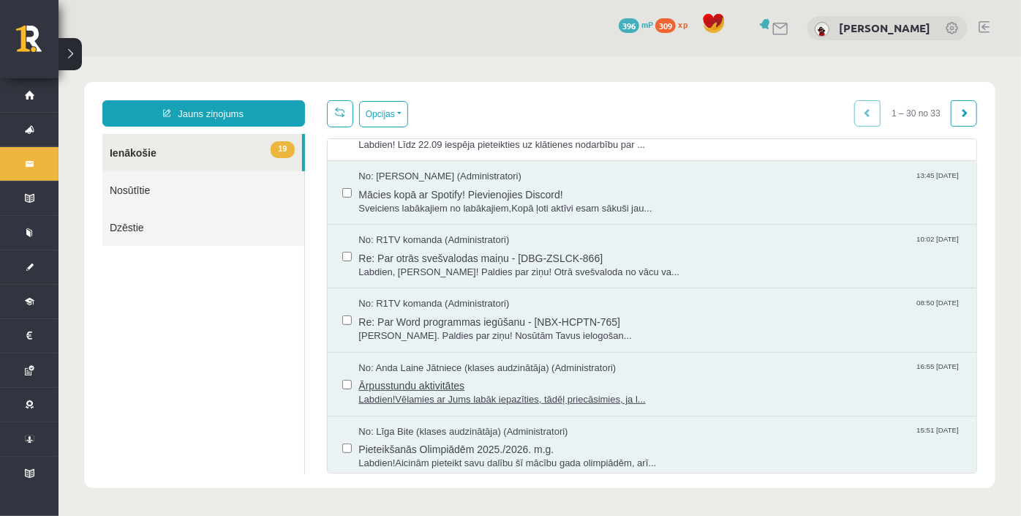
click at [752, 380] on span "Ārpusstundu aktivitātes" at bounding box center [660, 383] width 604 height 18
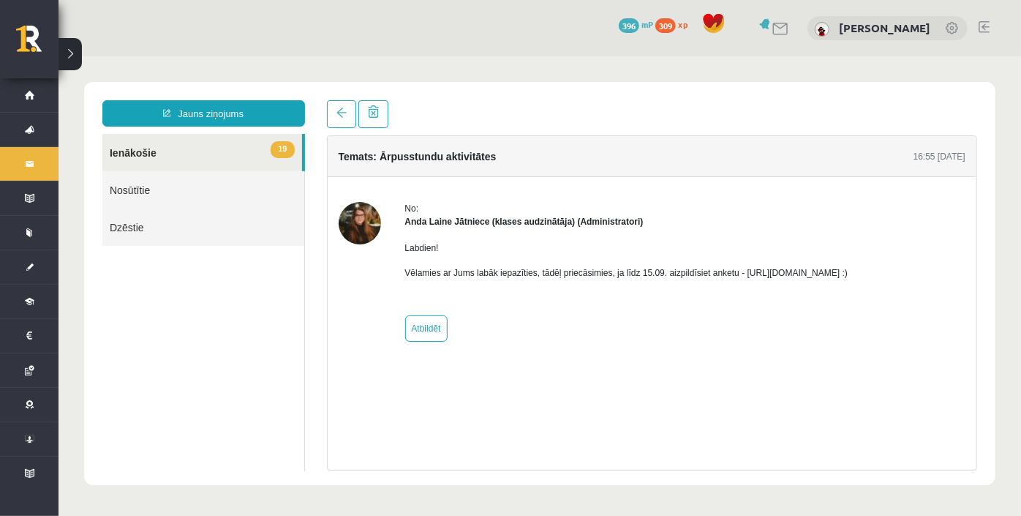
scroll to position [0, 0]
click at [427, 330] on link "Atbildēt" at bounding box center [426, 328] width 42 height 26
type input "**********"
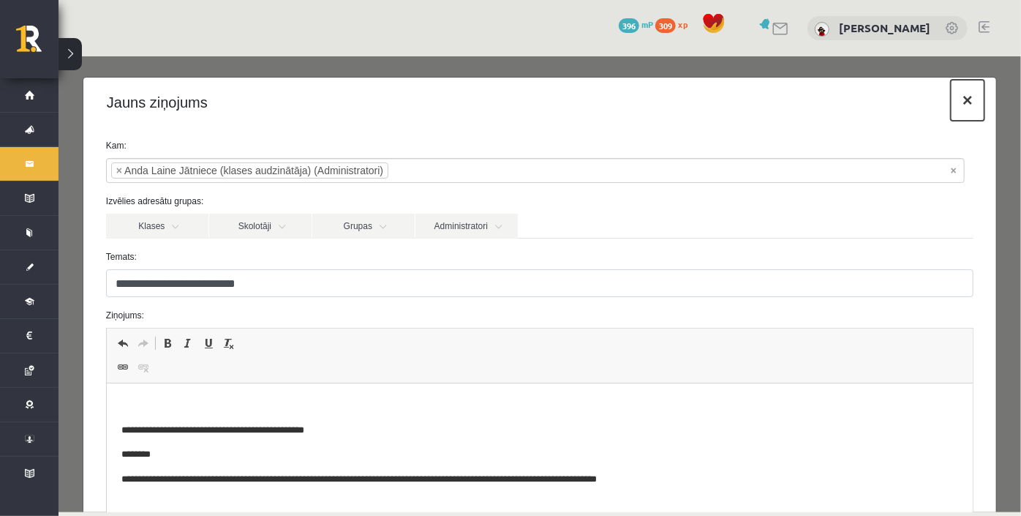
click at [961, 104] on button "×" at bounding box center [967, 99] width 34 height 41
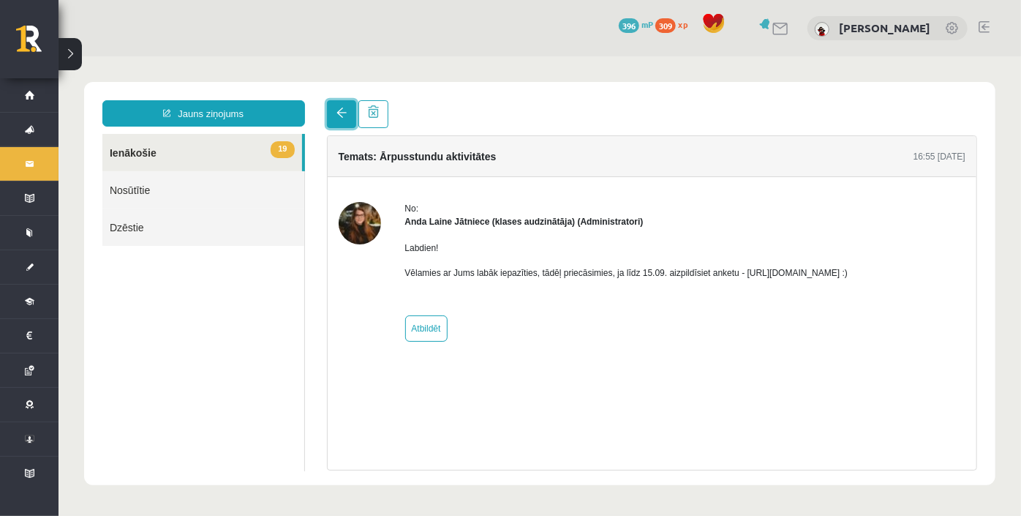
click at [335, 119] on link at bounding box center [340, 113] width 29 height 28
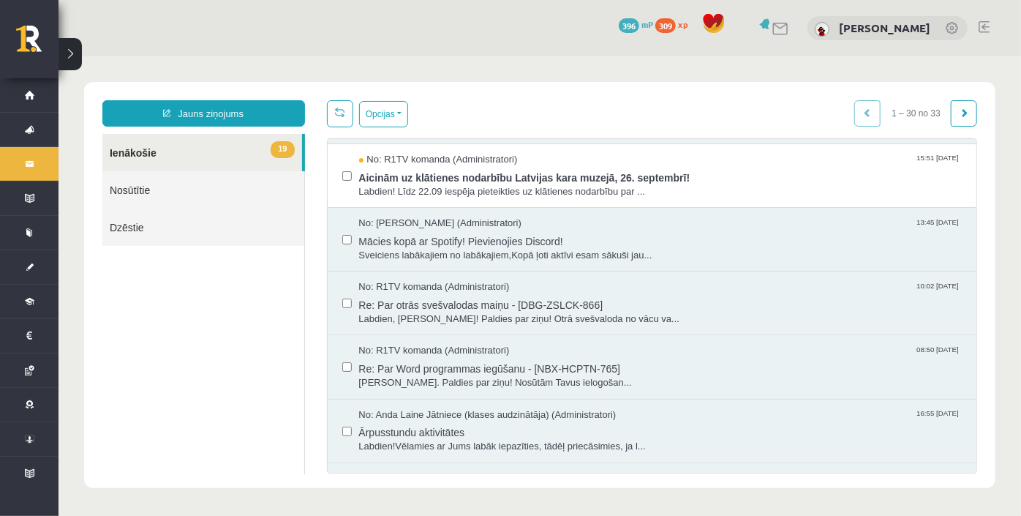
scroll to position [1586, 0]
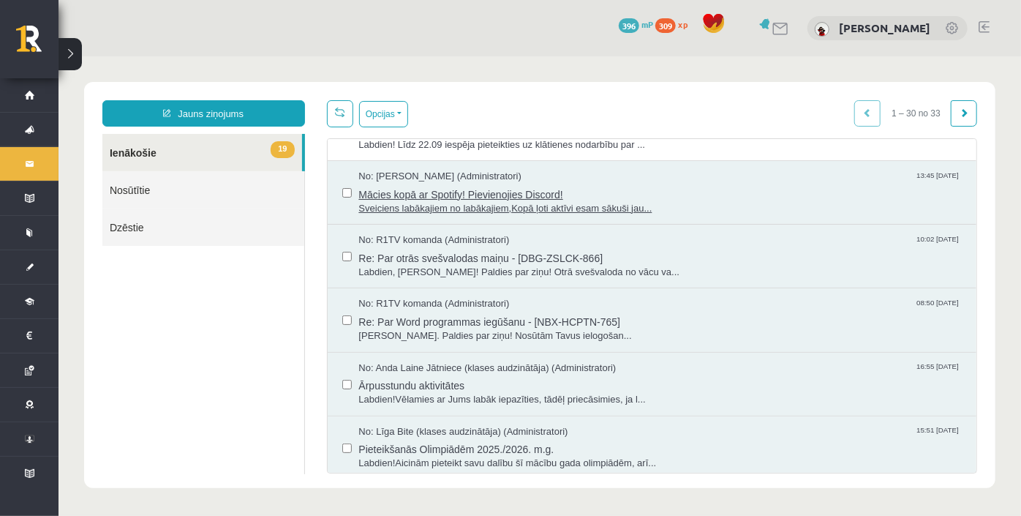
click at [606, 192] on span "Mācies kopā ar Spotify! Pievienojies Discord!" at bounding box center [660, 192] width 604 height 18
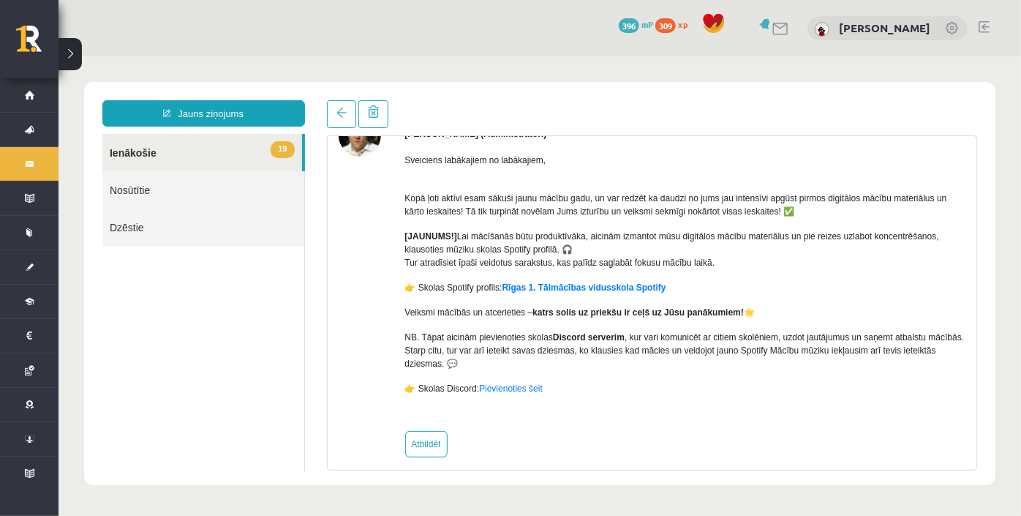
scroll to position [99, 0]
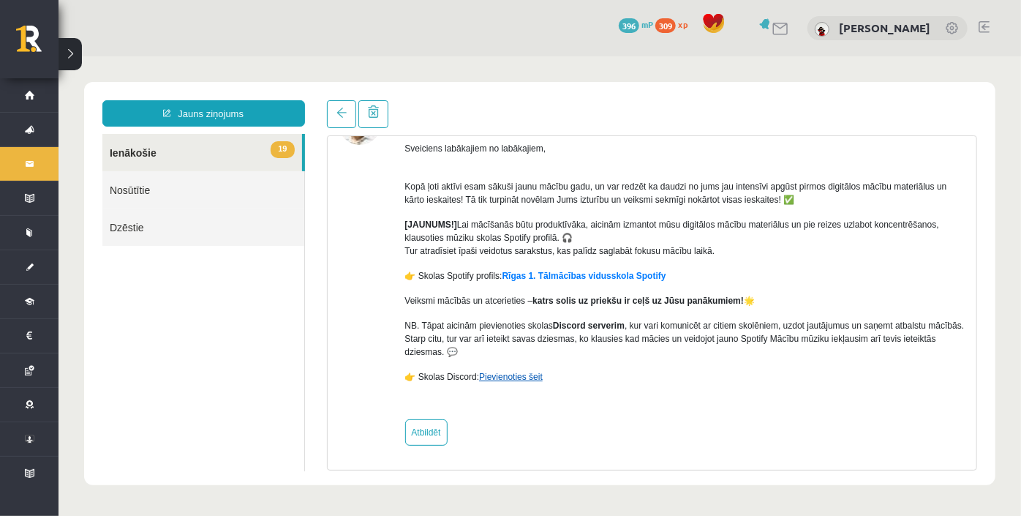
click at [520, 374] on link "Pievienoties šeit" at bounding box center [510, 376] width 64 height 10
